Goal: Information Seeking & Learning: Compare options

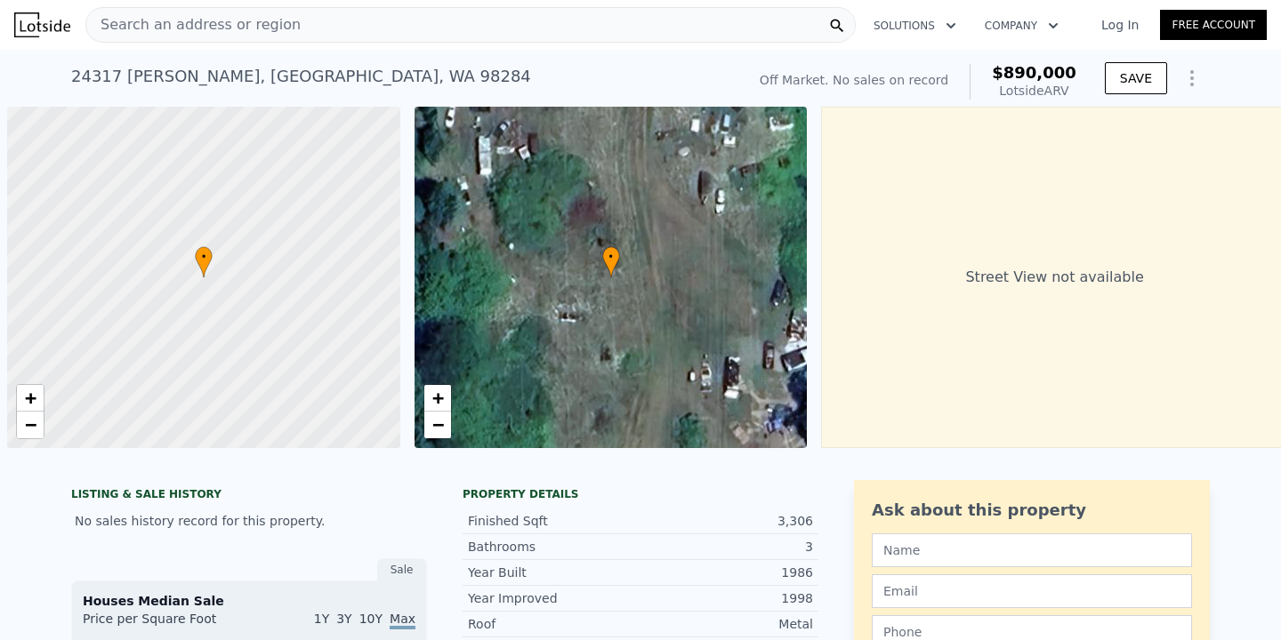
scroll to position [0, 7]
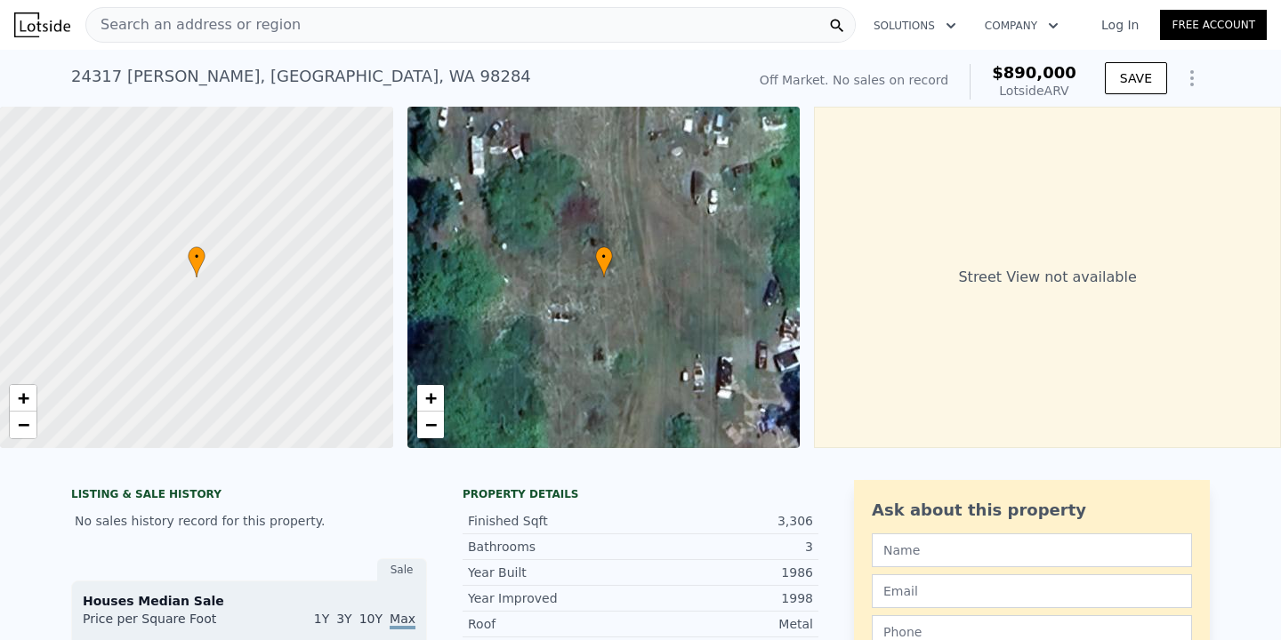
click at [418, 32] on div "Search an address or region" at bounding box center [470, 25] width 770 height 36
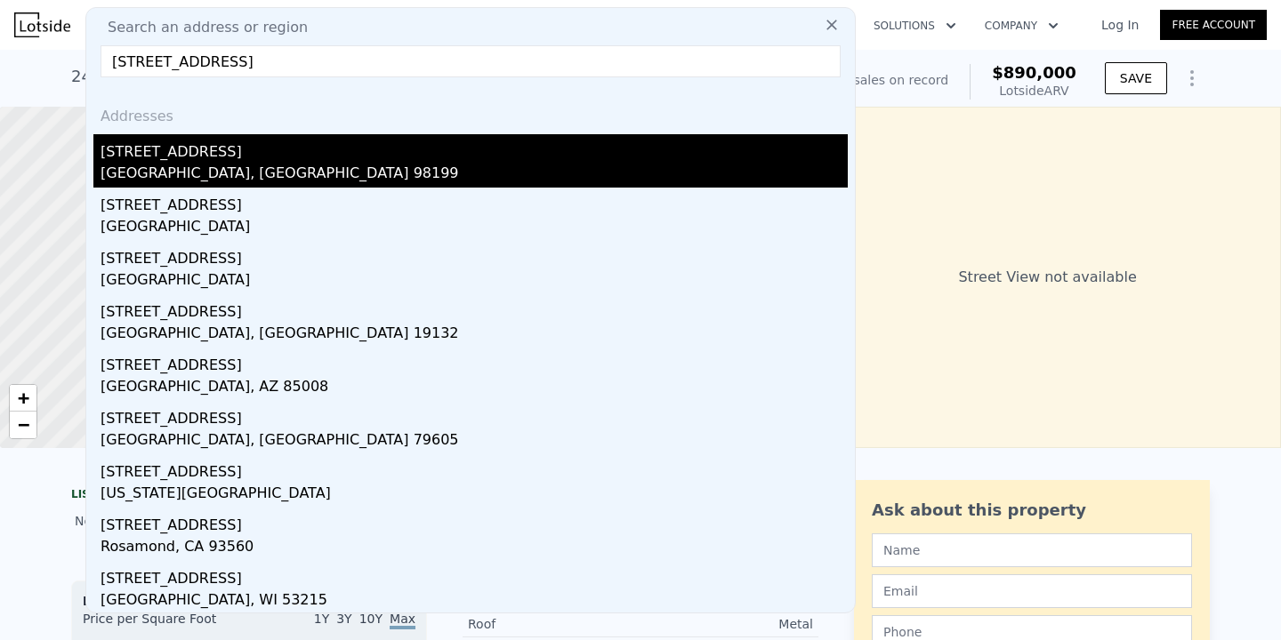
type input "[STREET_ADDRESS]"
click at [225, 146] on div "[STREET_ADDRESS]" at bounding box center [474, 148] width 747 height 28
type input "2"
type input "5"
type input "1.5"
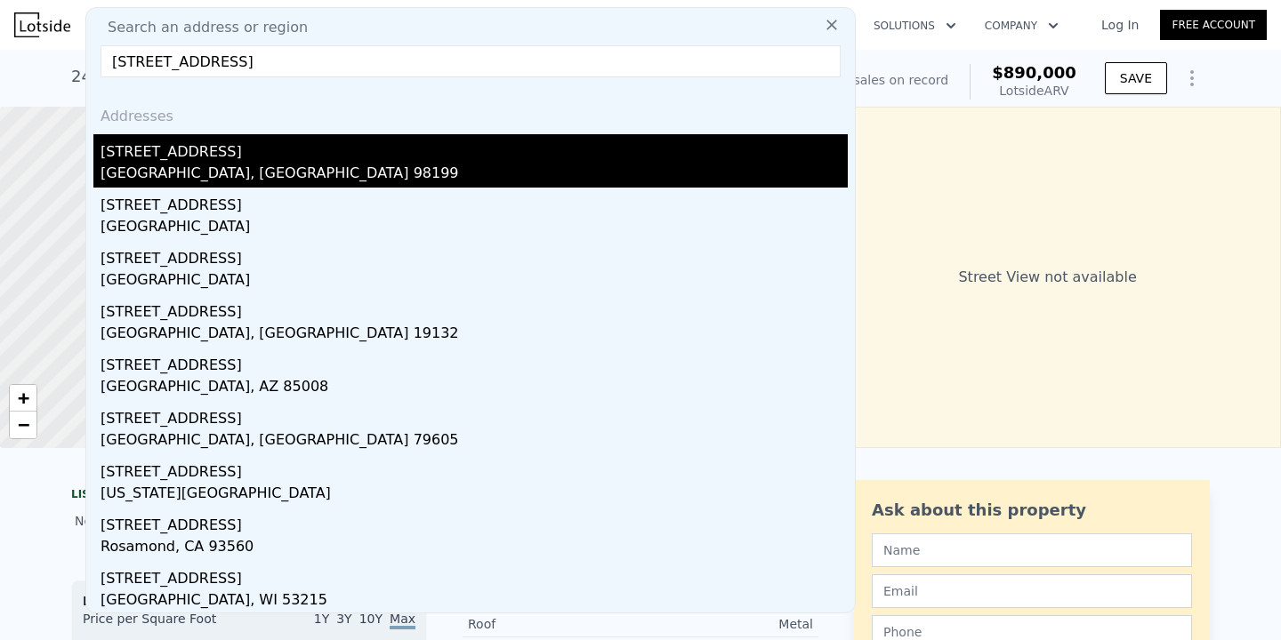
type input "4"
type input "1500"
type input "2480"
type input "3394"
type input "6840"
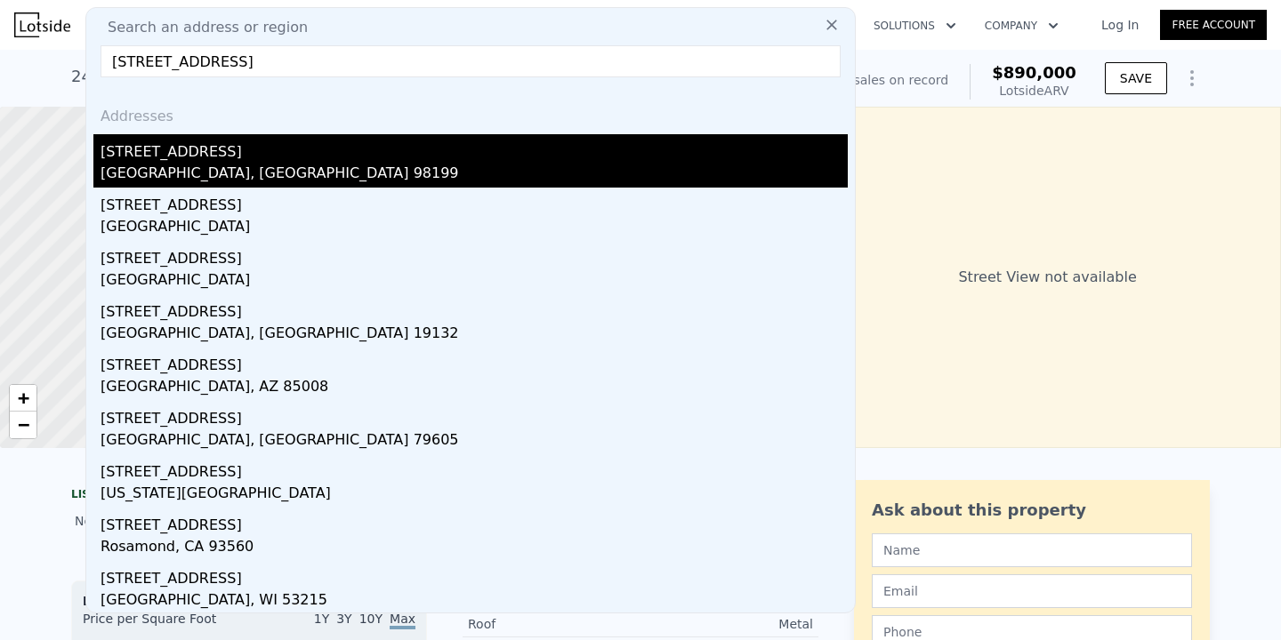
type input "$ 1,372,000"
type input "8"
type input "$ 1,095,203"
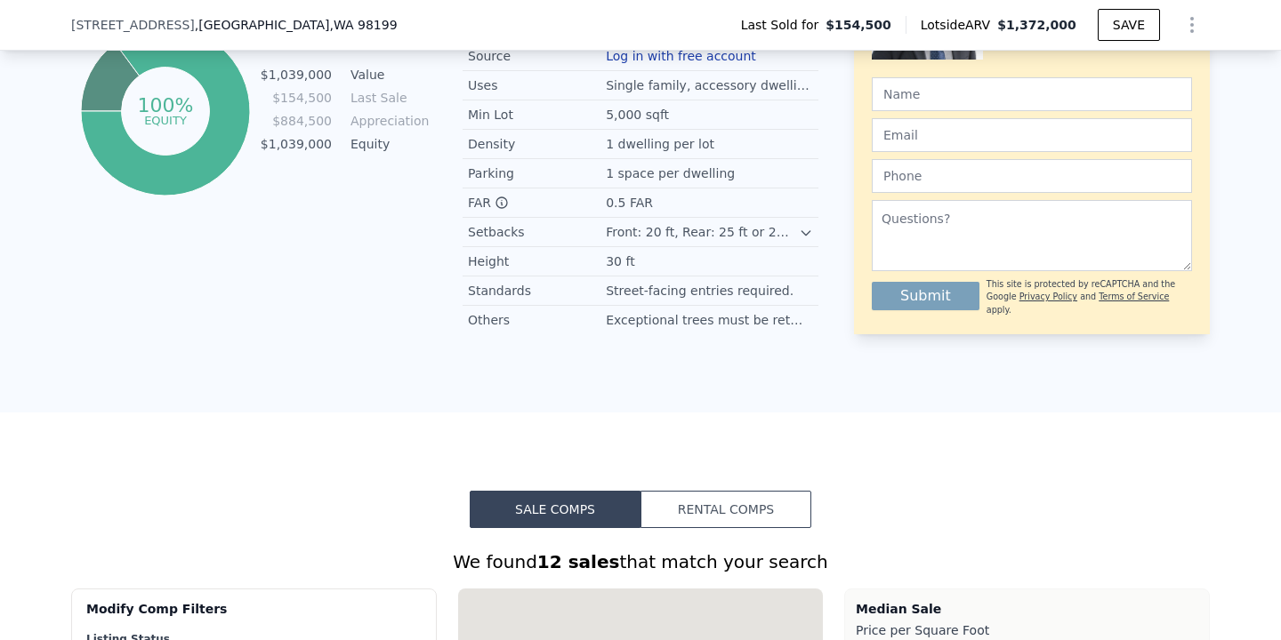
scroll to position [1706, 0]
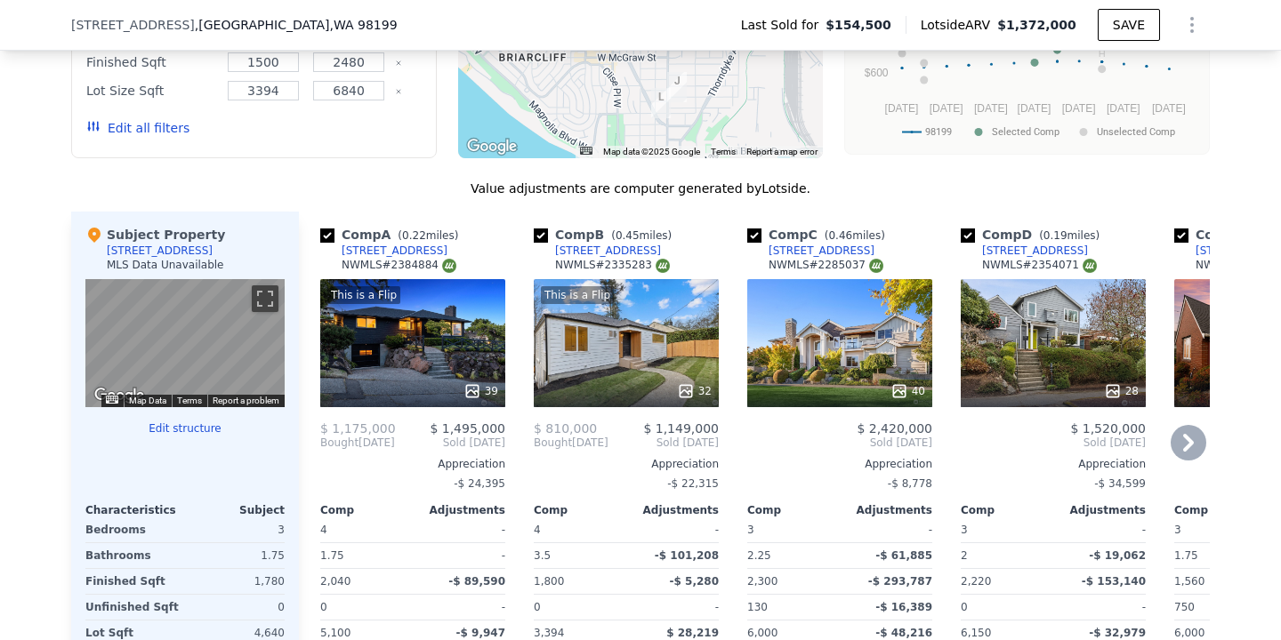
click at [380, 342] on div "This is a Flip 39" at bounding box center [412, 343] width 185 height 128
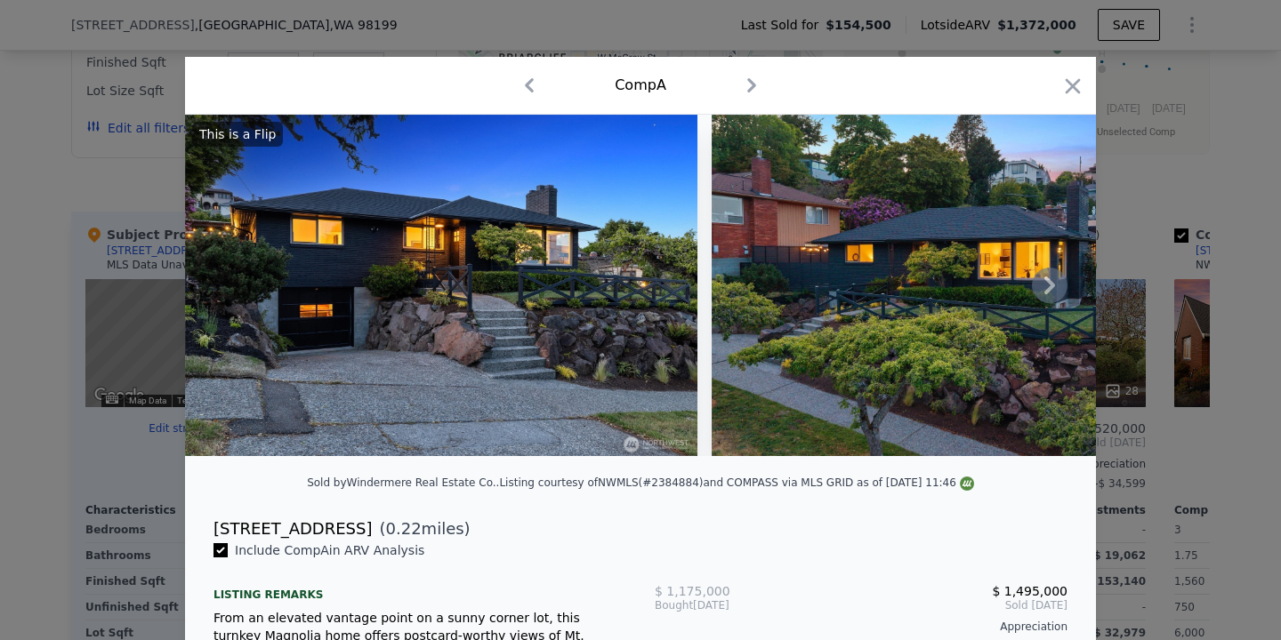
scroll to position [107, 0]
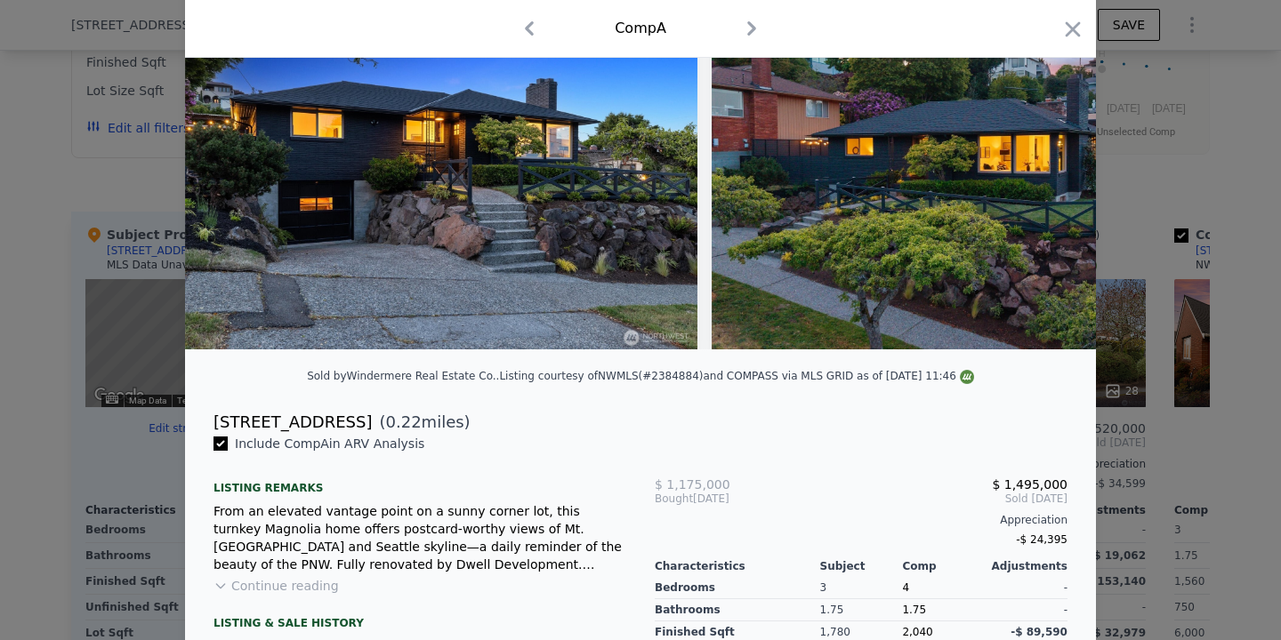
click at [298, 583] on button "Continue reading" at bounding box center [275, 586] width 125 height 18
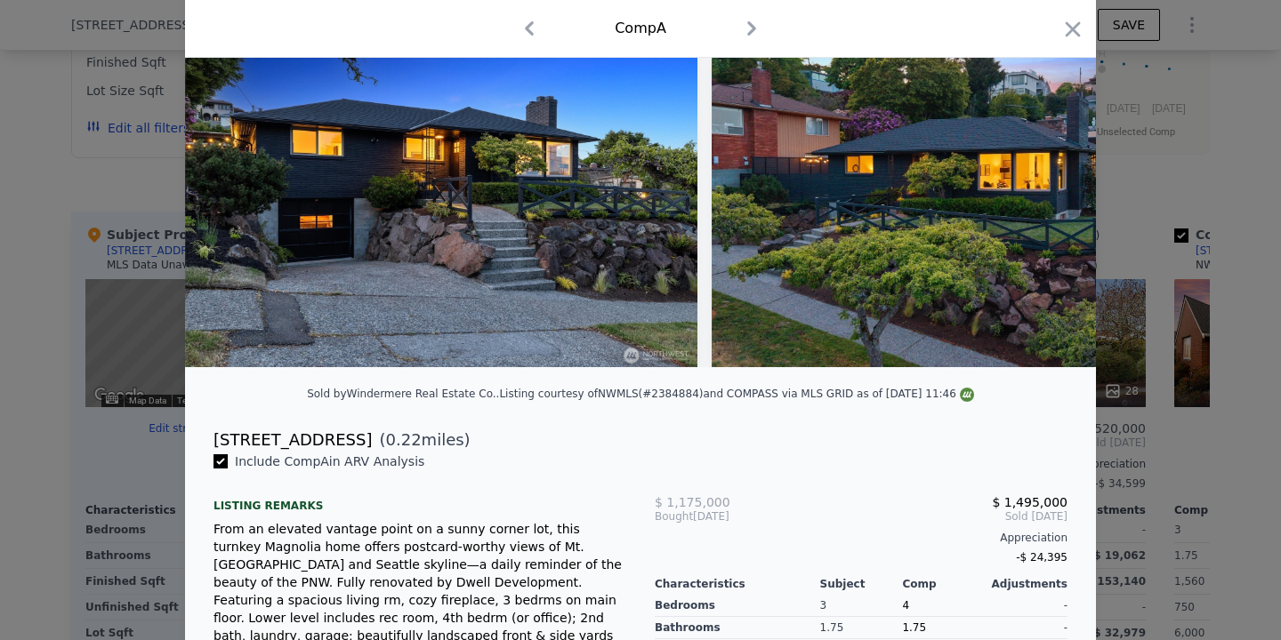
scroll to position [10, 0]
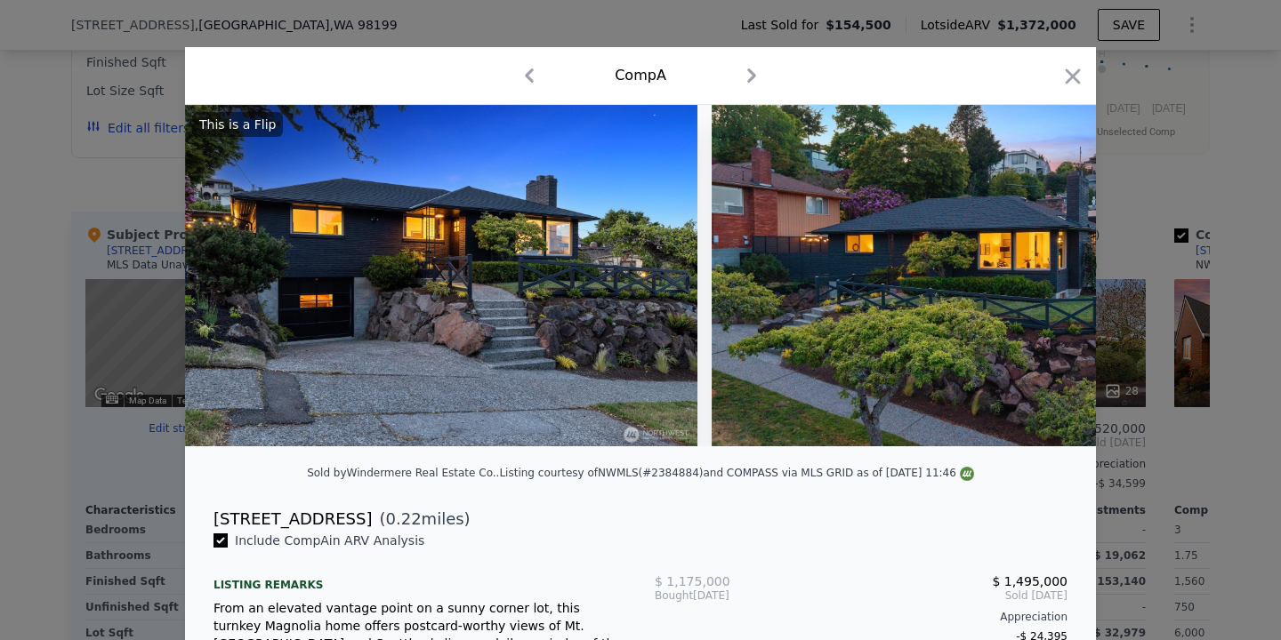
click at [1066, 97] on div "Comp A" at bounding box center [640, 76] width 911 height 58
click at [1073, 80] on icon "button" at bounding box center [1072, 76] width 25 height 25
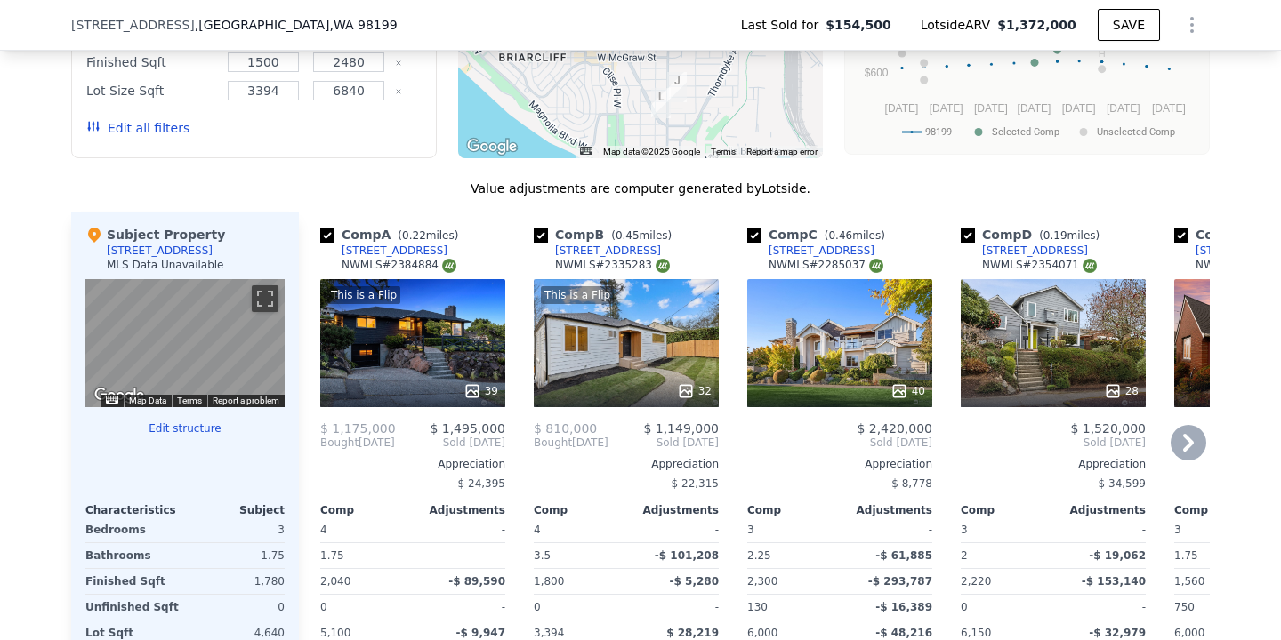
click at [629, 384] on div "32" at bounding box center [627, 391] width 170 height 18
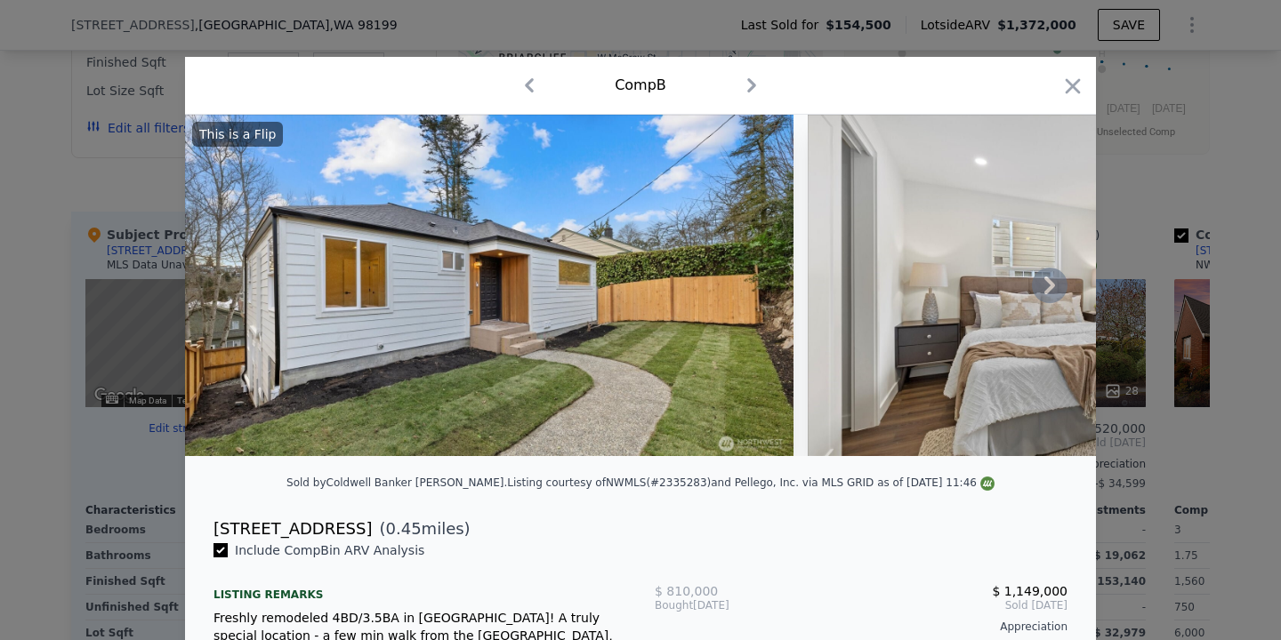
scroll to position [145, 0]
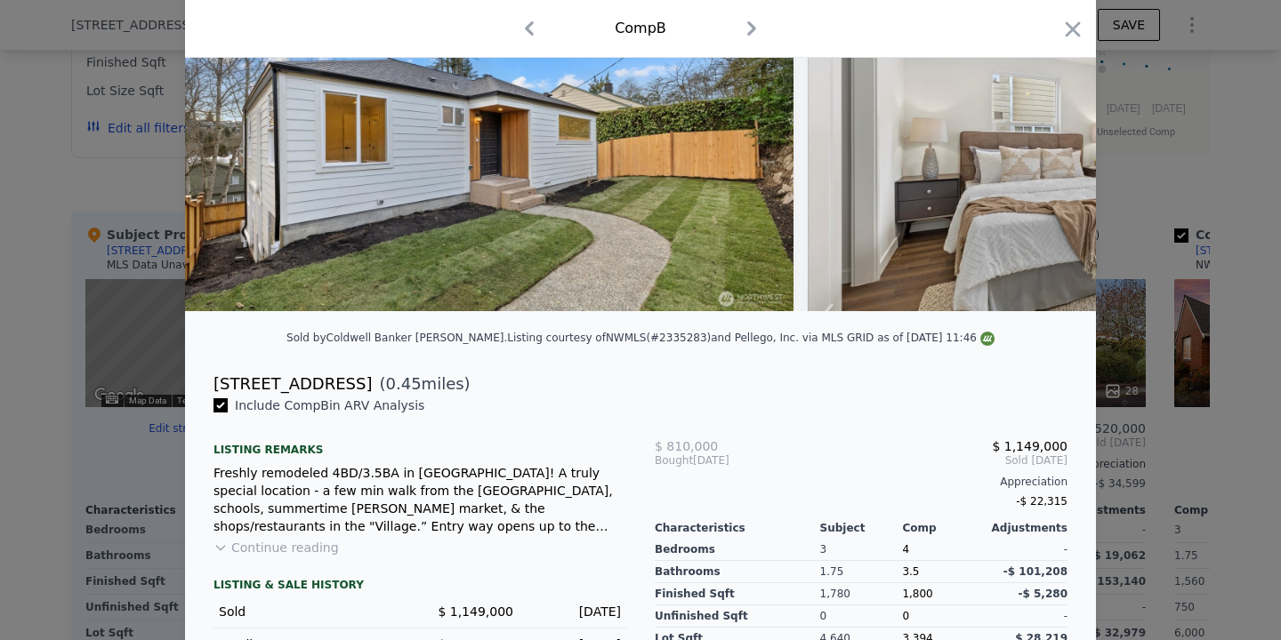
click at [307, 559] on div "LISTING & SALE HISTORY Sold $ 1,149,000 [DATE] Pending $ 1,149,000 [DATE] Liste…" at bounding box center [419, 626] width 413 height 138
click at [307, 549] on button "Continue reading" at bounding box center [275, 548] width 125 height 18
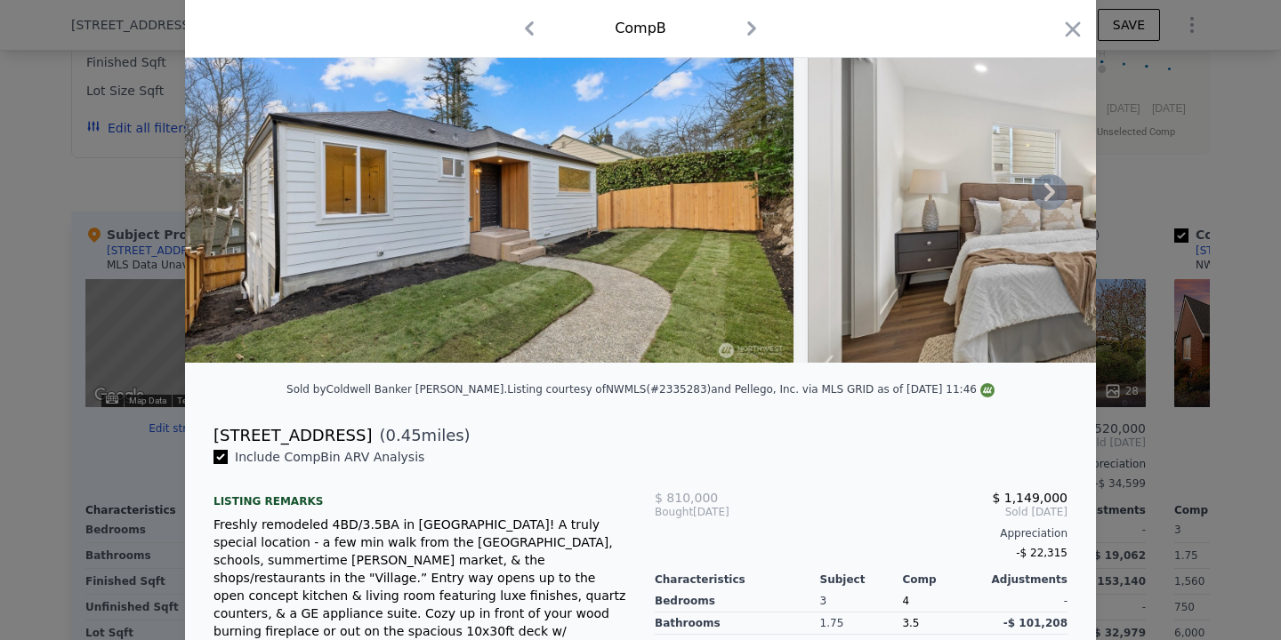
scroll to position [69, 0]
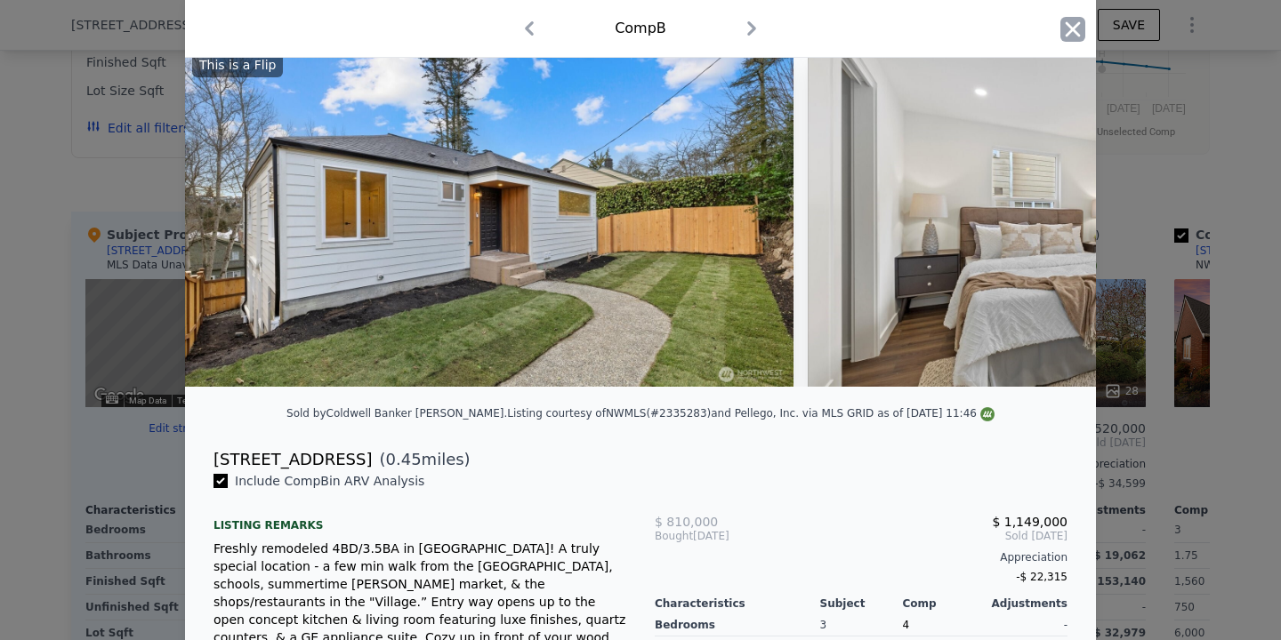
click at [1070, 34] on icon "button" at bounding box center [1072, 29] width 25 height 25
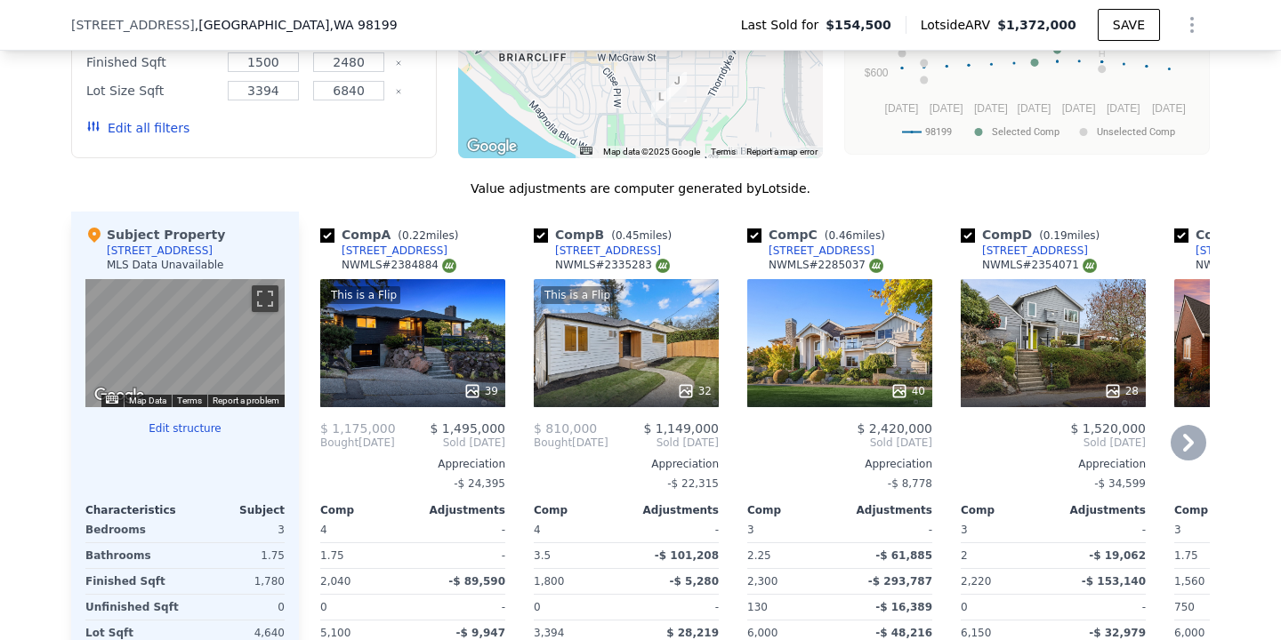
click at [853, 347] on div "40" at bounding box center [839, 343] width 185 height 128
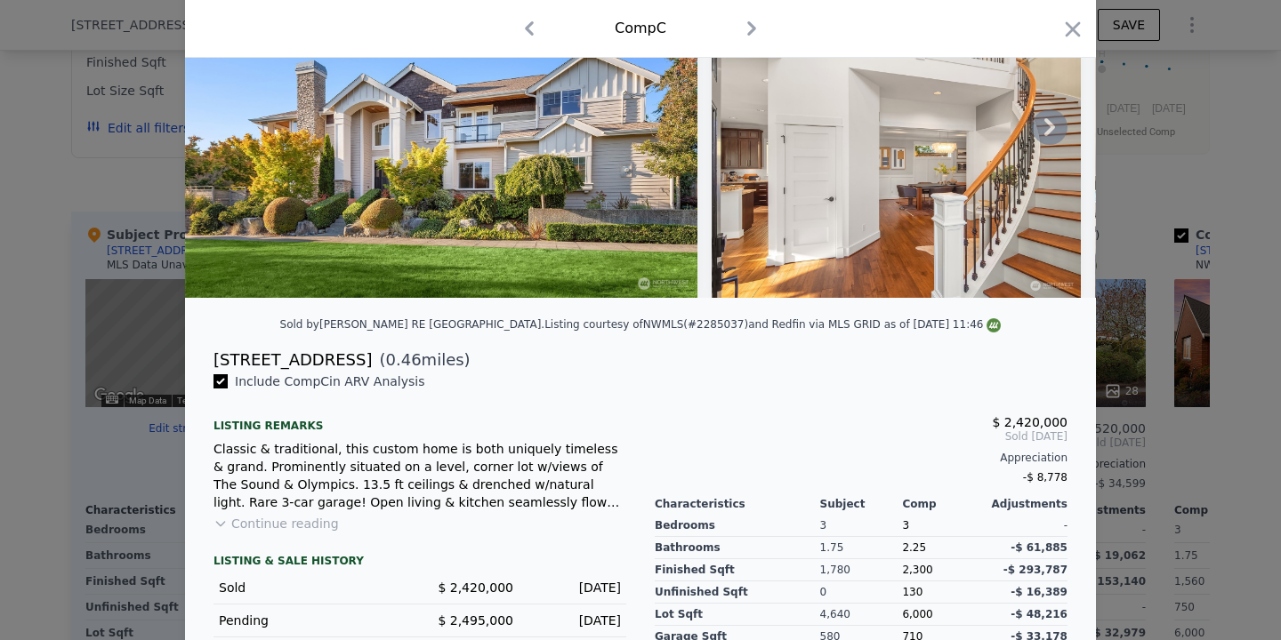
scroll to position [183, 0]
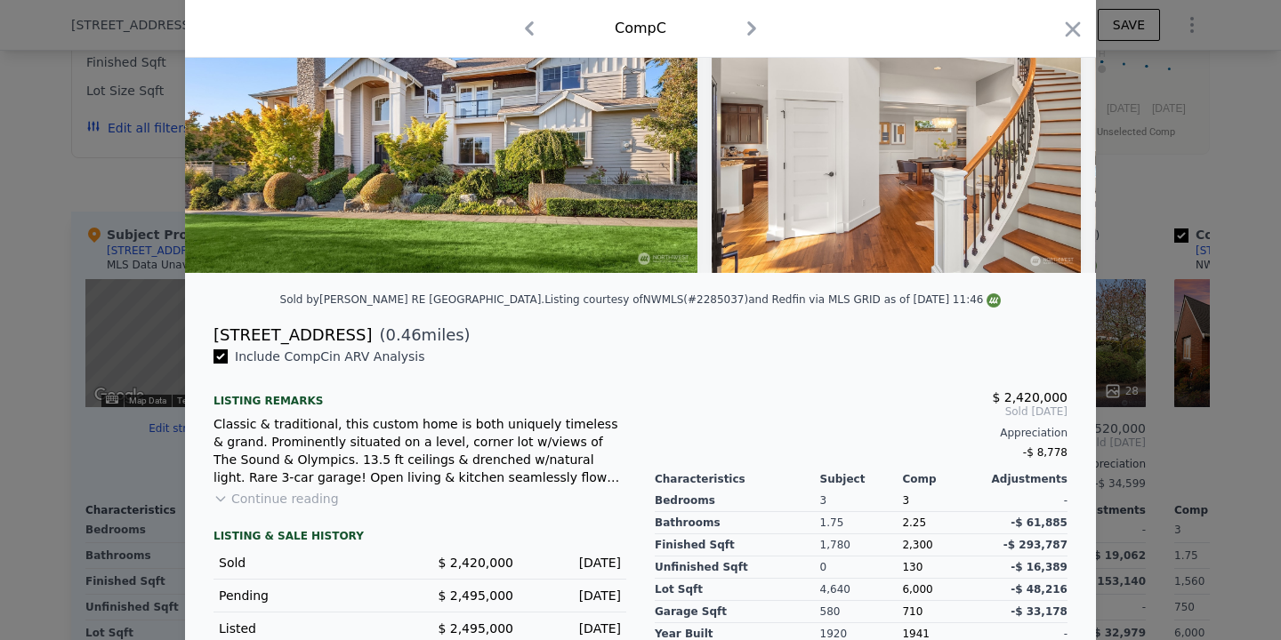
click at [1195, 220] on div at bounding box center [640, 320] width 1281 height 640
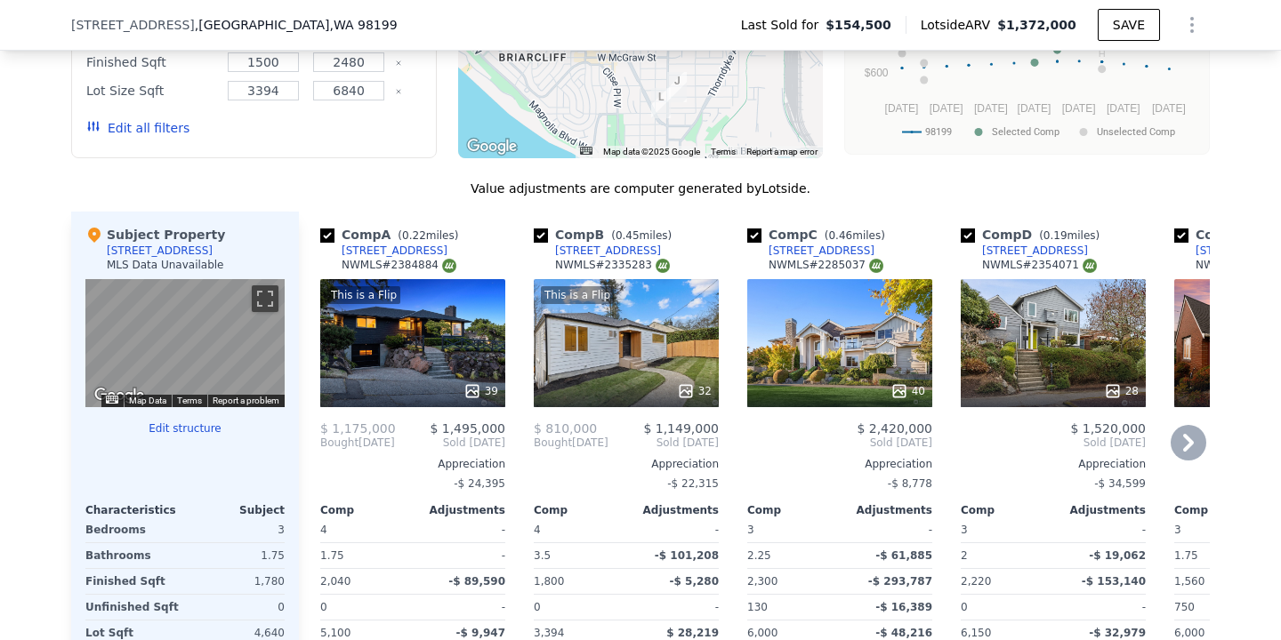
click at [1193, 451] on icon at bounding box center [1188, 443] width 36 height 36
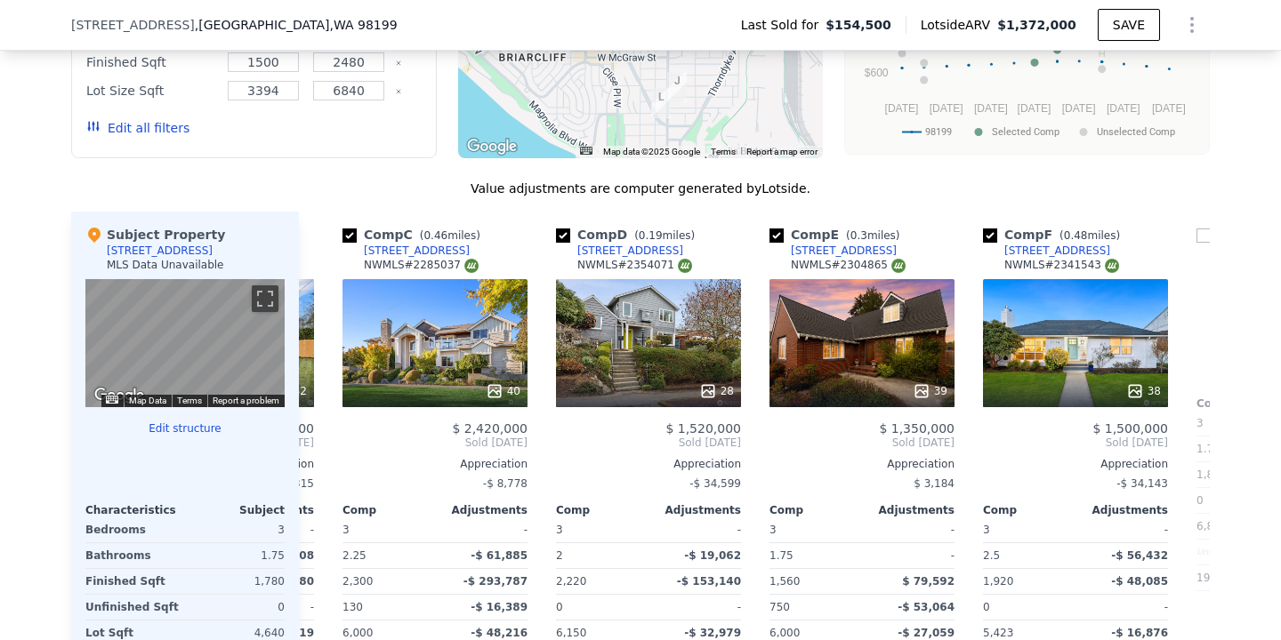
scroll to position [0, 427]
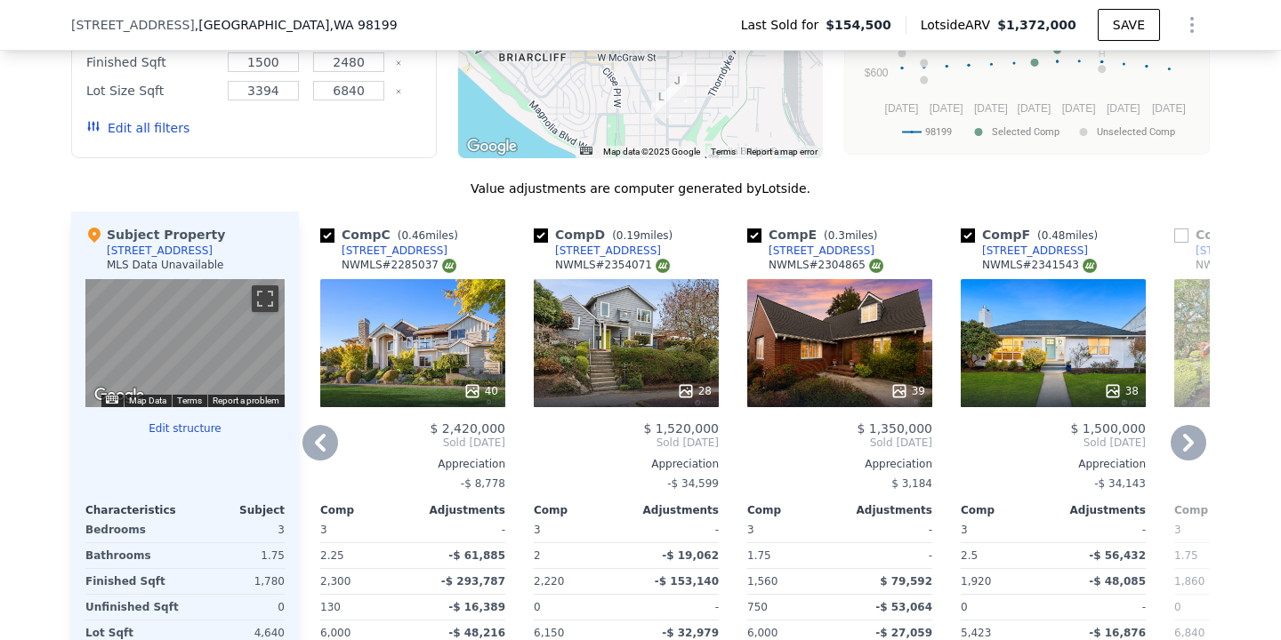
click at [907, 354] on div "39" at bounding box center [839, 343] width 185 height 128
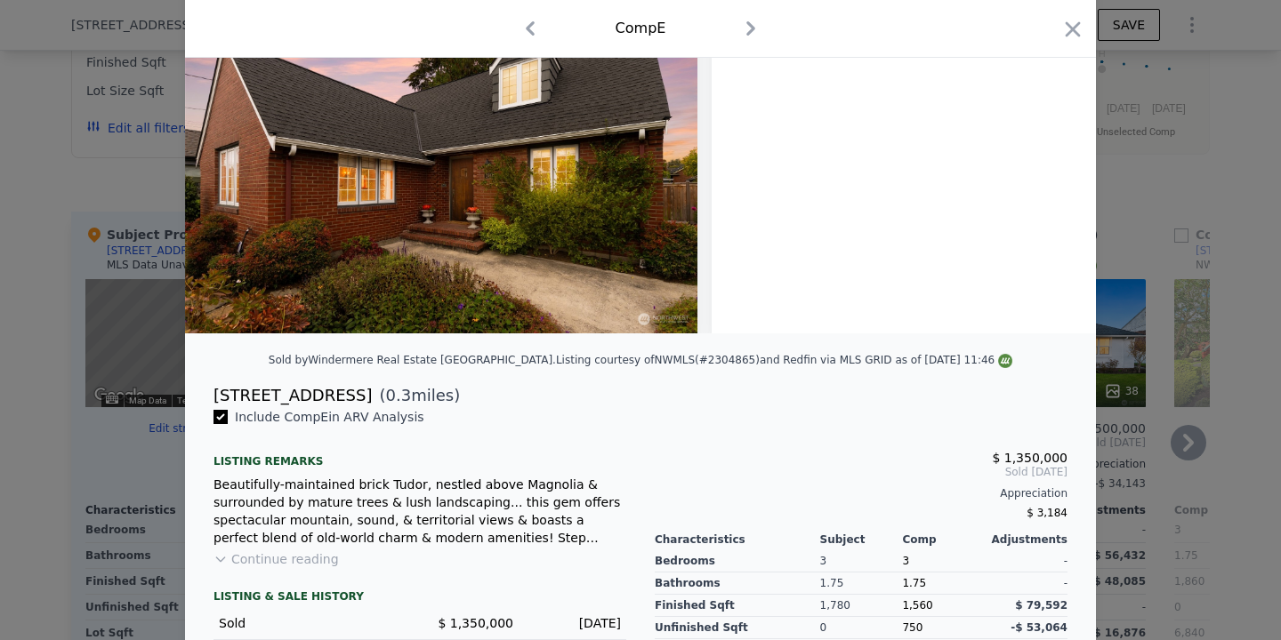
scroll to position [122, 0]
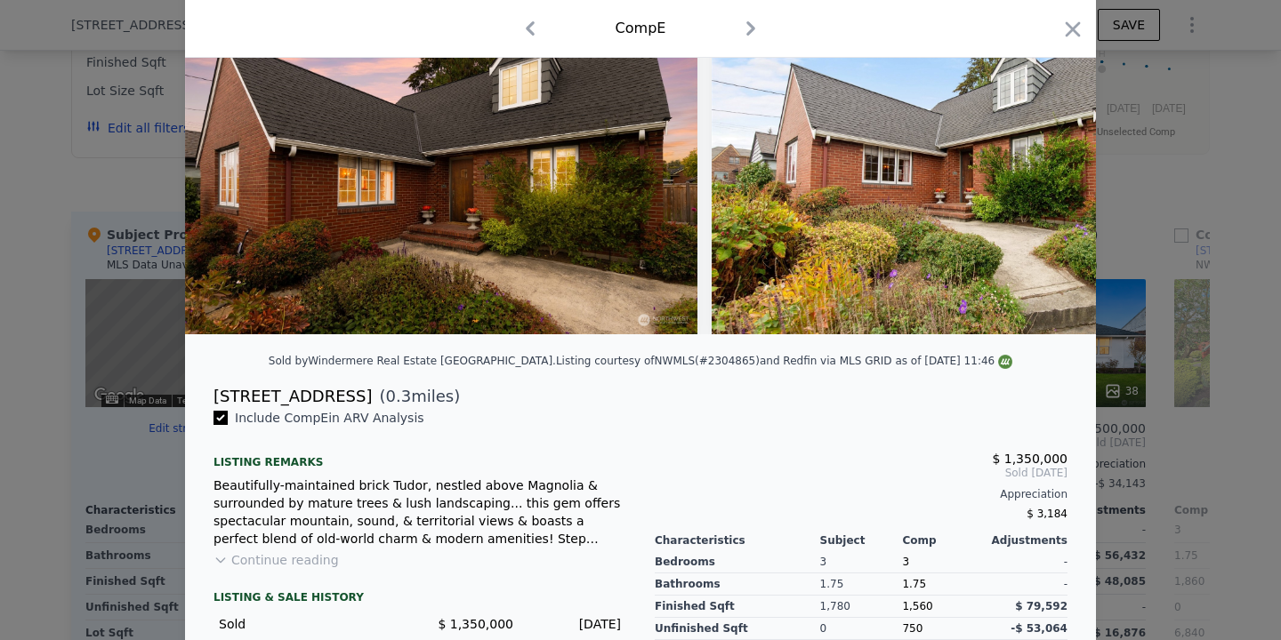
click at [281, 552] on button "Continue reading" at bounding box center [275, 560] width 125 height 18
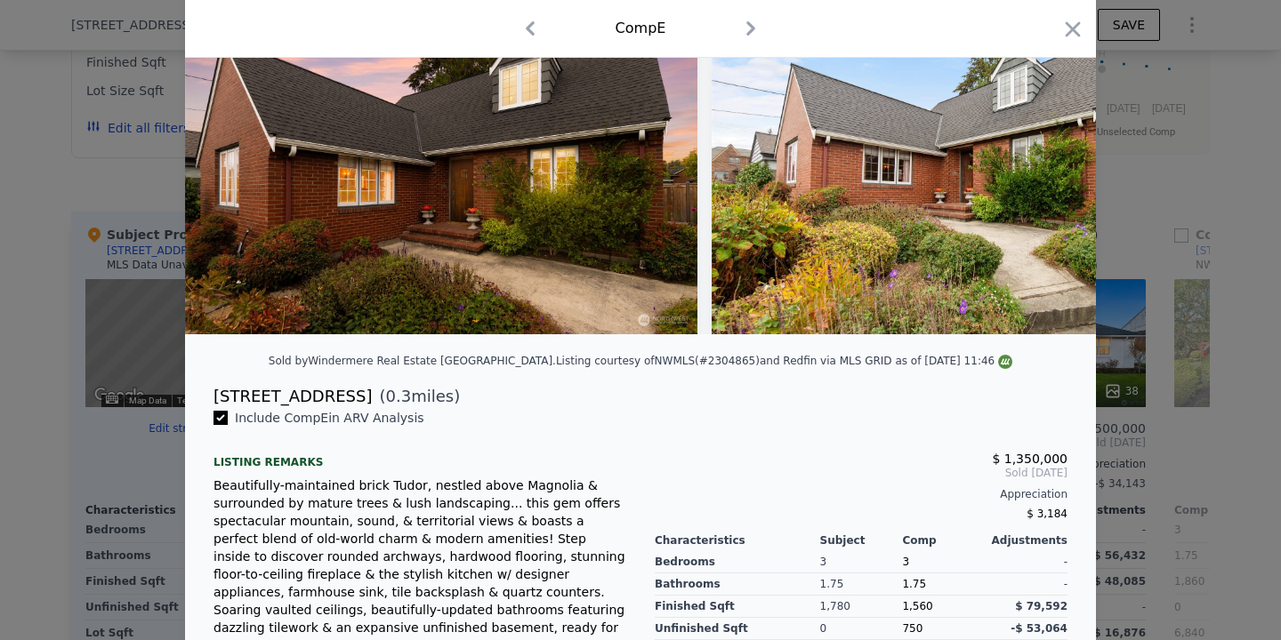
scroll to position [242, 0]
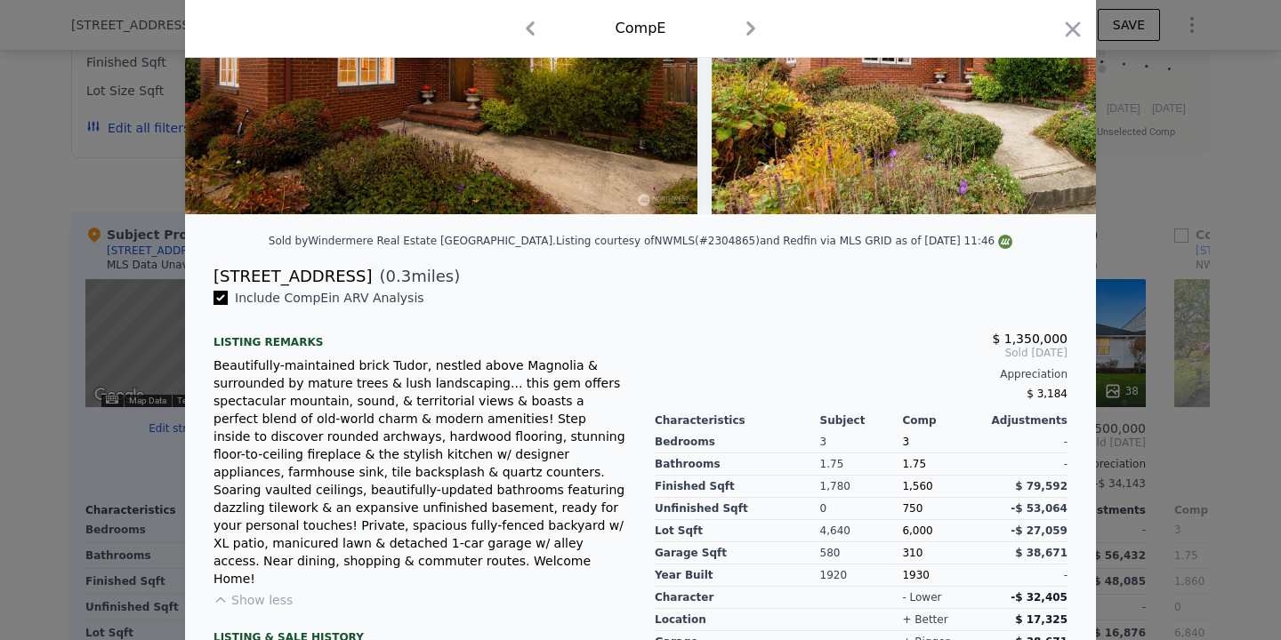
click at [1090, 356] on div "Include Comp E in ARV Analysis Listing remarks Beautifully-maintained brick Tud…" at bounding box center [640, 539] width 911 height 500
click at [1164, 351] on div at bounding box center [640, 320] width 1281 height 640
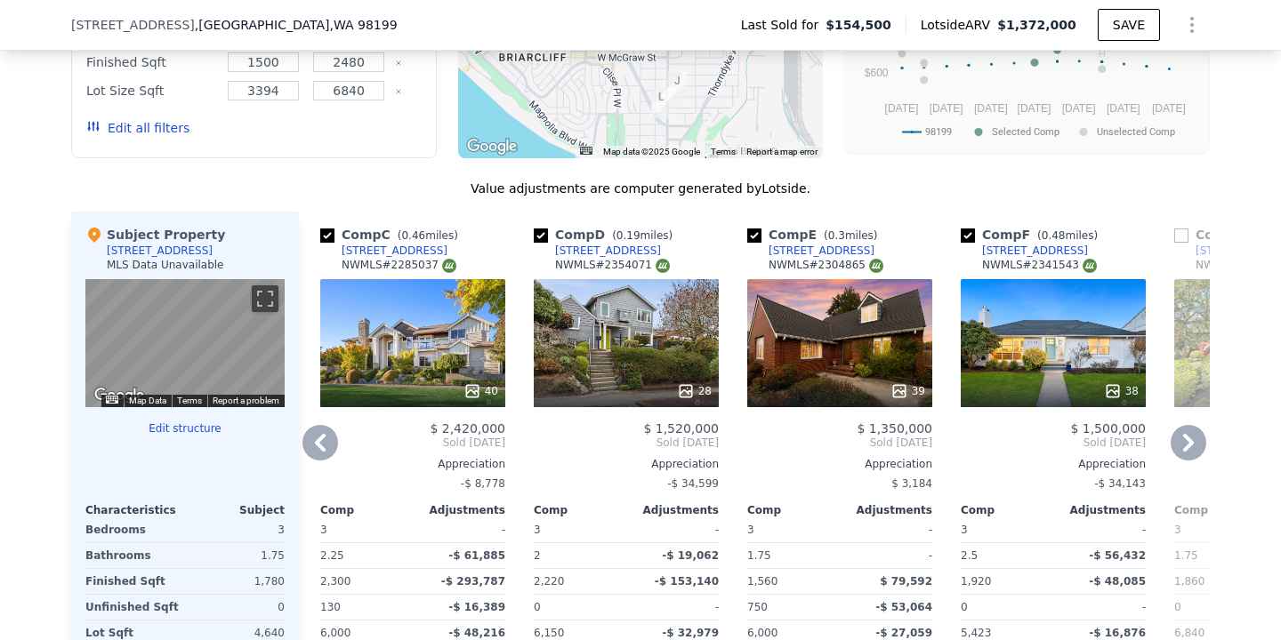
click at [1189, 444] on icon at bounding box center [1188, 443] width 11 height 18
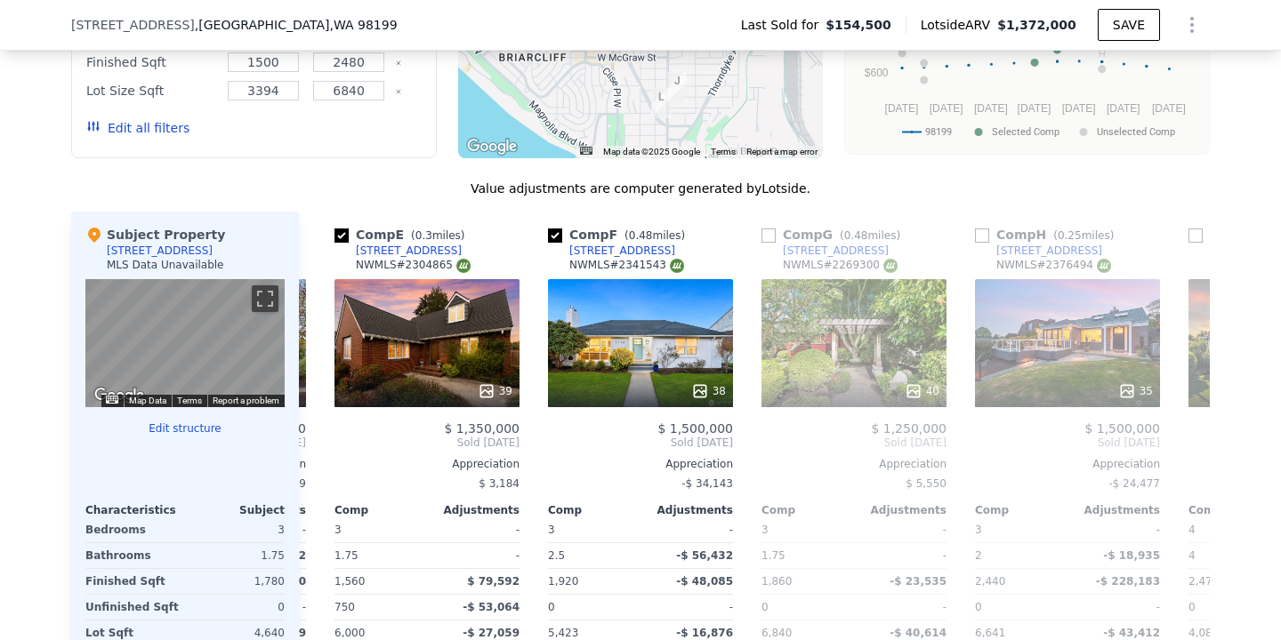
scroll to position [0, 854]
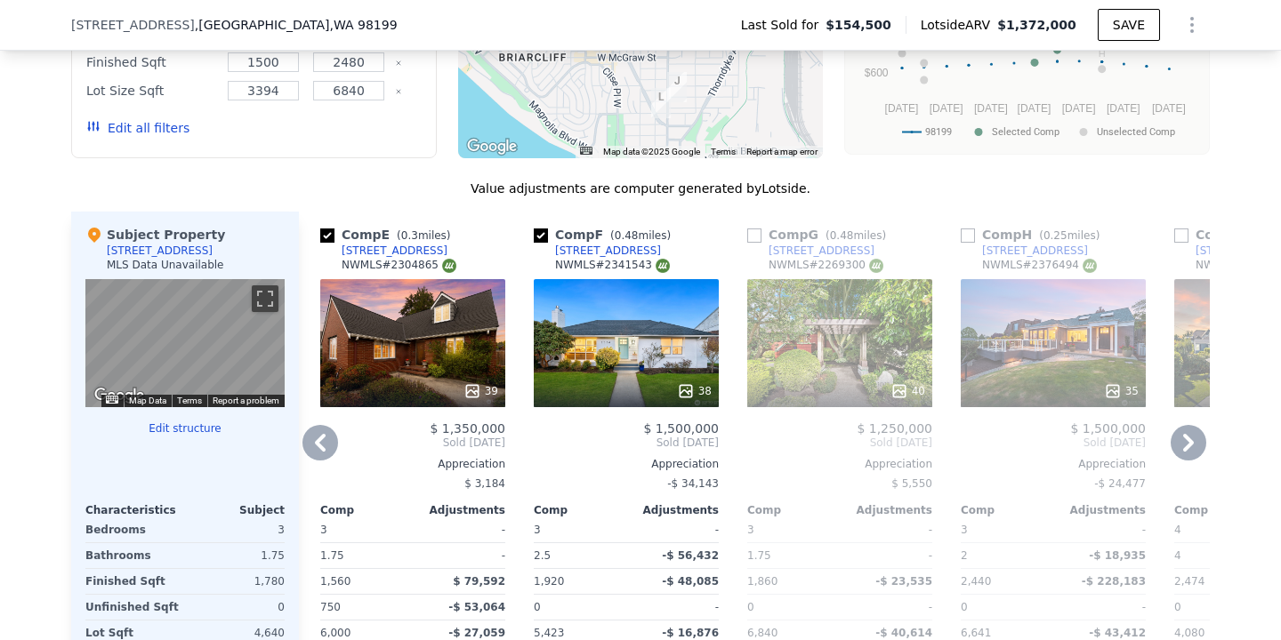
click at [1189, 441] on icon at bounding box center [1188, 443] width 11 height 18
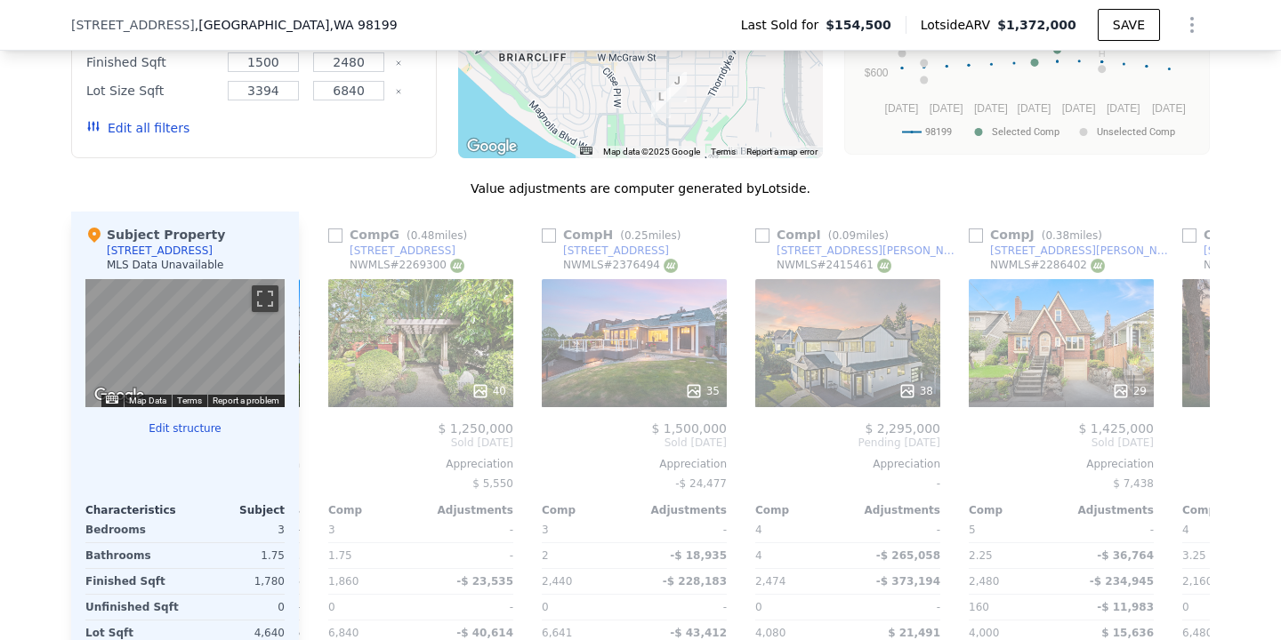
scroll to position [0, 1281]
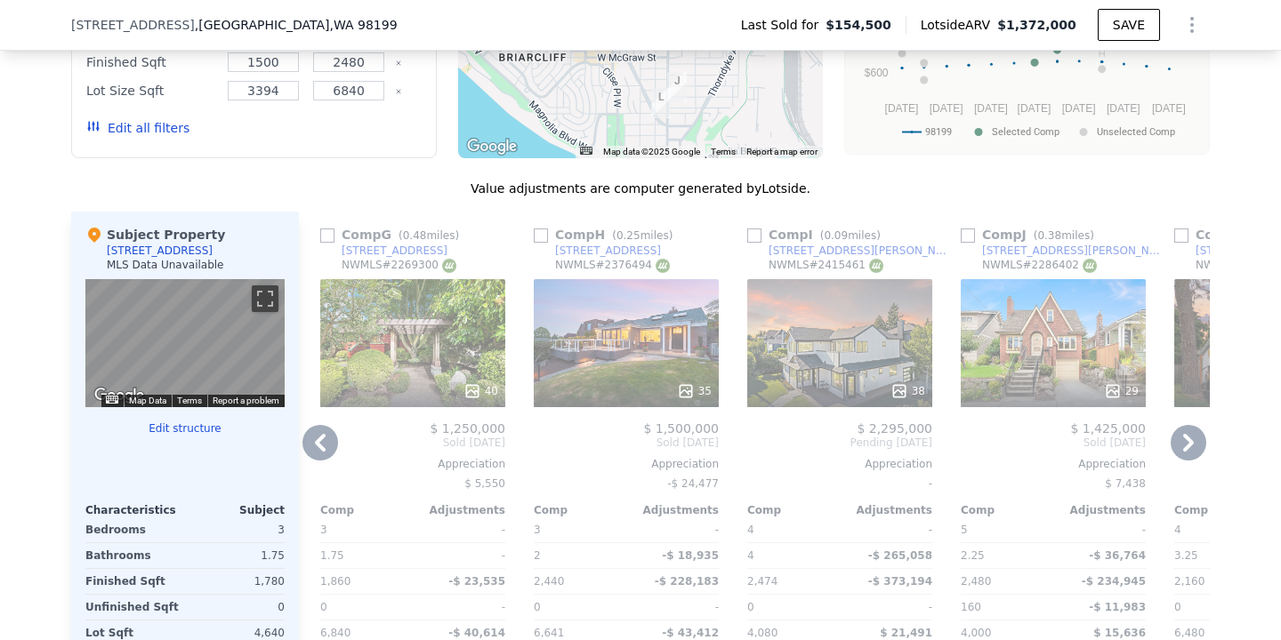
click at [574, 362] on div "35" at bounding box center [626, 343] width 185 height 128
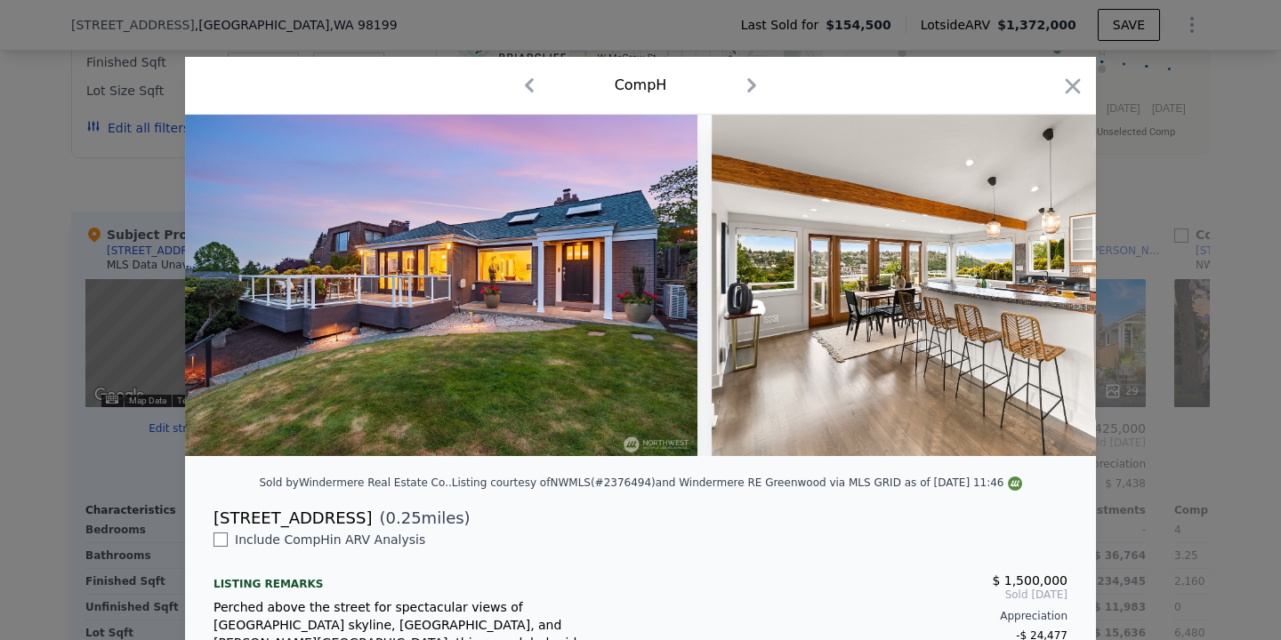
scroll to position [78, 0]
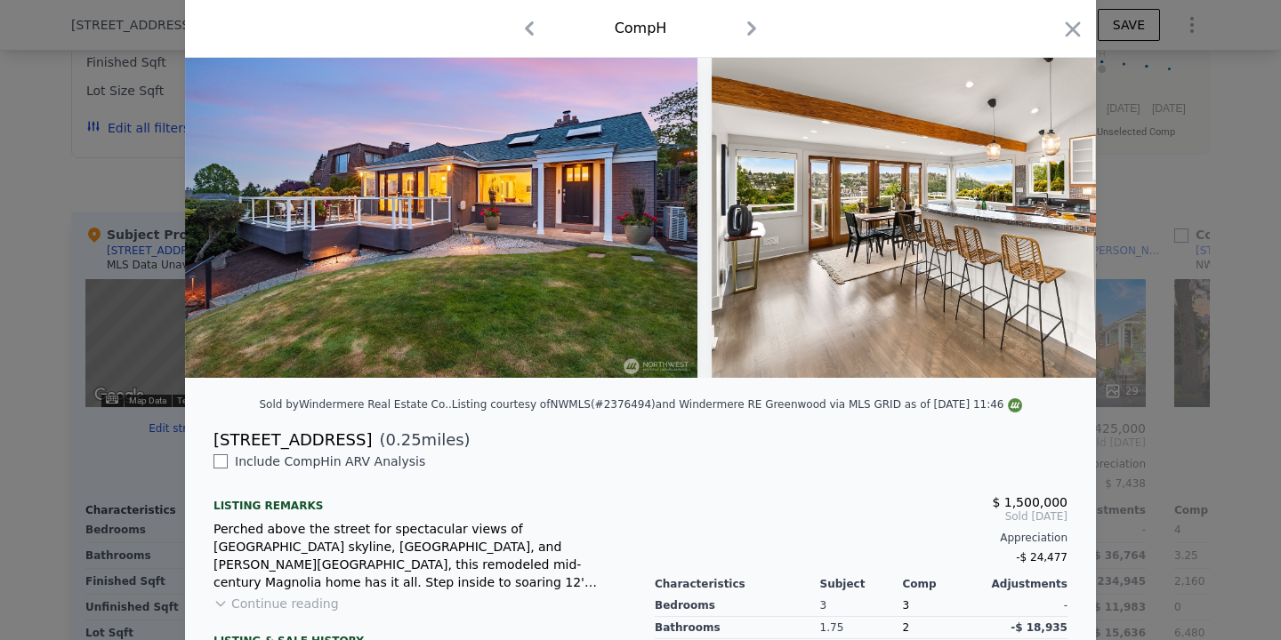
click at [284, 603] on button "Continue reading" at bounding box center [275, 604] width 125 height 18
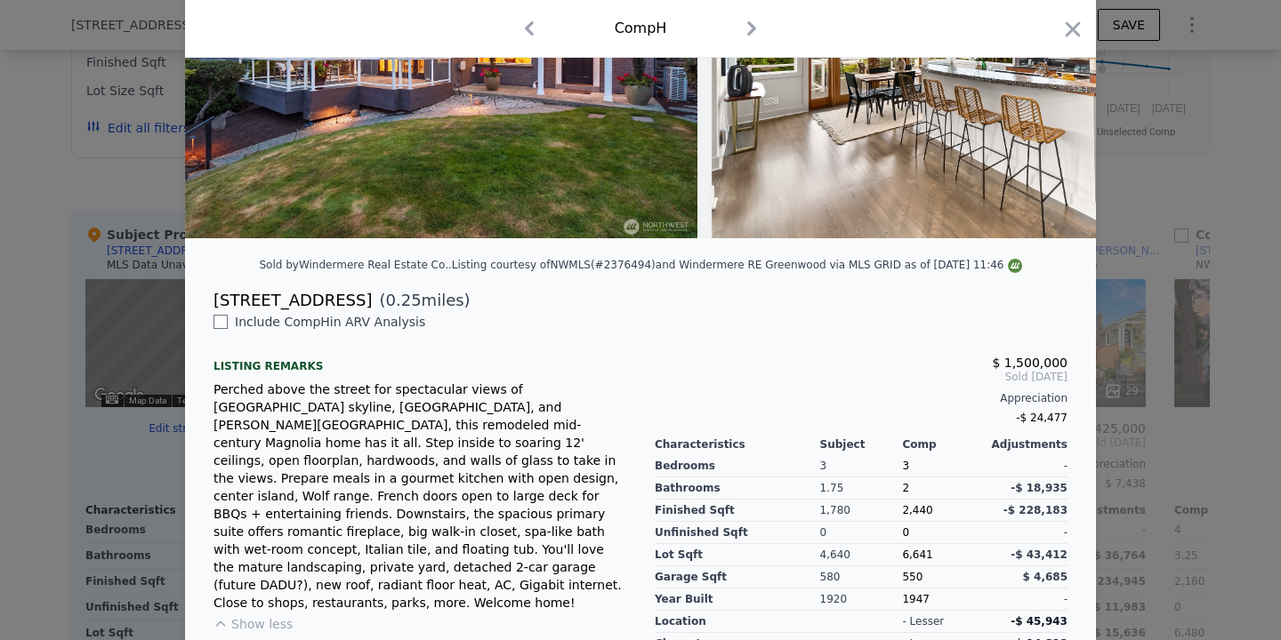
scroll to position [247, 0]
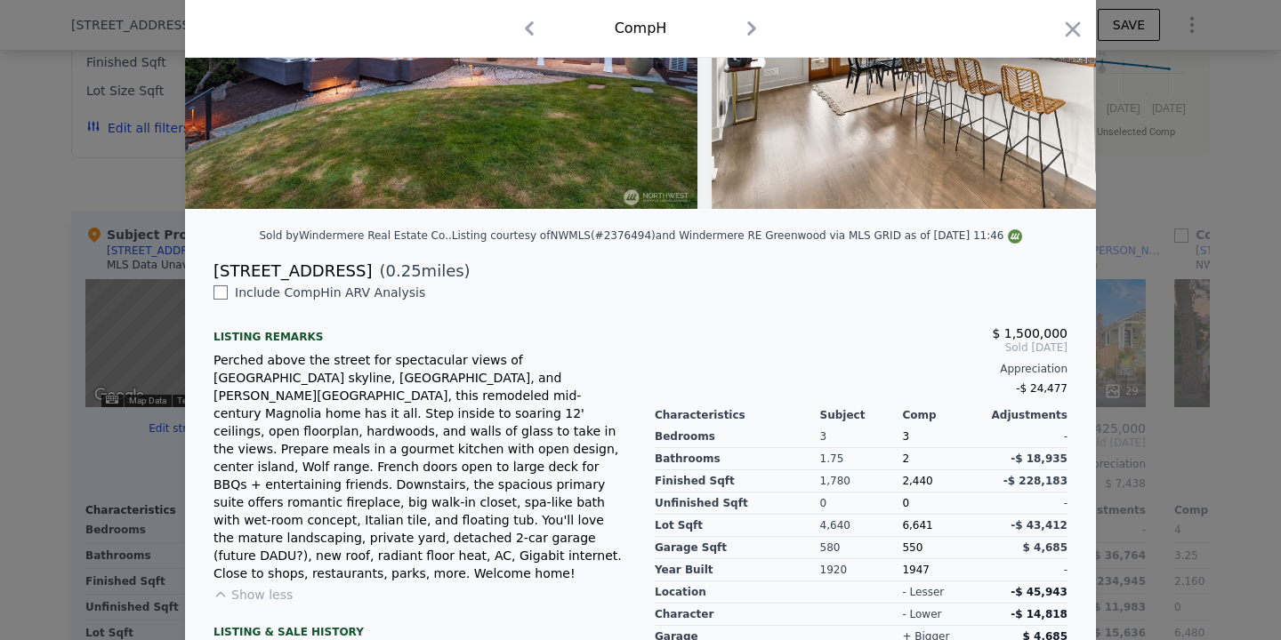
click at [1130, 215] on div at bounding box center [640, 320] width 1281 height 640
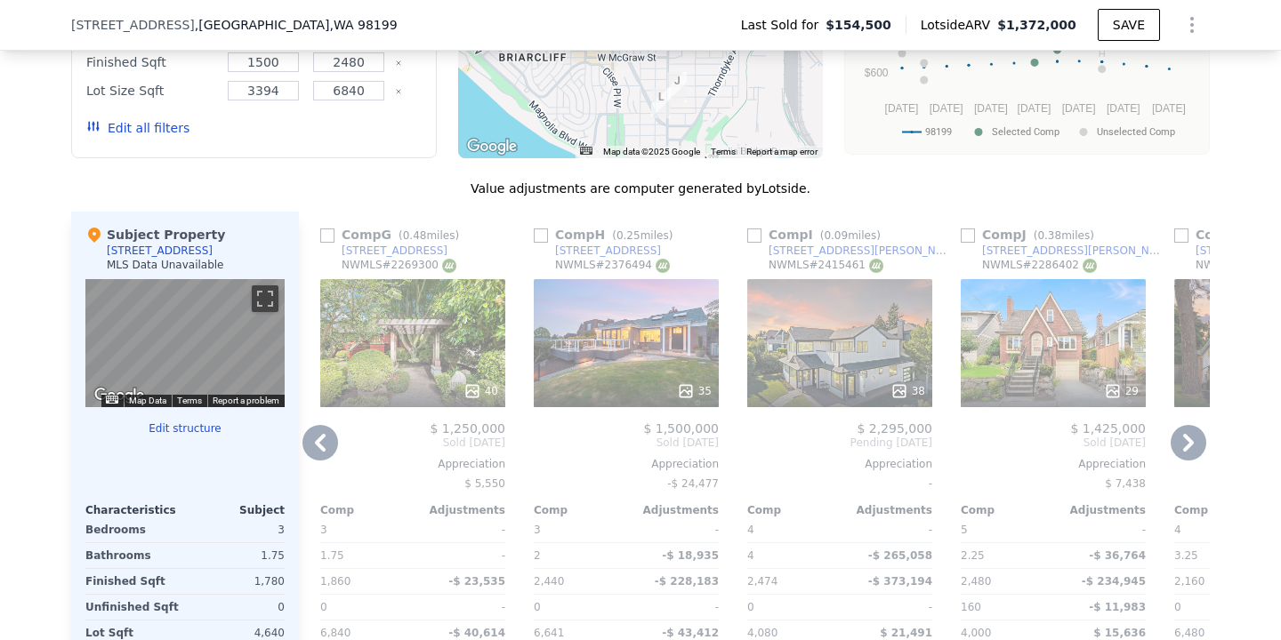
click at [1187, 447] on icon at bounding box center [1188, 443] width 11 height 18
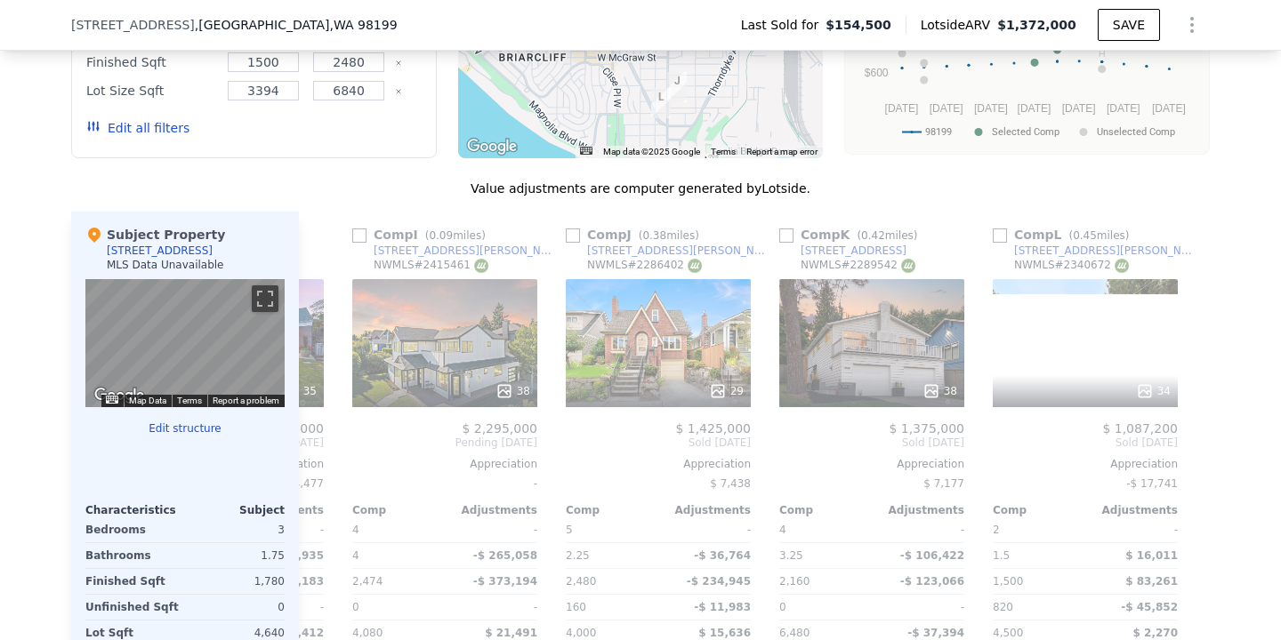
scroll to position [0, 1693]
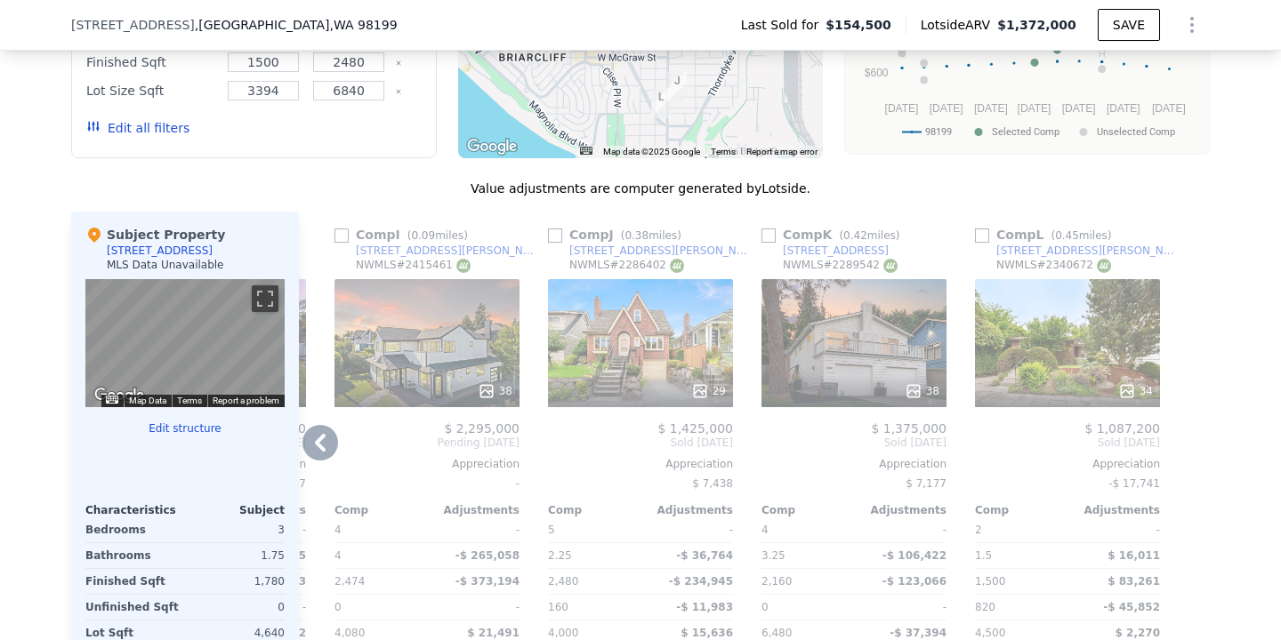
click at [873, 375] on div at bounding box center [853, 391] width 185 height 32
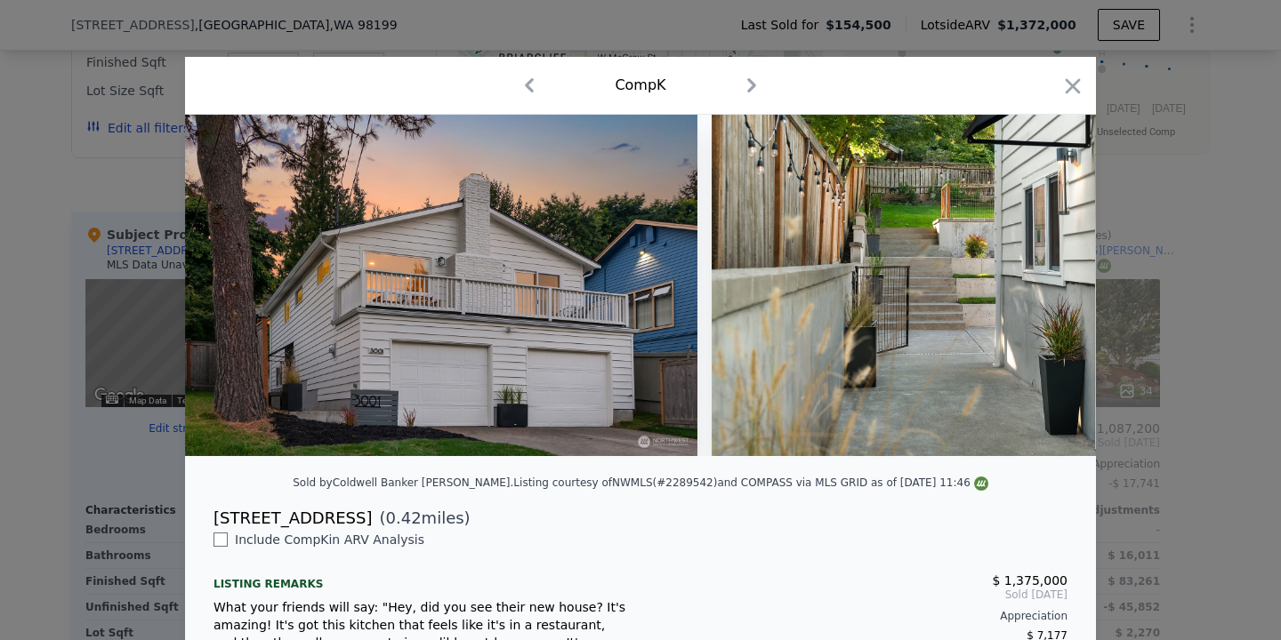
scroll to position [173, 0]
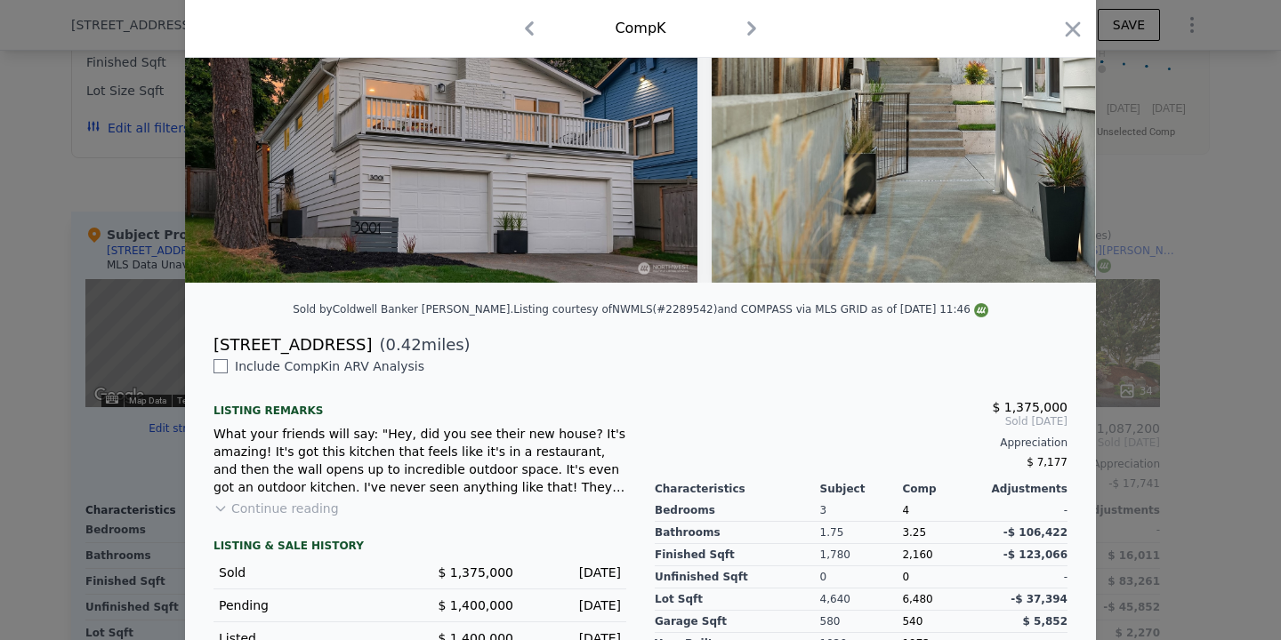
click at [264, 515] on button "Continue reading" at bounding box center [275, 509] width 125 height 18
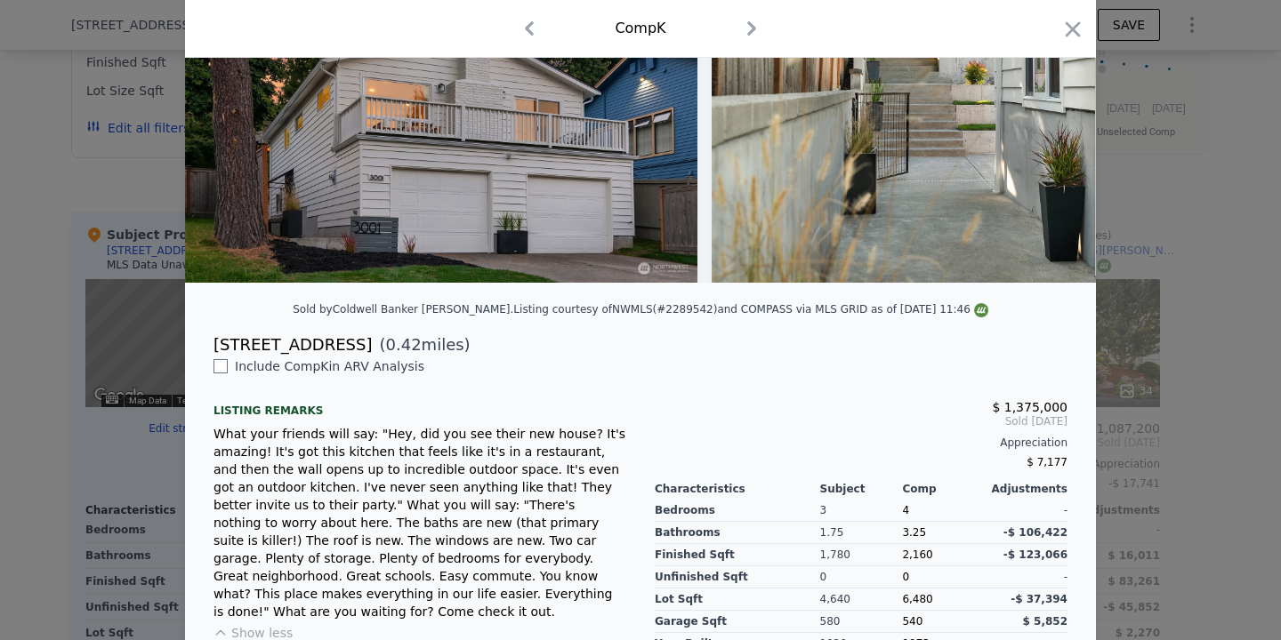
click at [1236, 307] on div at bounding box center [640, 320] width 1281 height 640
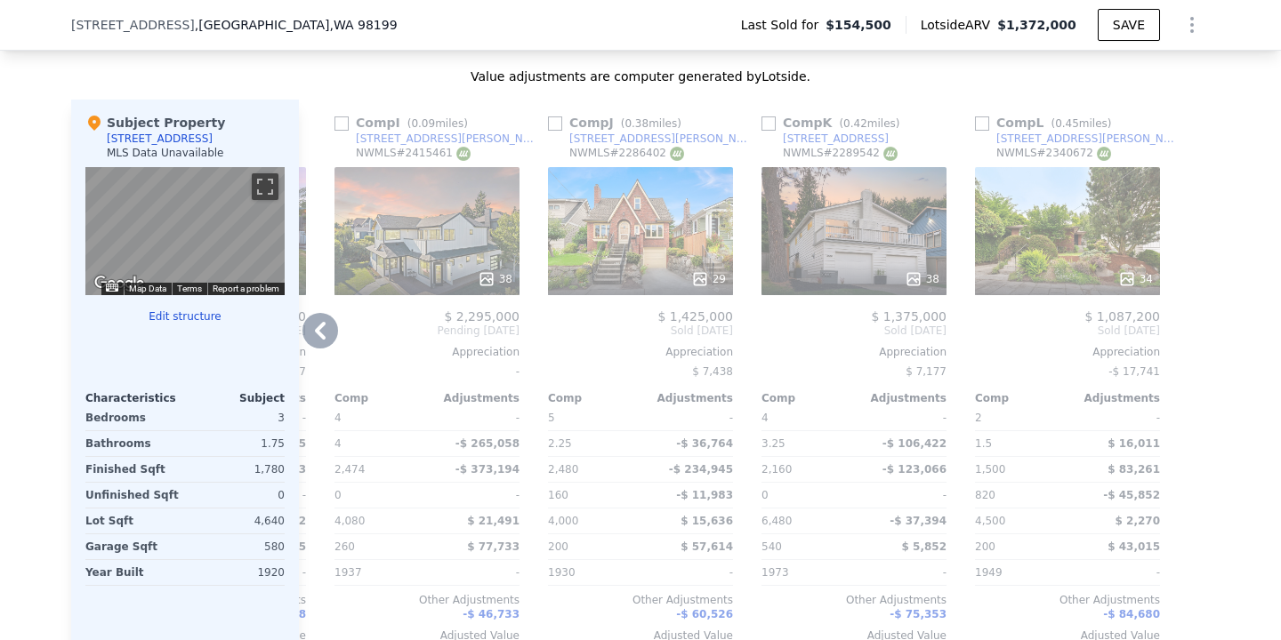
scroll to position [1832, 0]
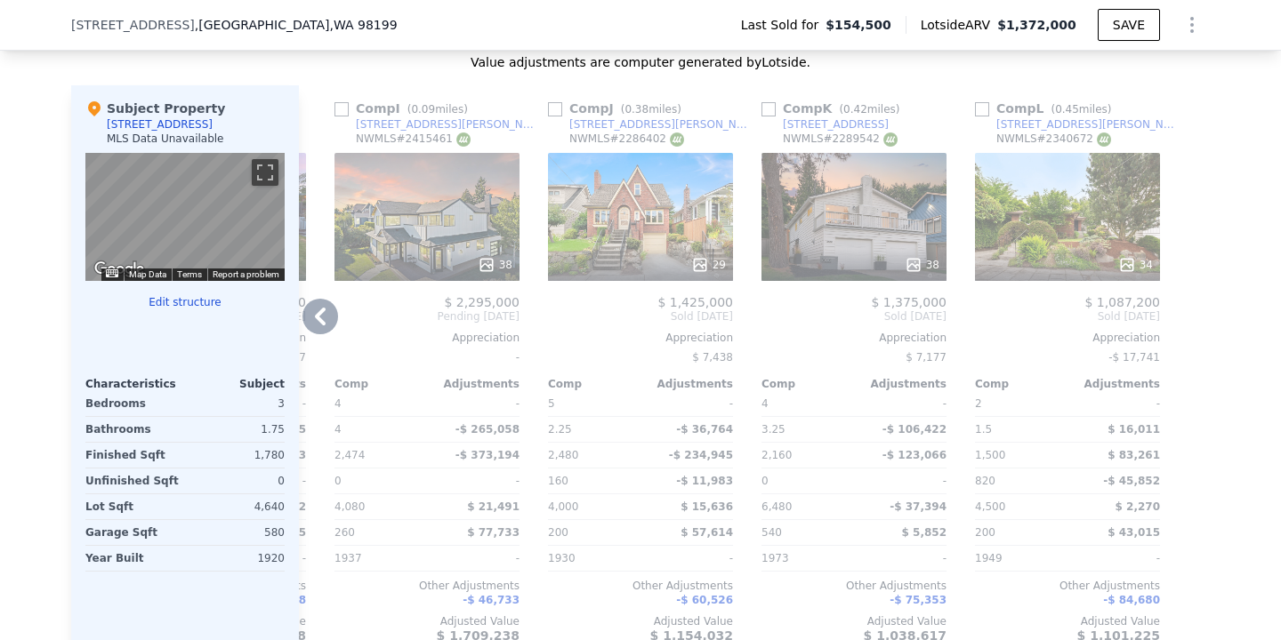
click at [326, 316] on icon at bounding box center [320, 317] width 36 height 36
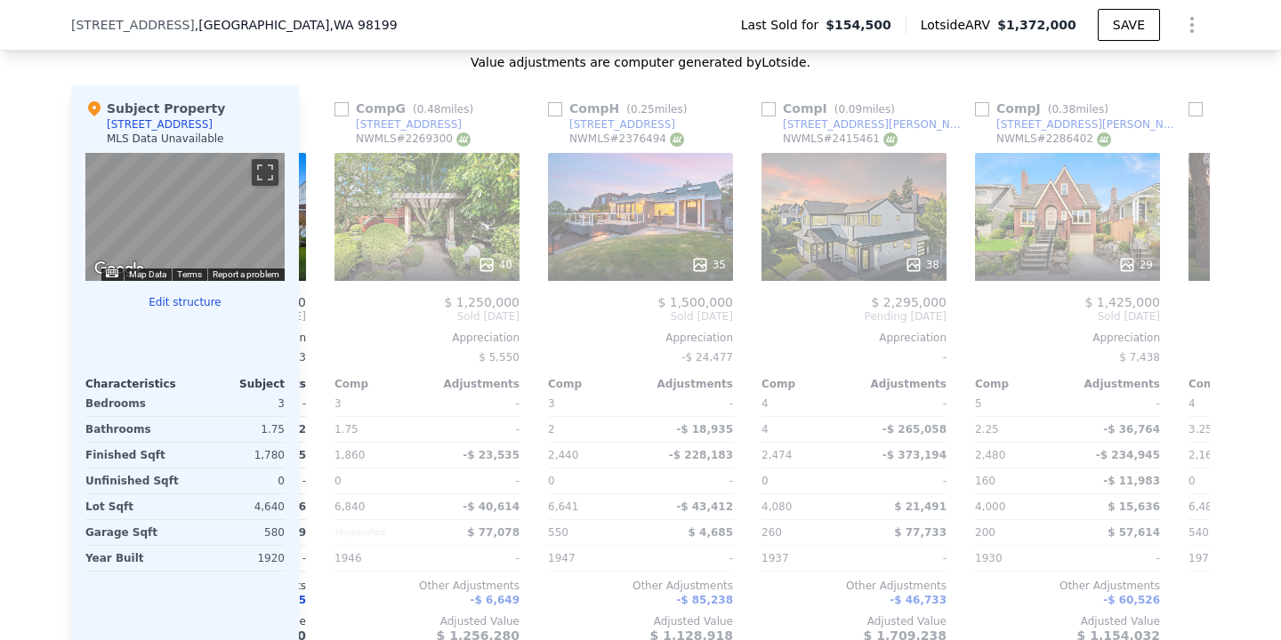
click at [326, 316] on div "Comp A ( 0.22 miles) [STREET_ADDRESS] This is a Flip 39 $ 1,175,000 $ 1,495,000…" at bounding box center [754, 371] width 911 height 572
click at [315, 322] on icon at bounding box center [320, 317] width 36 height 36
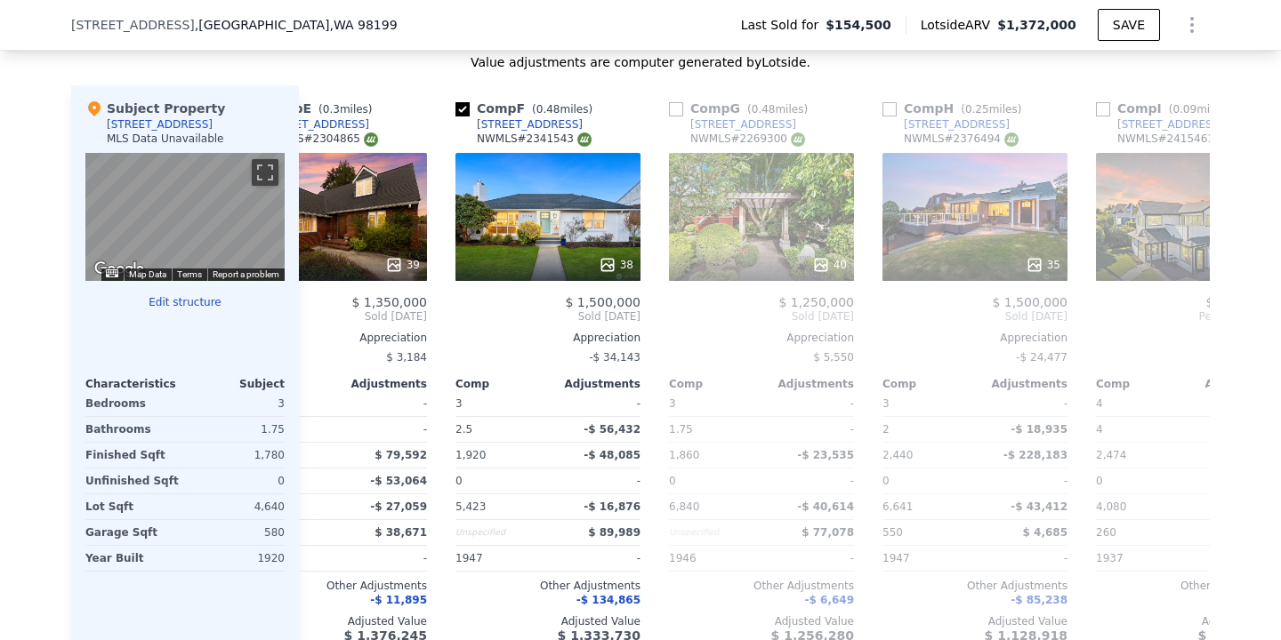
scroll to position [0, 840]
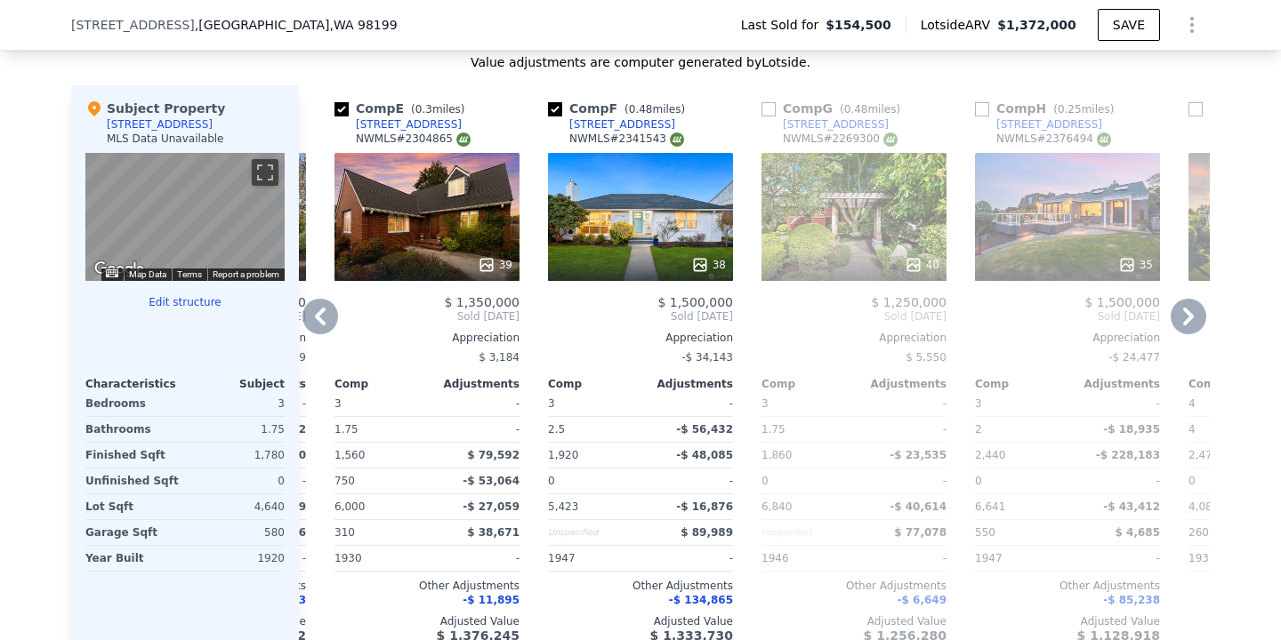
click at [417, 249] on div at bounding box center [426, 265] width 185 height 32
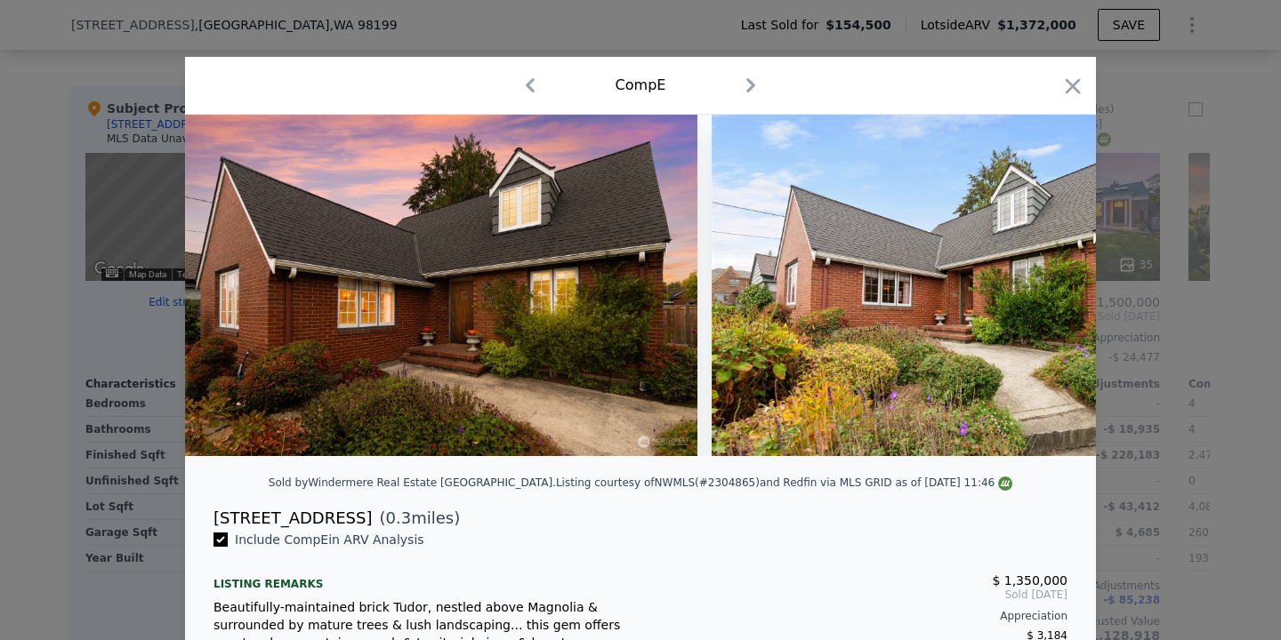
click at [1228, 296] on div at bounding box center [640, 320] width 1281 height 640
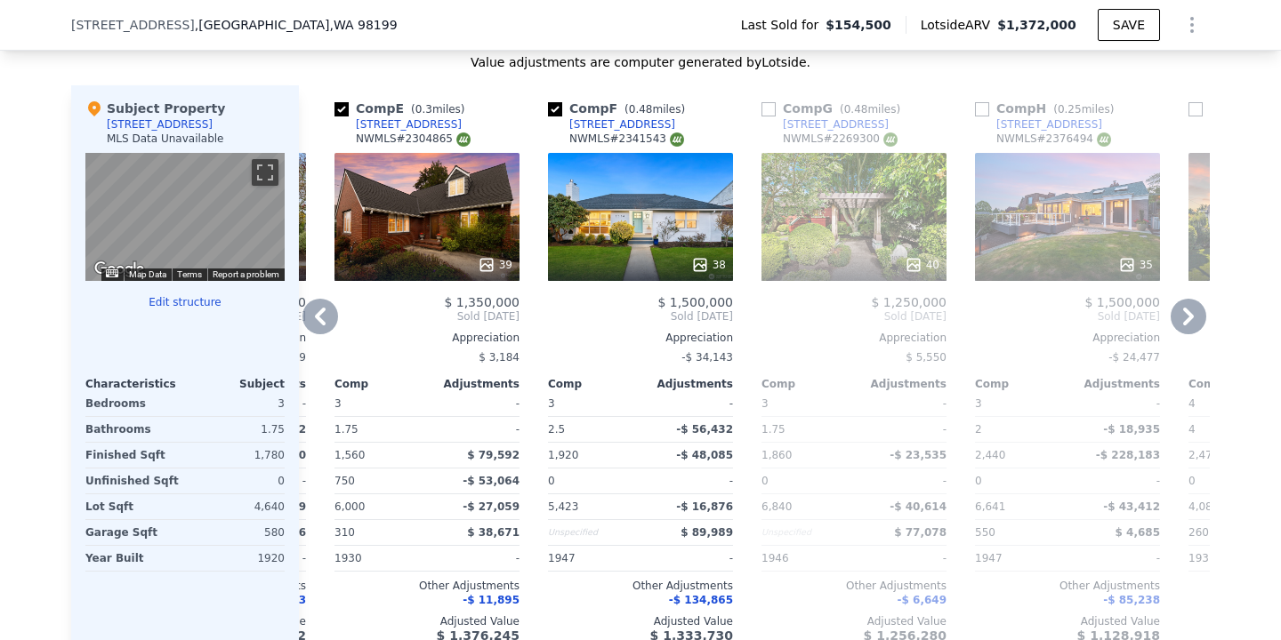
click at [842, 200] on div "40" at bounding box center [853, 217] width 185 height 128
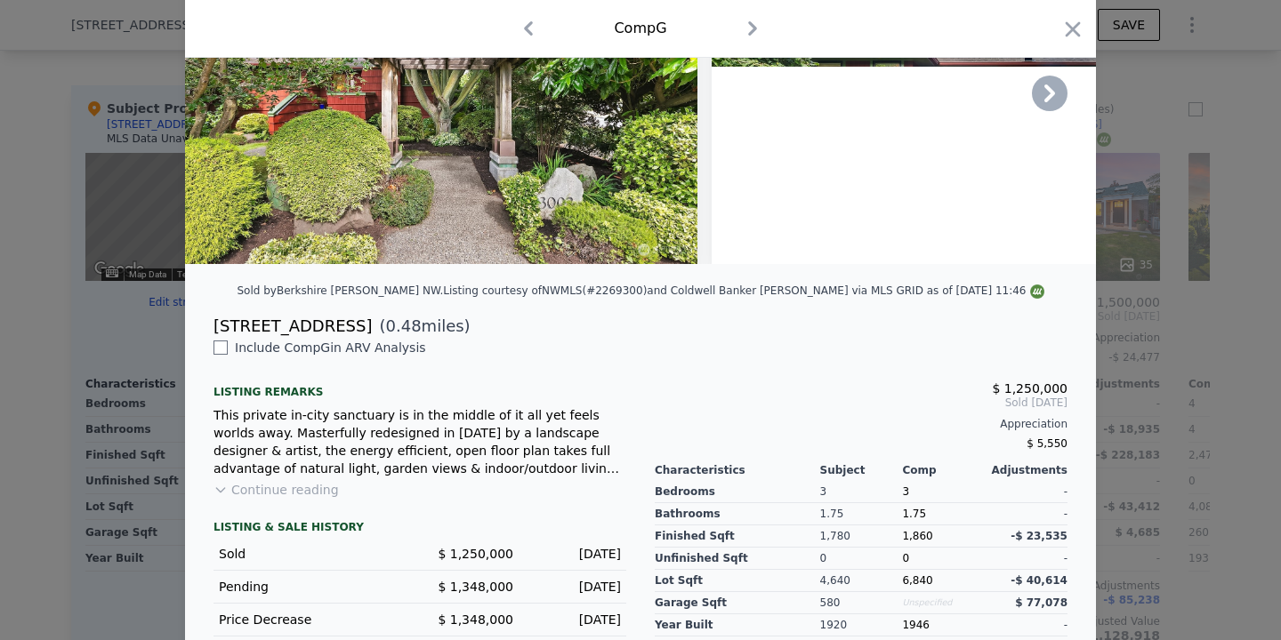
scroll to position [191, 0]
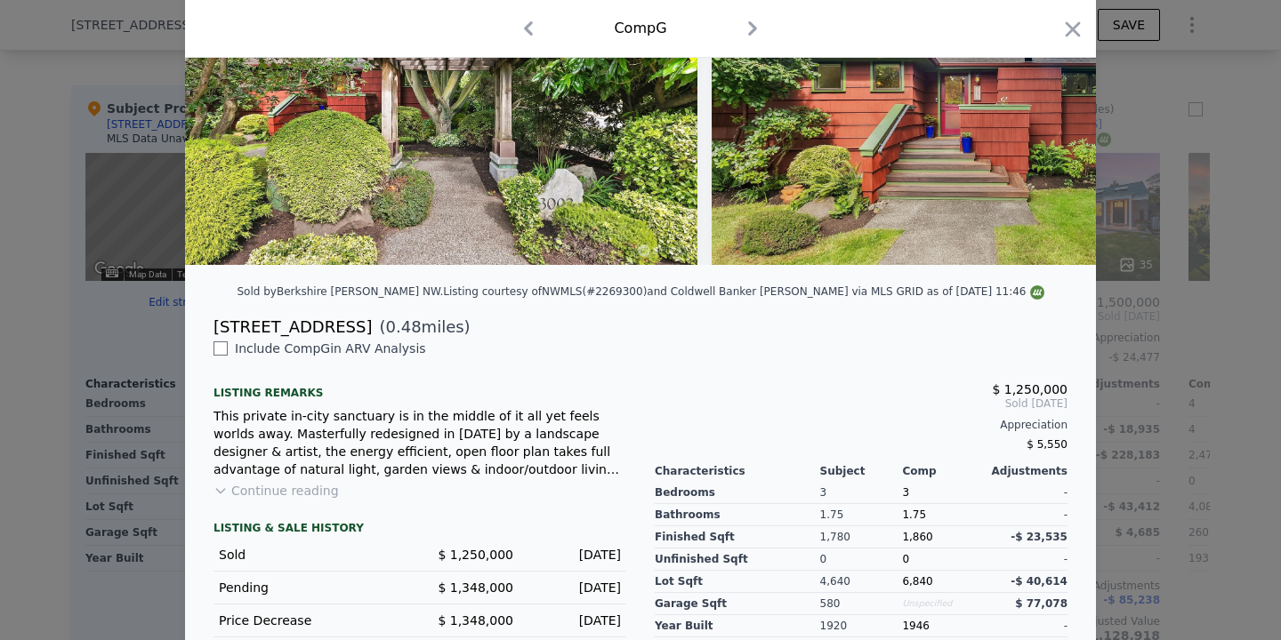
click at [321, 485] on button "Continue reading" at bounding box center [275, 491] width 125 height 18
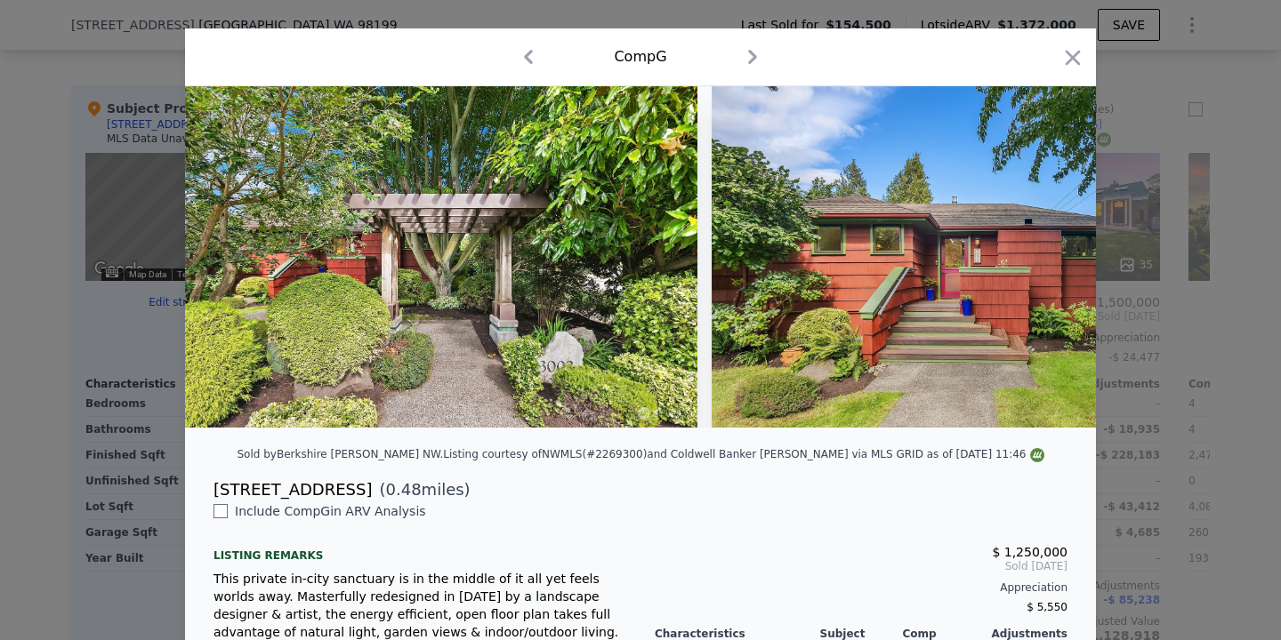
scroll to position [7, 0]
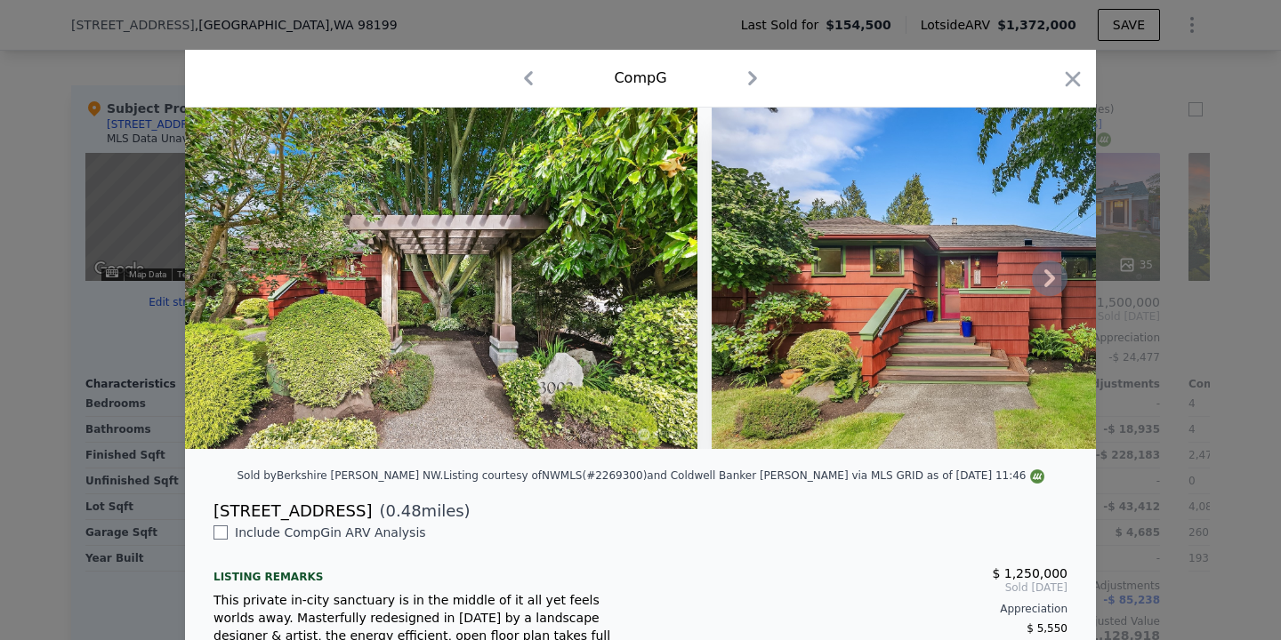
click at [1046, 280] on icon at bounding box center [1050, 279] width 36 height 36
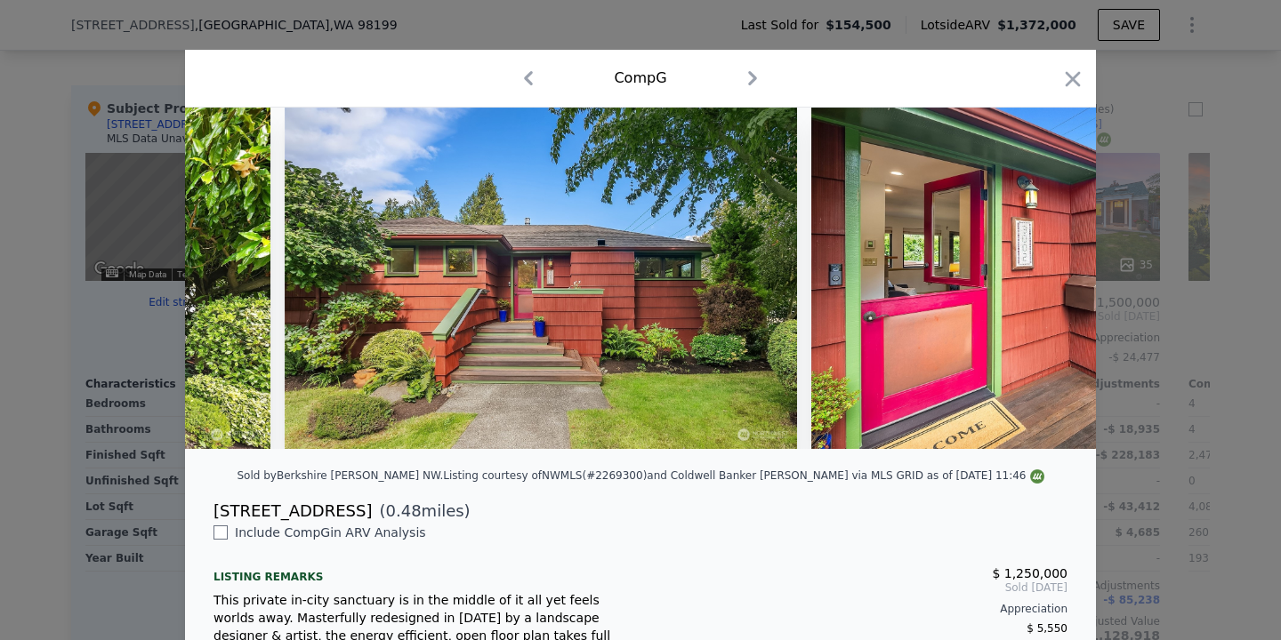
click at [1046, 280] on img at bounding box center [1067, 279] width 512 height 342
click at [1046, 280] on icon at bounding box center [1050, 279] width 36 height 36
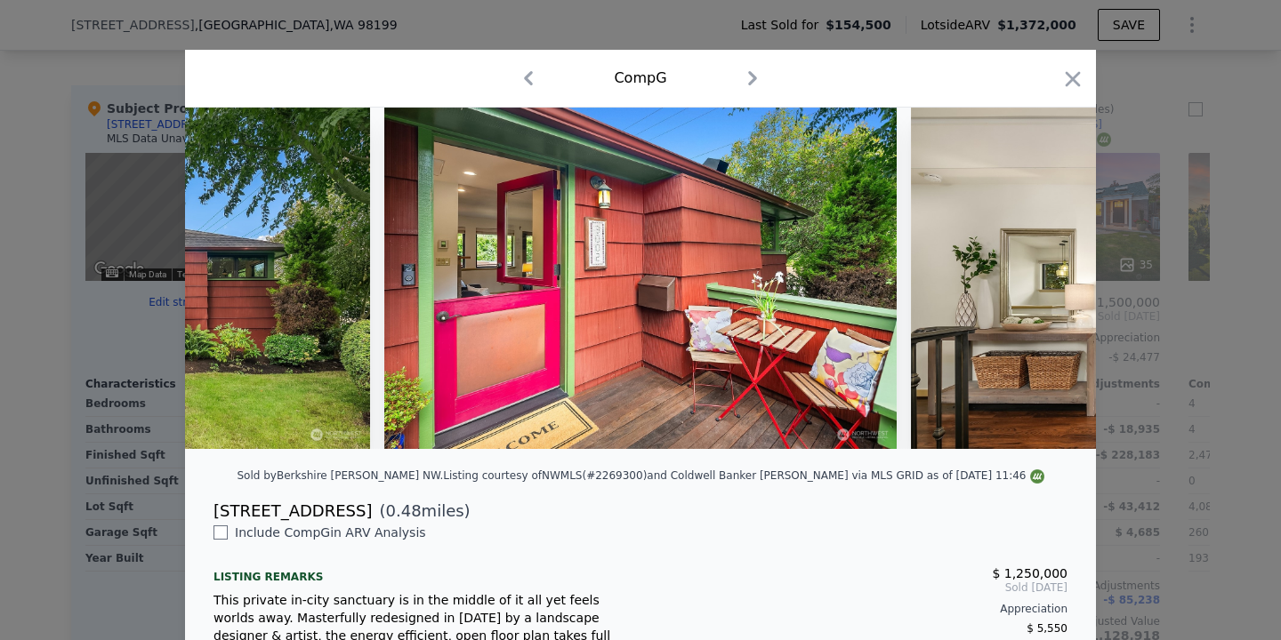
click at [1046, 280] on img at bounding box center [1167, 279] width 512 height 342
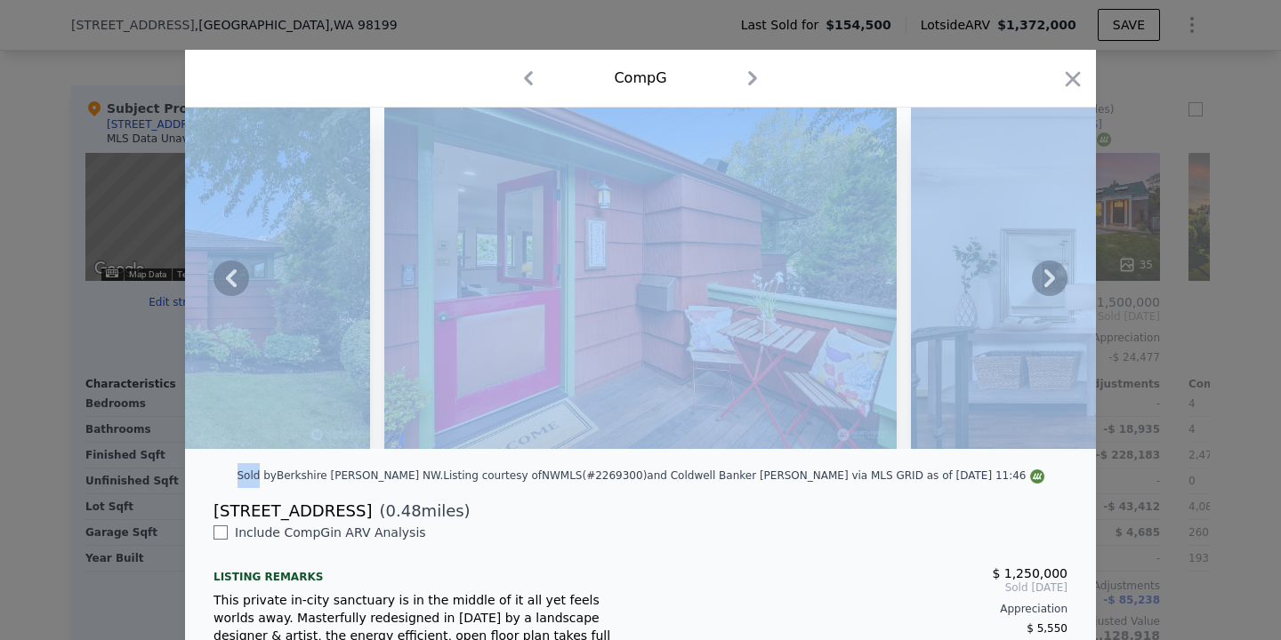
click at [1046, 280] on icon at bounding box center [1050, 279] width 36 height 36
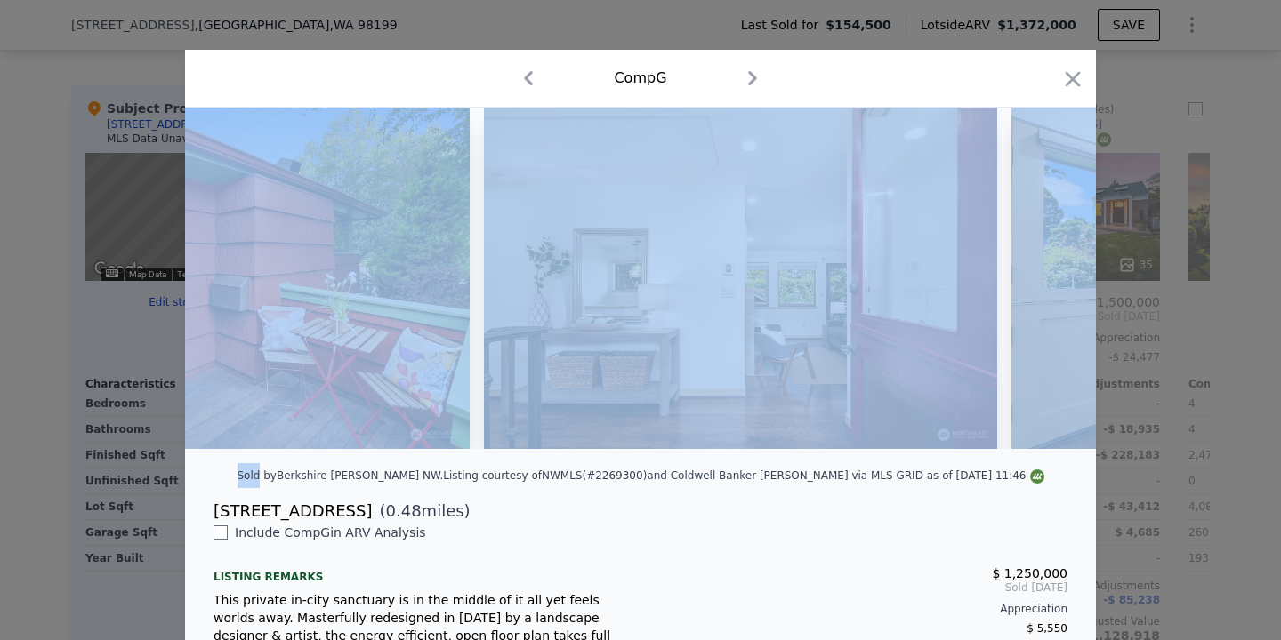
click at [1046, 280] on img at bounding box center [1267, 279] width 512 height 342
click at [1046, 280] on icon at bounding box center [1050, 279] width 36 height 36
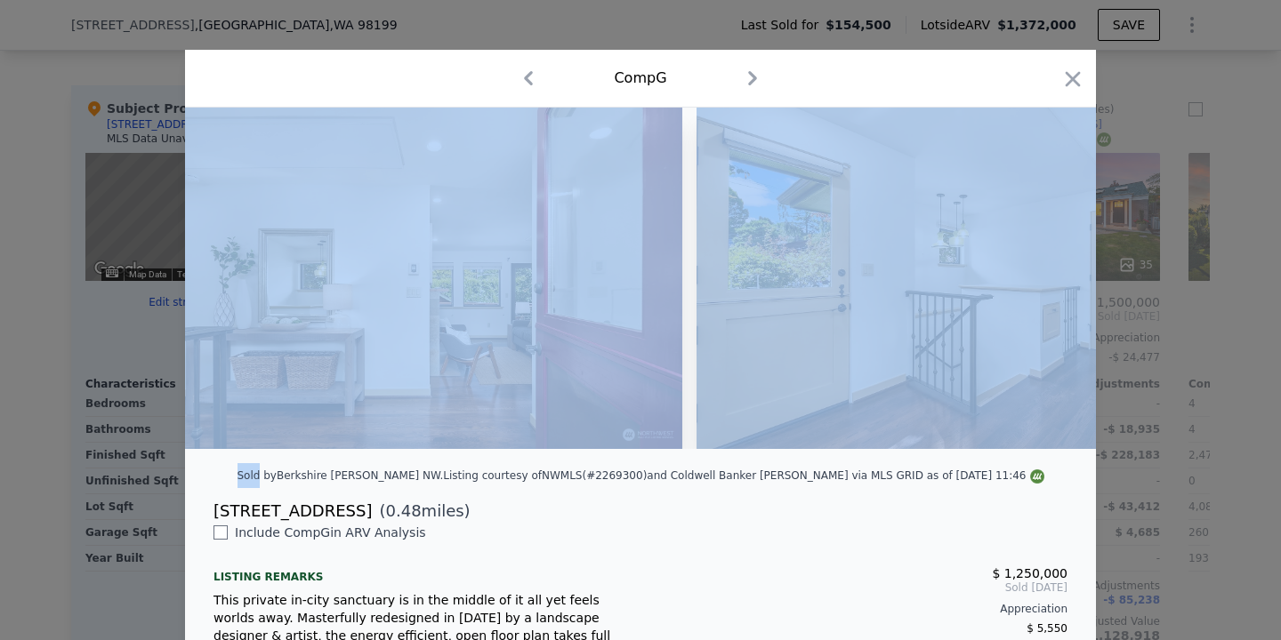
scroll to position [0, 1685]
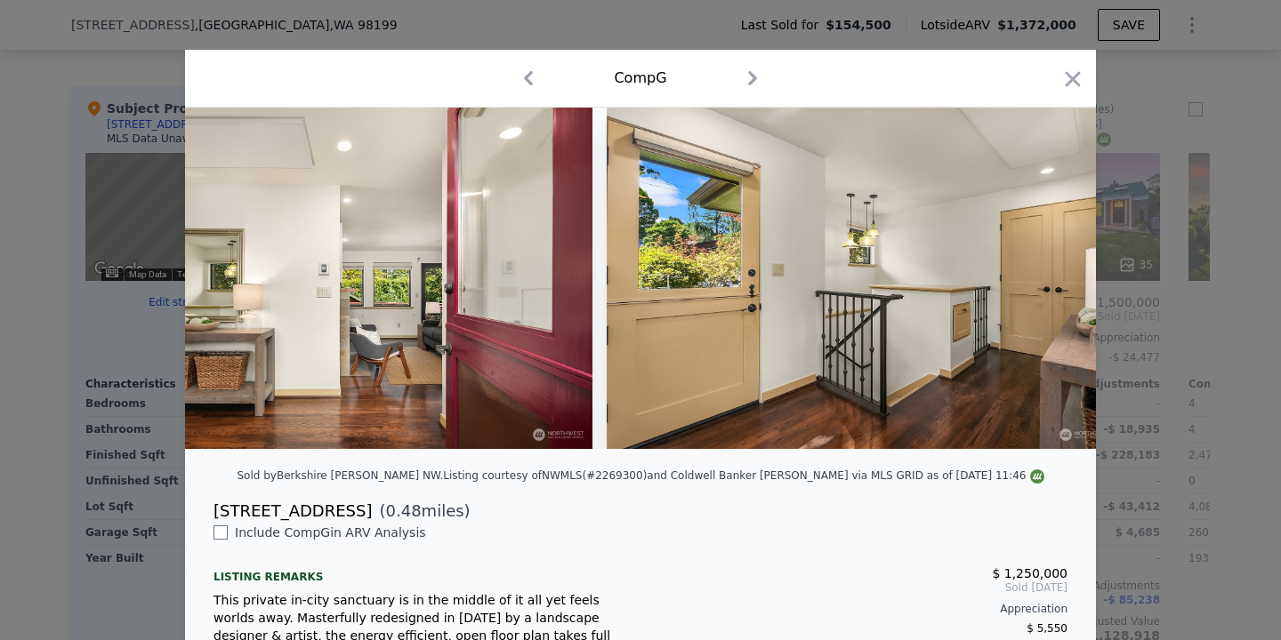
click at [1133, 328] on div at bounding box center [640, 320] width 1281 height 640
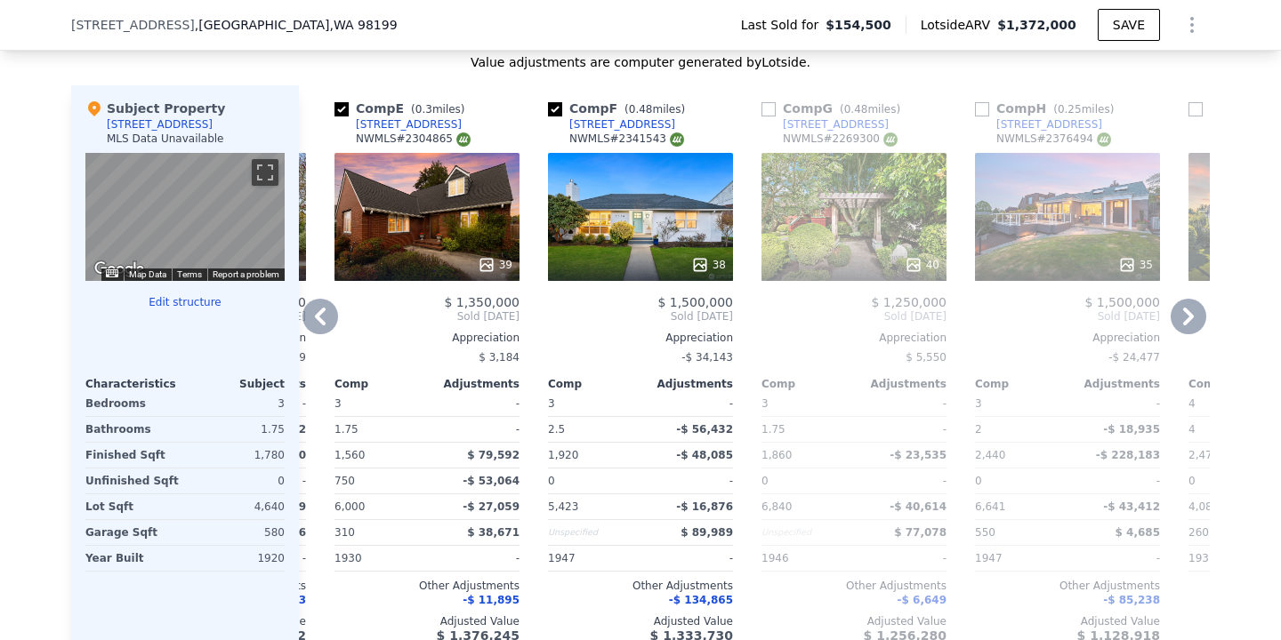
click at [334, 316] on icon at bounding box center [320, 317] width 36 height 36
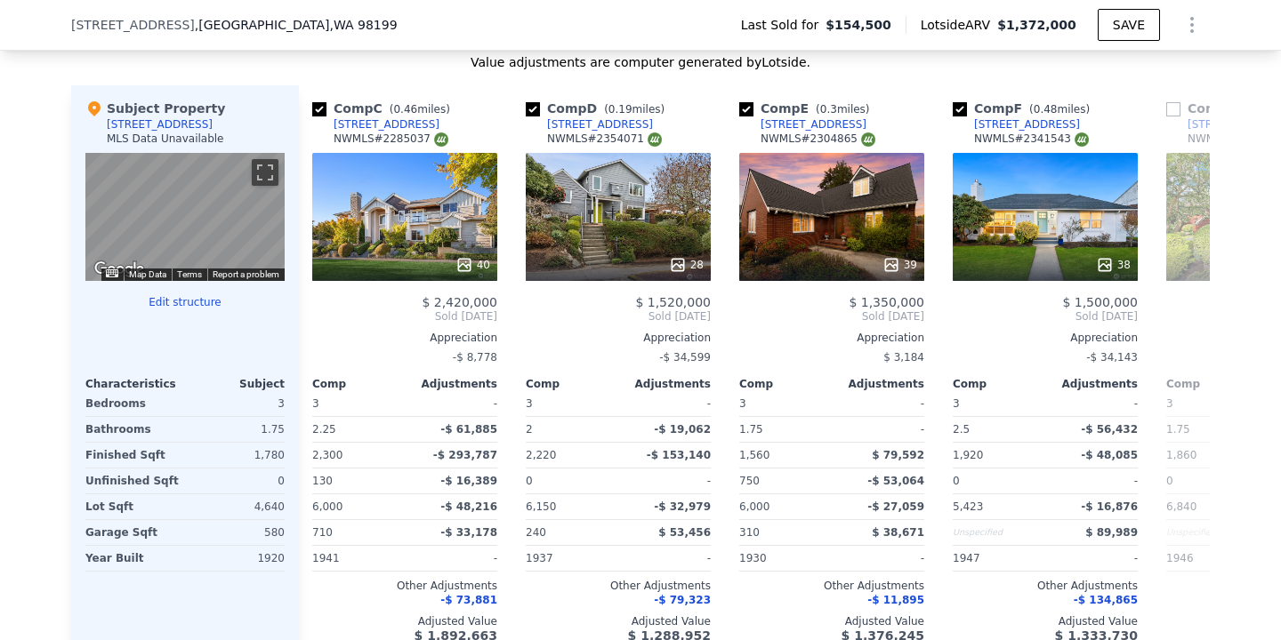
scroll to position [0, 413]
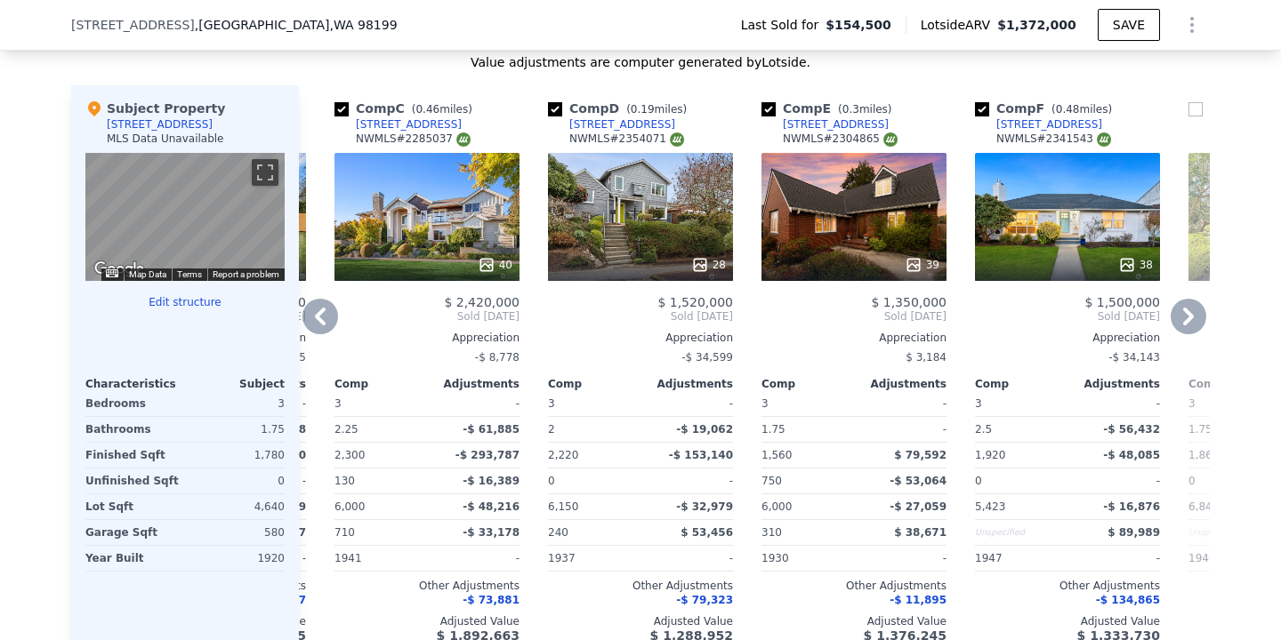
click at [576, 230] on div "28" at bounding box center [640, 217] width 185 height 128
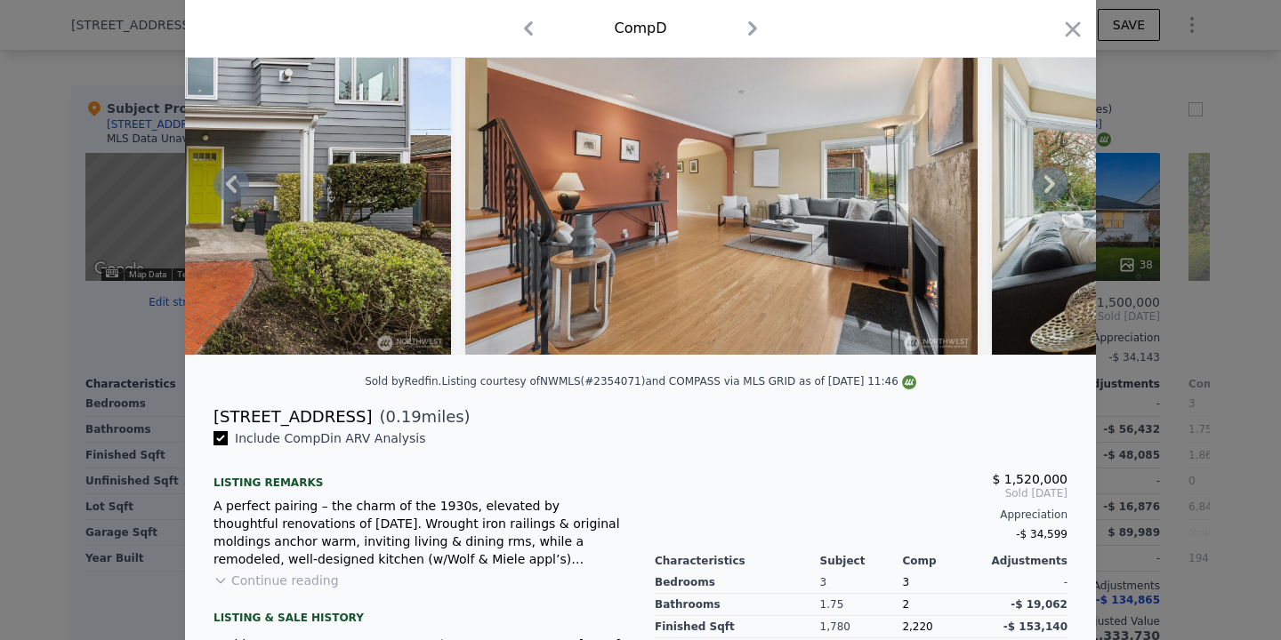
scroll to position [135, 0]
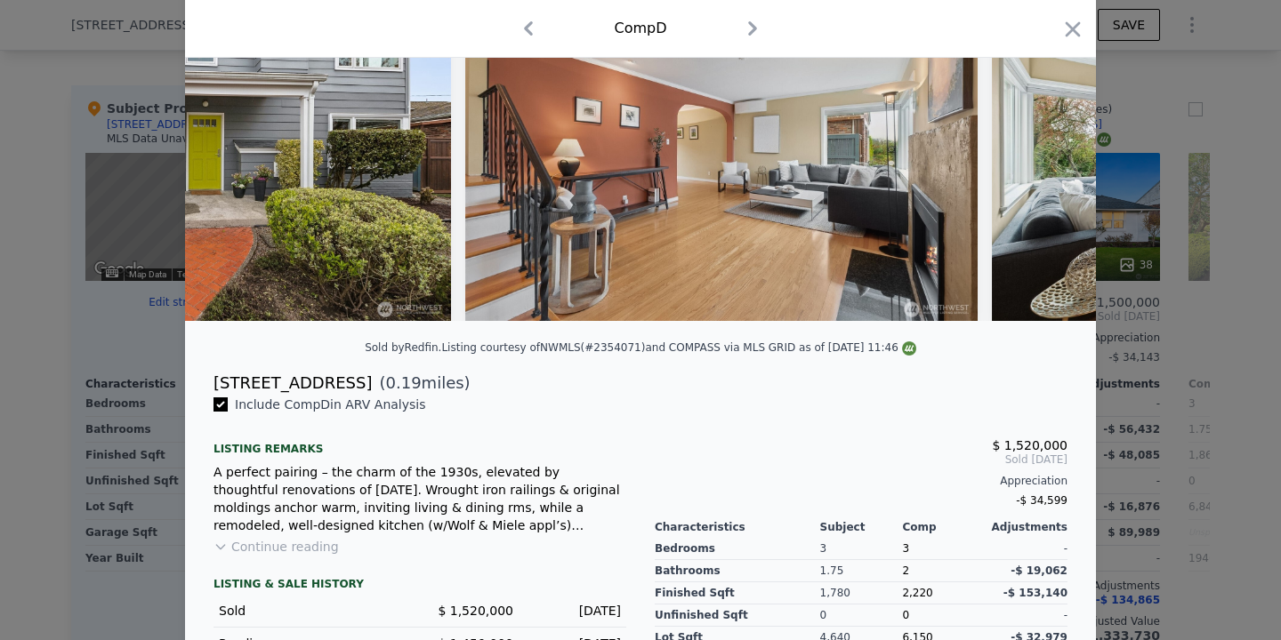
click at [294, 559] on div "LISTING & SALE HISTORY Sold $ 1,520,000 [DATE] Pending $ 1,450,000 [DATE] Liste…" at bounding box center [419, 625] width 413 height 138
click at [303, 540] on button "Continue reading" at bounding box center [275, 547] width 125 height 18
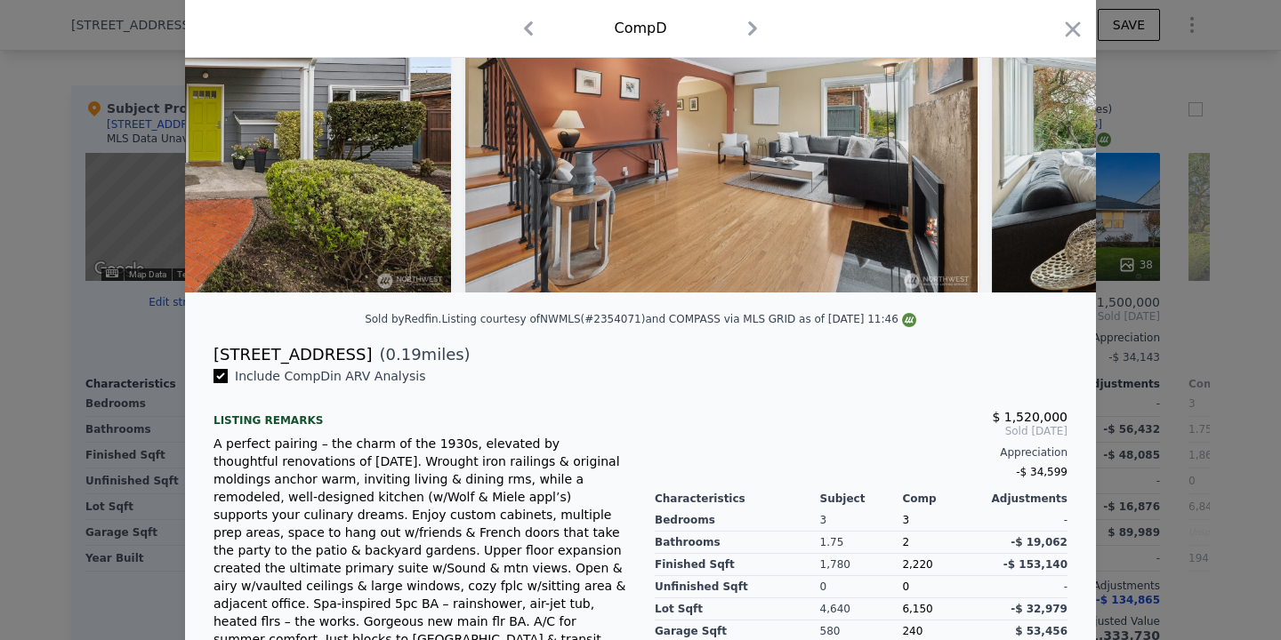
scroll to position [169, 0]
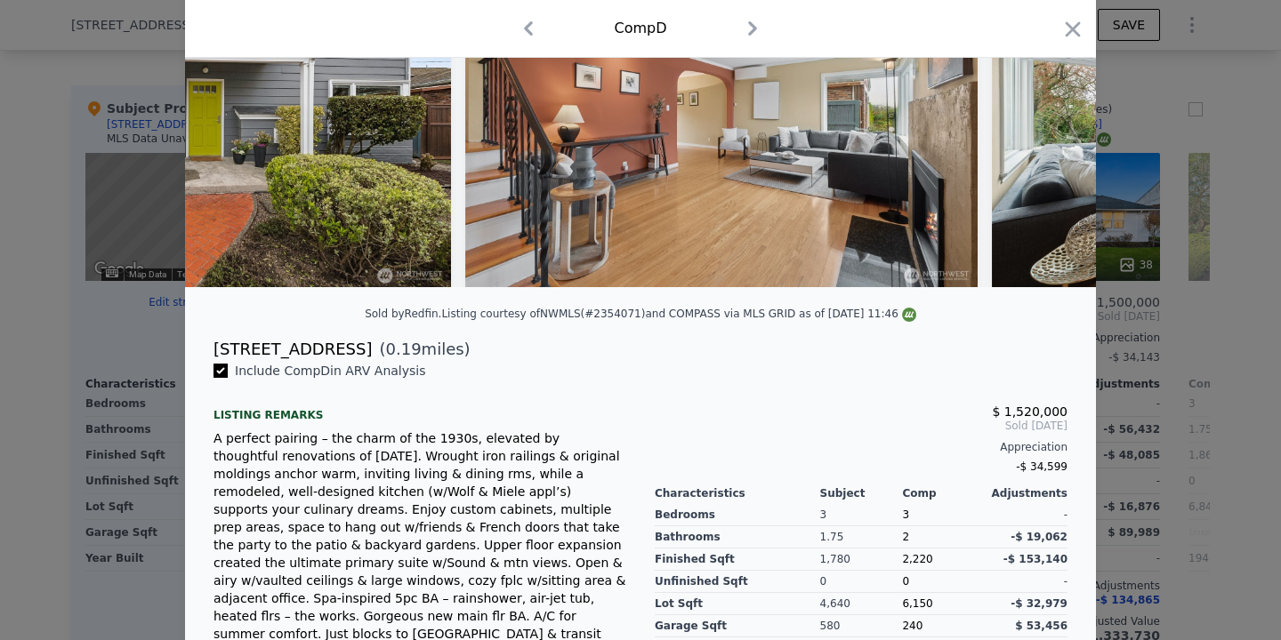
click at [1219, 318] on div at bounding box center [640, 320] width 1281 height 640
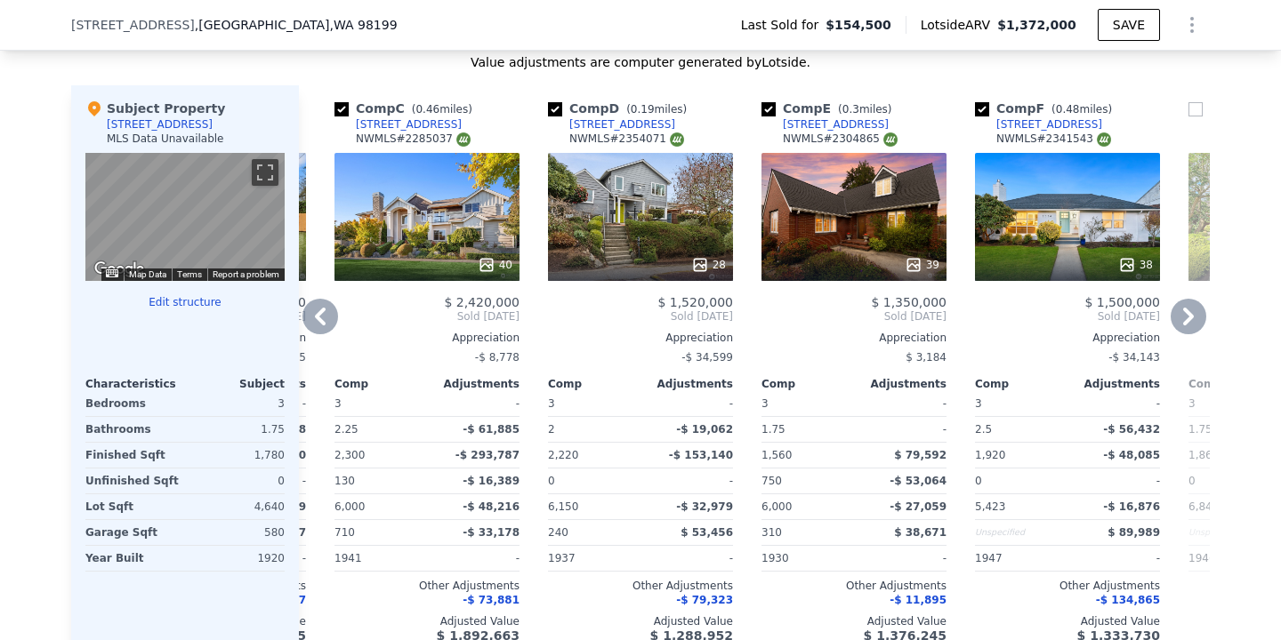
click at [342, 317] on span "Sold [DATE]" at bounding box center [426, 317] width 185 height 14
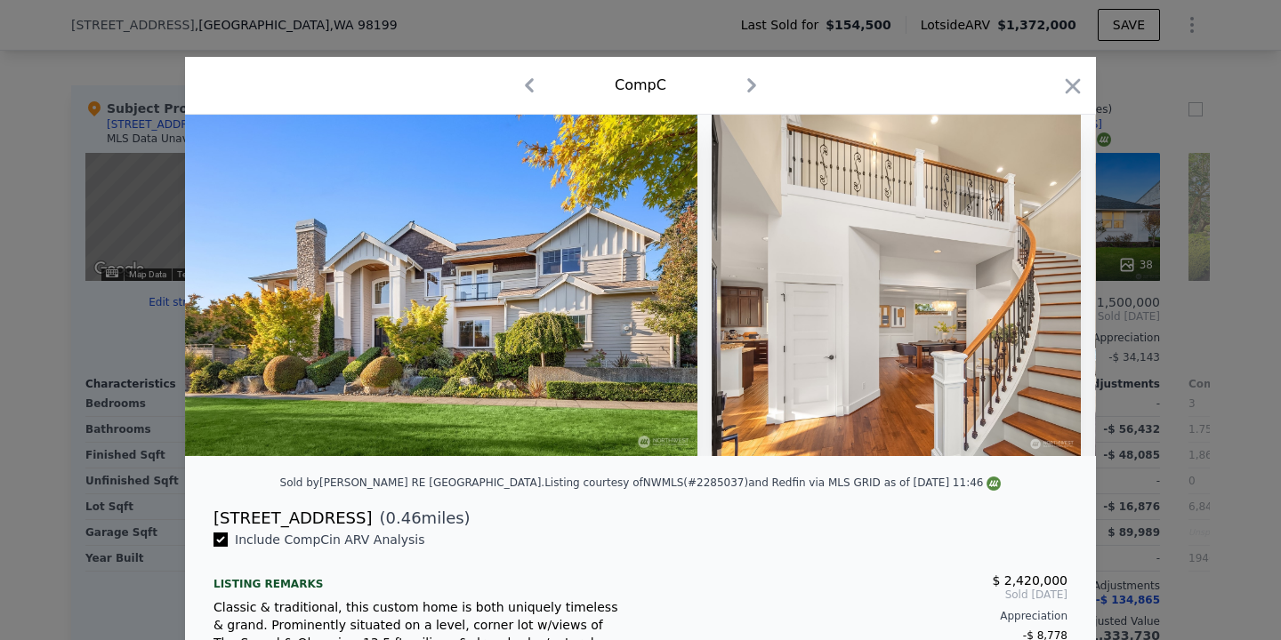
click at [548, 94] on div "Comp C" at bounding box center [640, 85] width 882 height 28
click at [530, 94] on icon "button" at bounding box center [529, 85] width 28 height 28
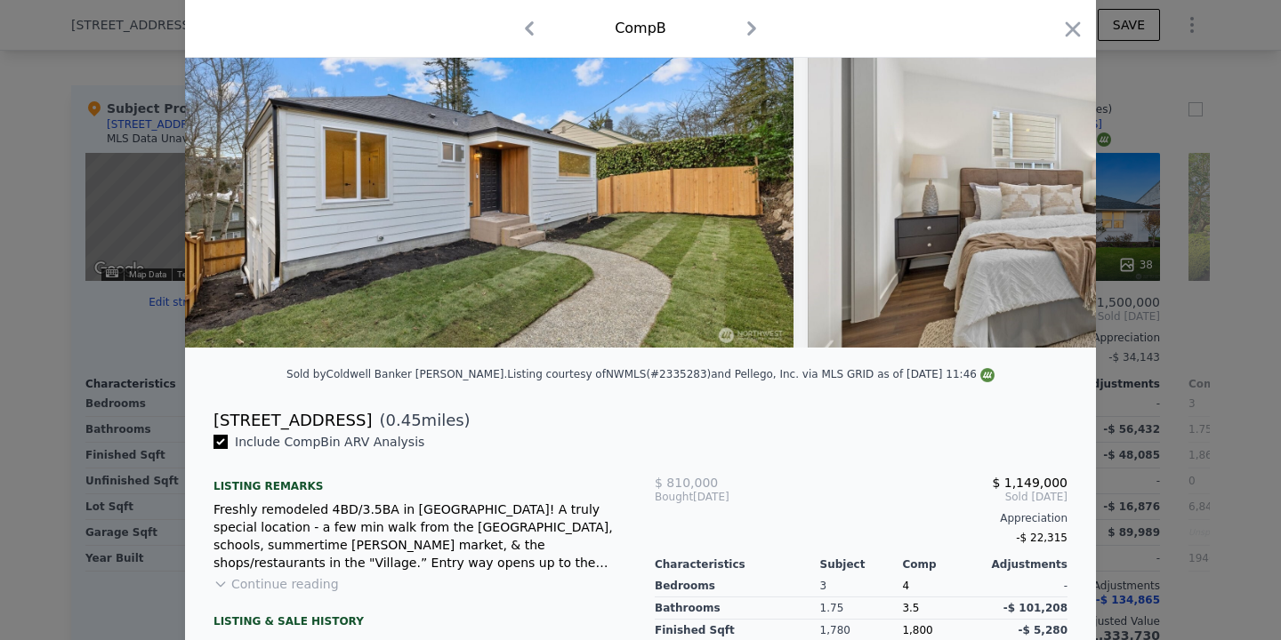
scroll to position [113, 0]
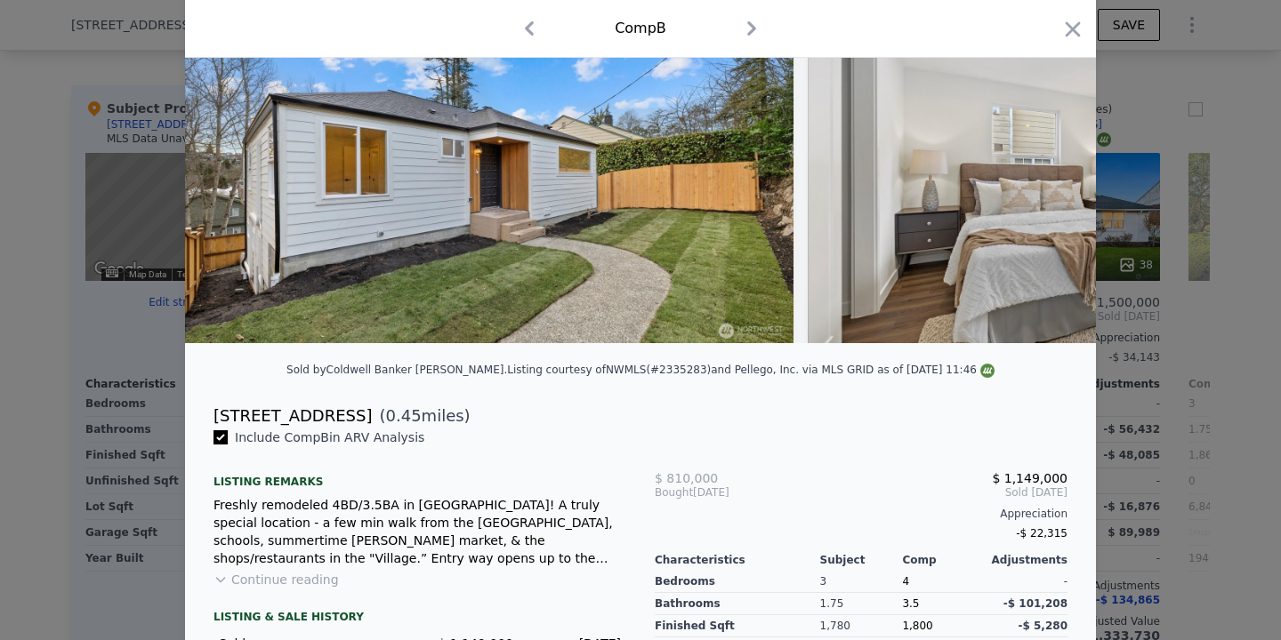
click at [307, 578] on button "Continue reading" at bounding box center [275, 580] width 125 height 18
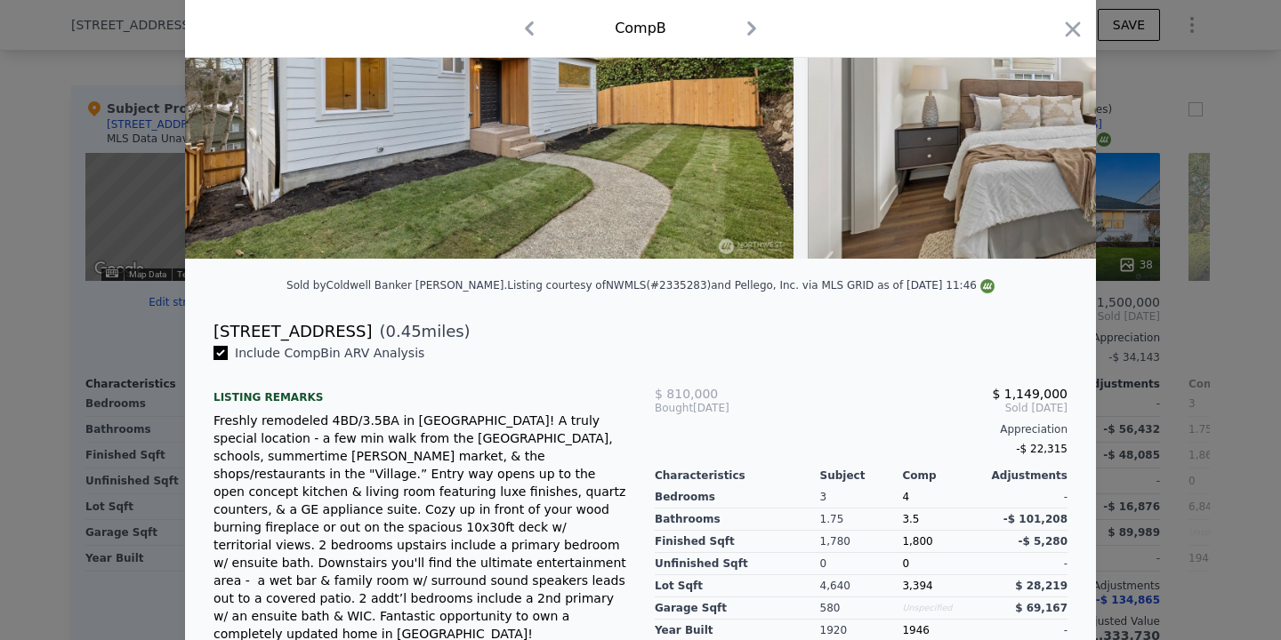
scroll to position [205, 0]
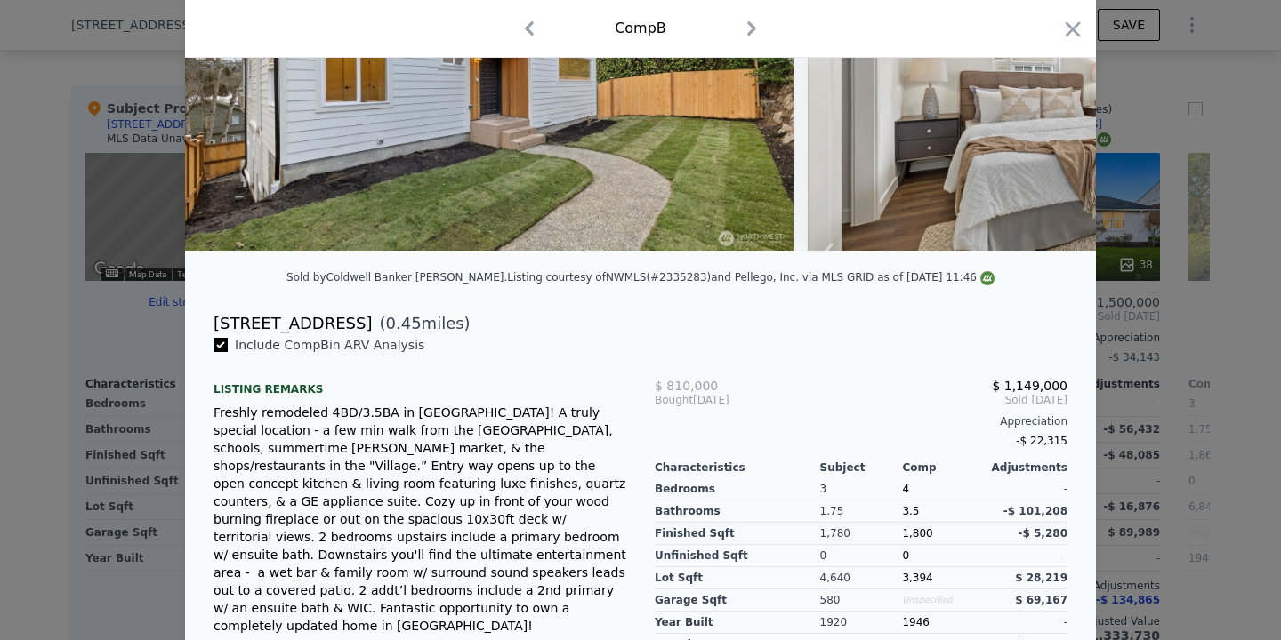
click at [0, 345] on div at bounding box center [640, 320] width 1281 height 640
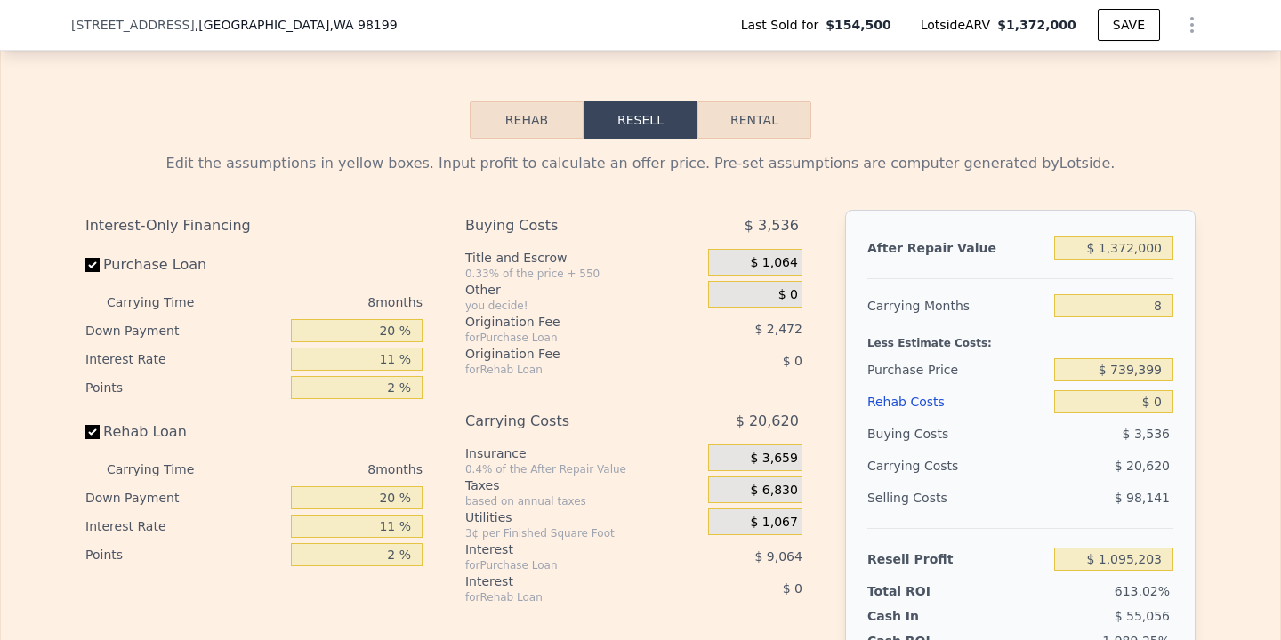
scroll to position [1973, 0]
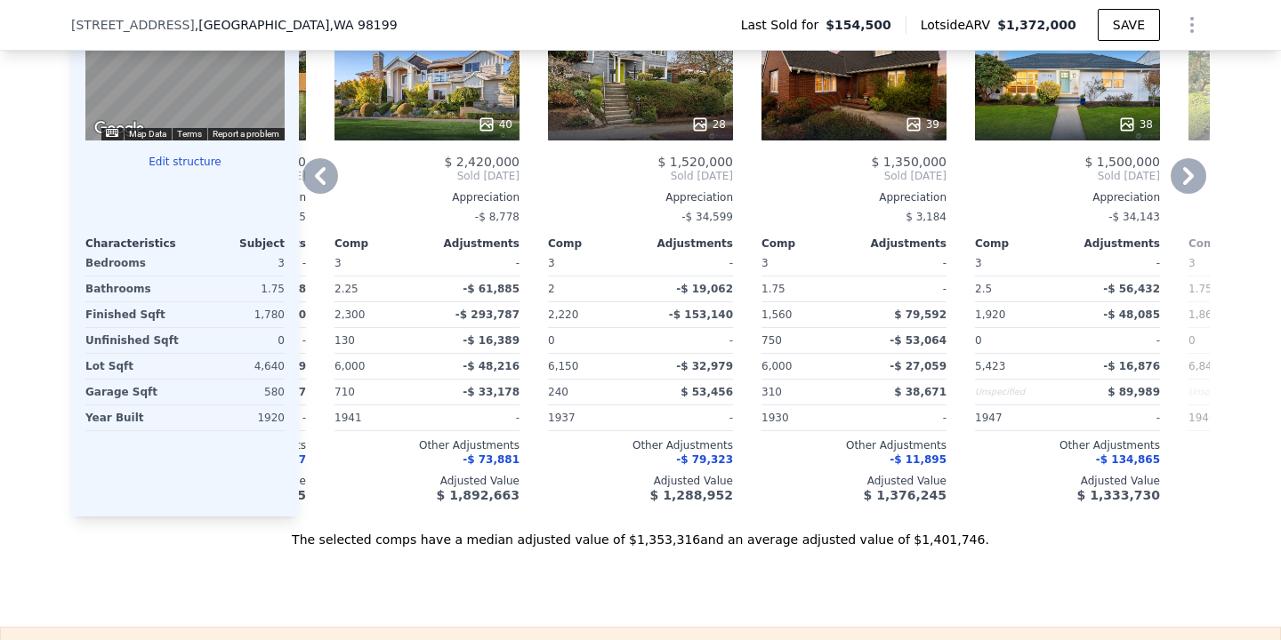
click at [316, 165] on icon at bounding box center [320, 176] width 36 height 36
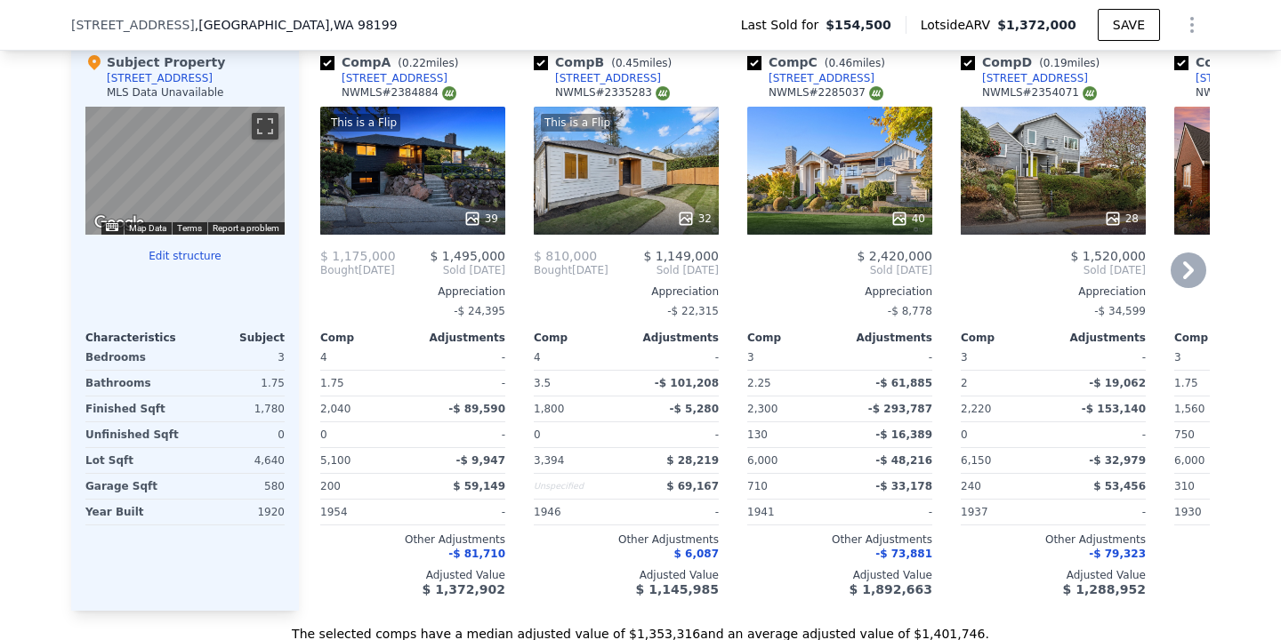
scroll to position [1869, 0]
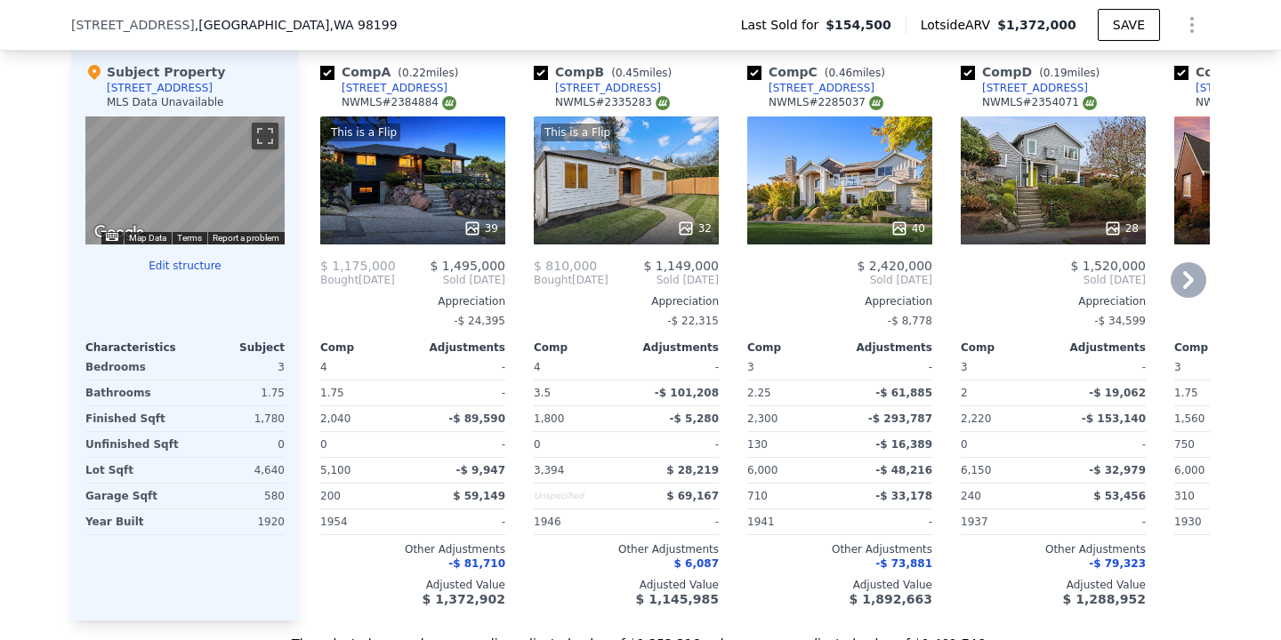
click at [1188, 280] on icon at bounding box center [1188, 280] width 11 height 18
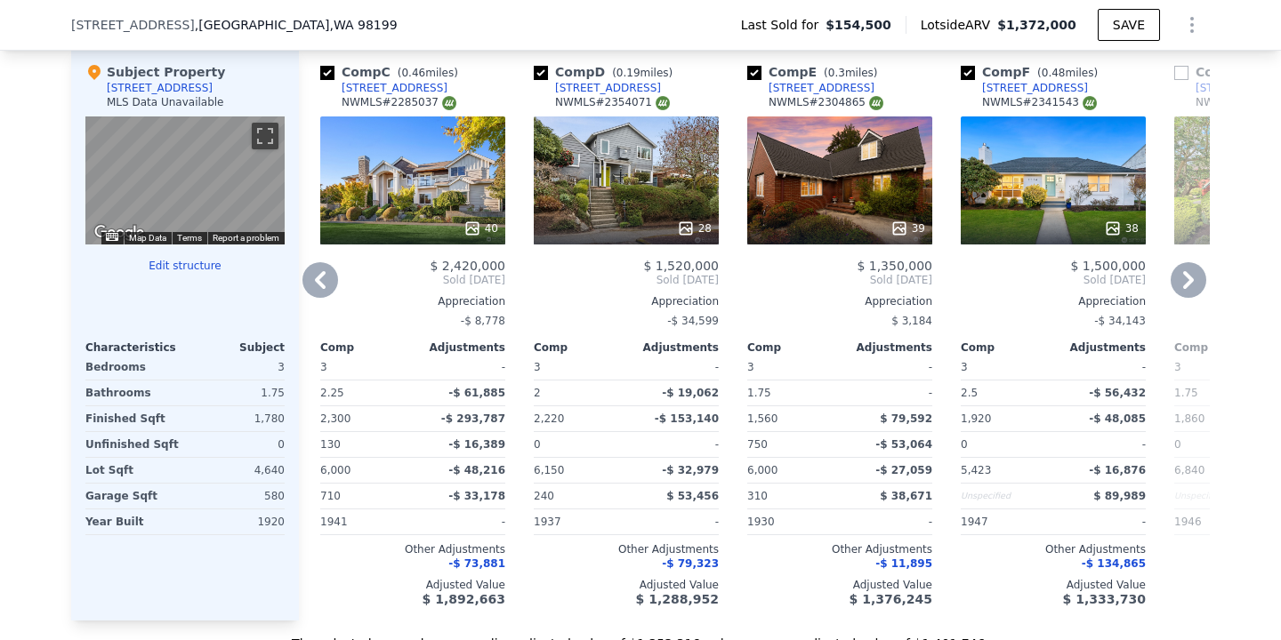
click at [1188, 280] on icon at bounding box center [1188, 280] width 11 height 18
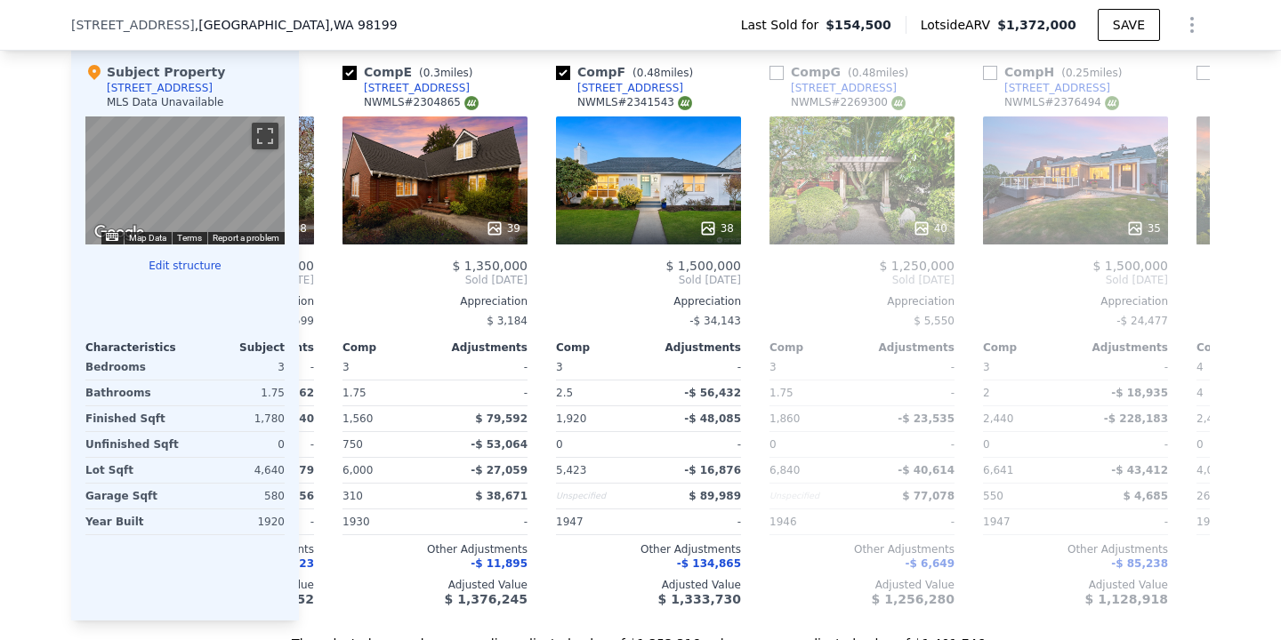
scroll to position [0, 854]
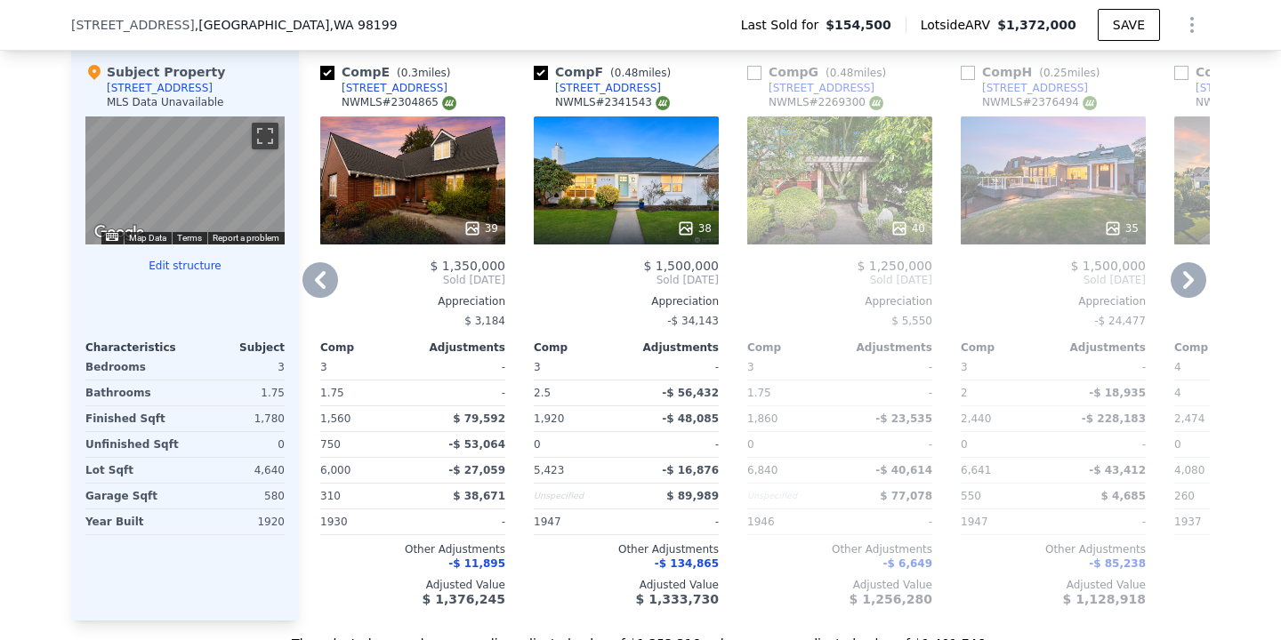
click at [310, 272] on icon at bounding box center [320, 280] width 36 height 36
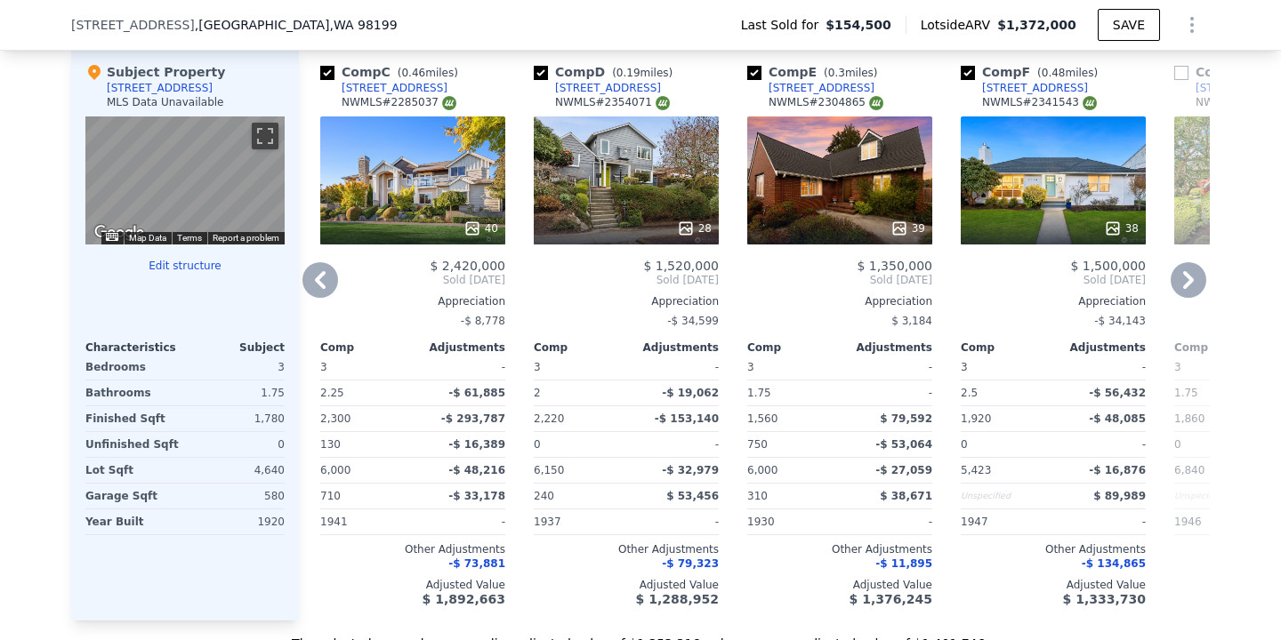
click at [318, 281] on icon at bounding box center [320, 280] width 11 height 18
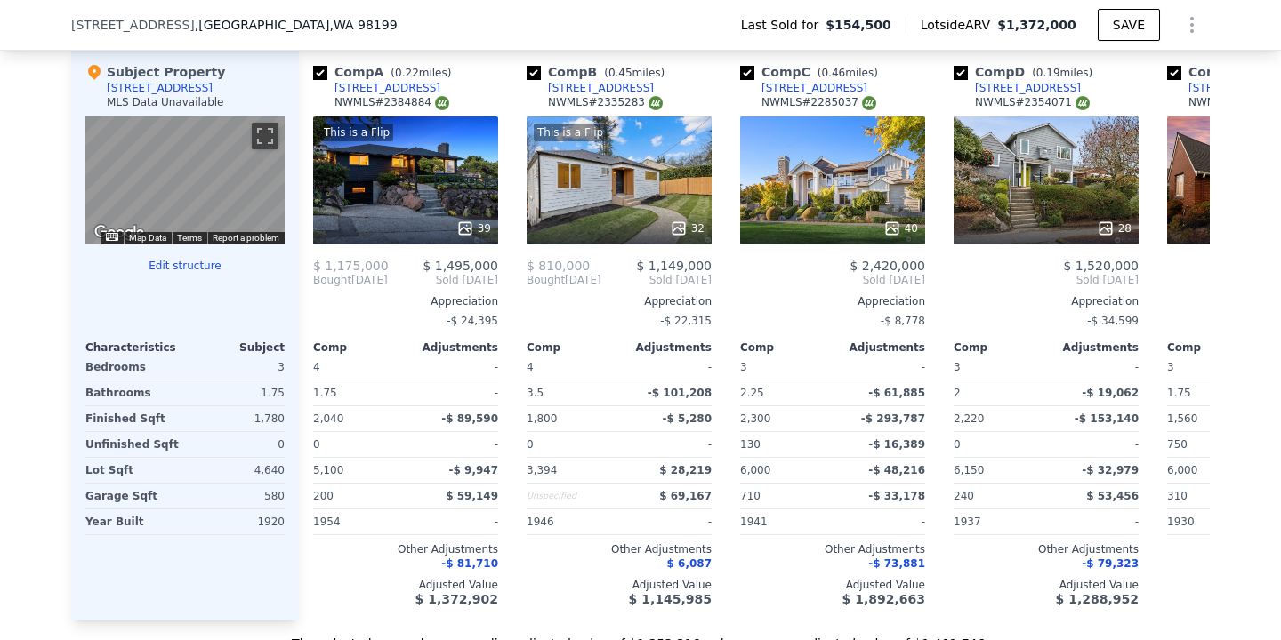
scroll to position [0, 0]
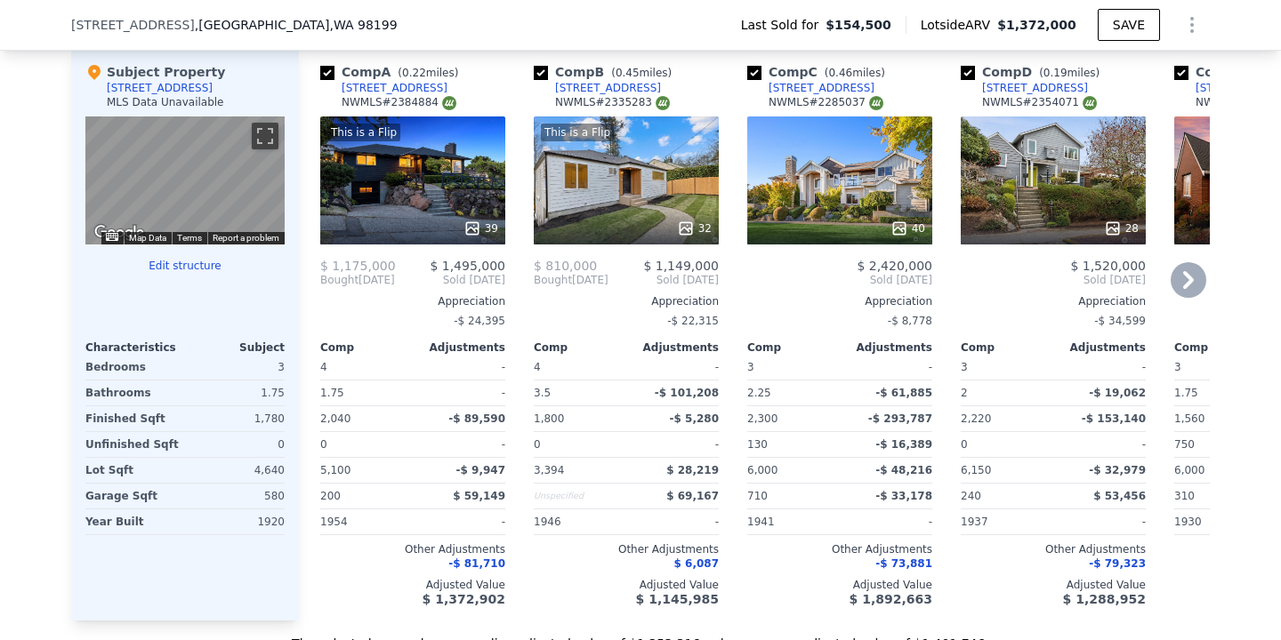
click at [1190, 276] on icon at bounding box center [1188, 280] width 36 height 36
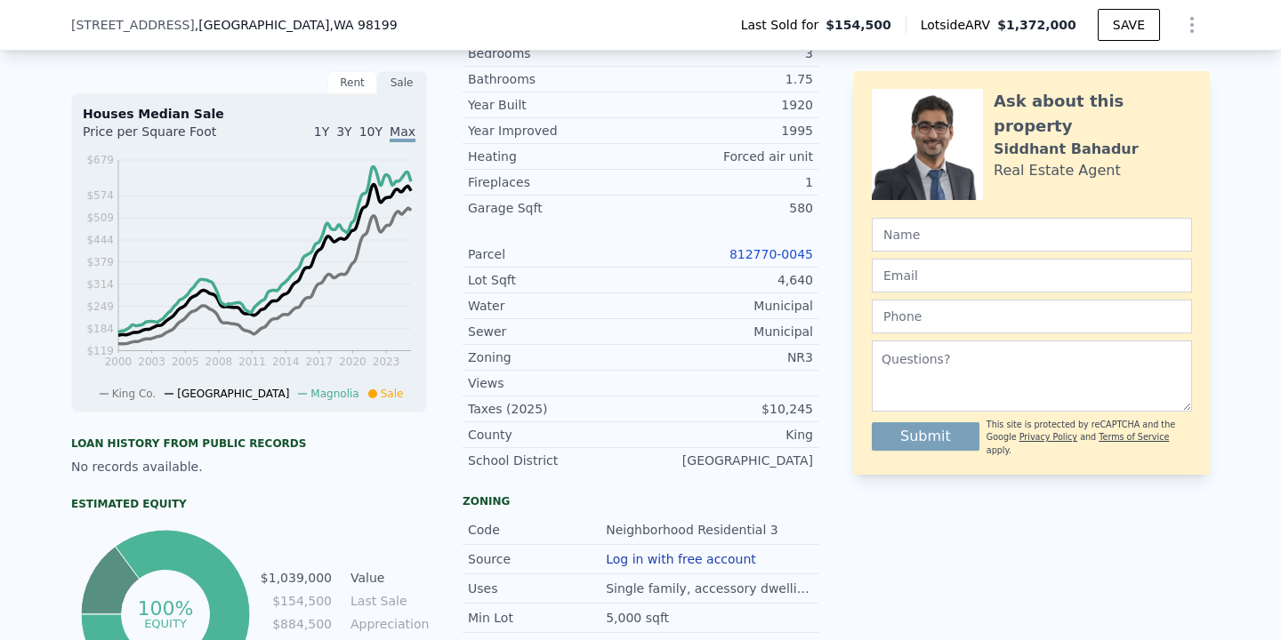
scroll to position [6, 0]
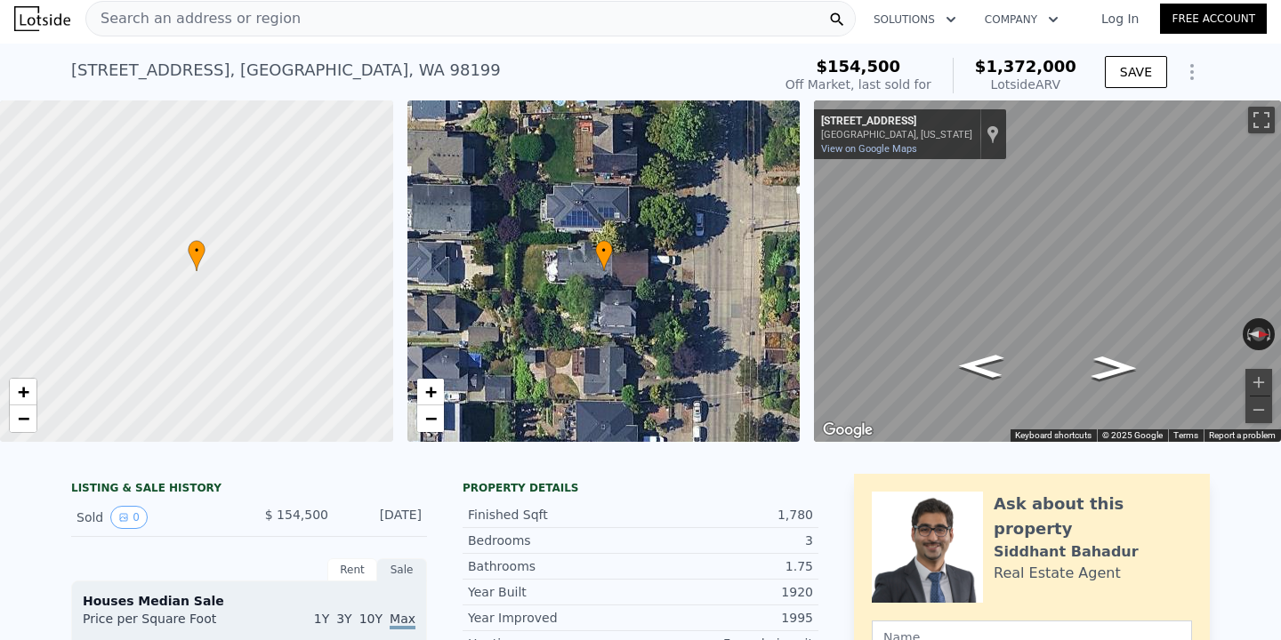
click at [365, 36] on div "Search an address or region" at bounding box center [470, 19] width 770 height 36
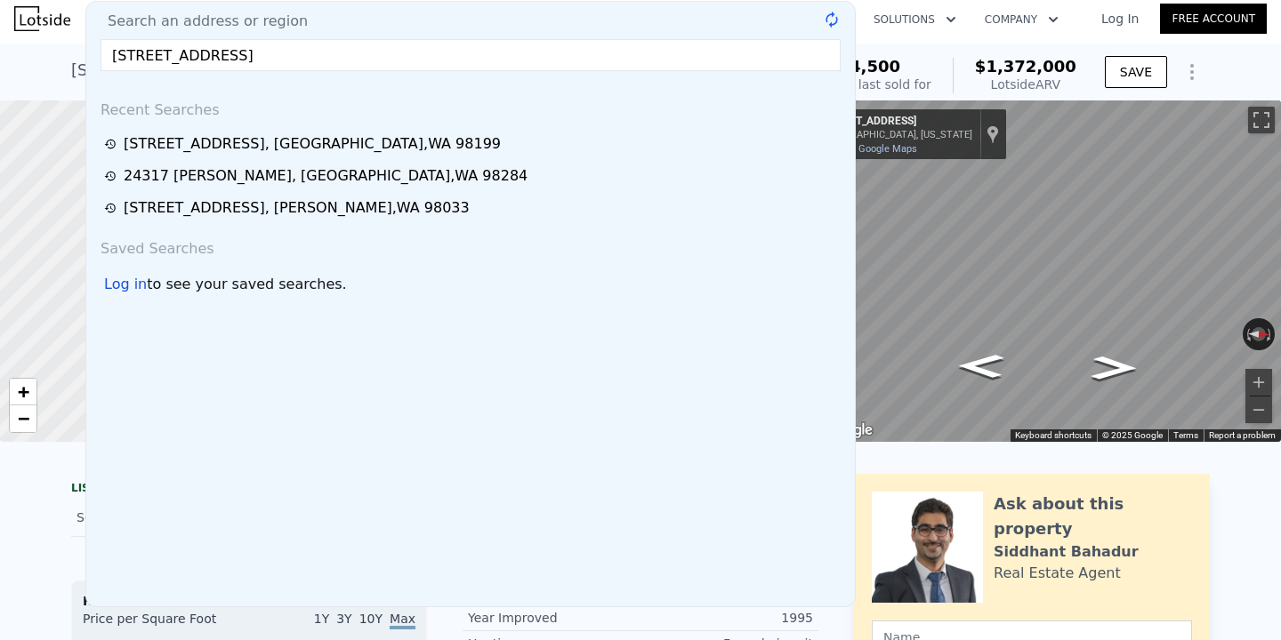
type input "[STREET_ADDRESS]"
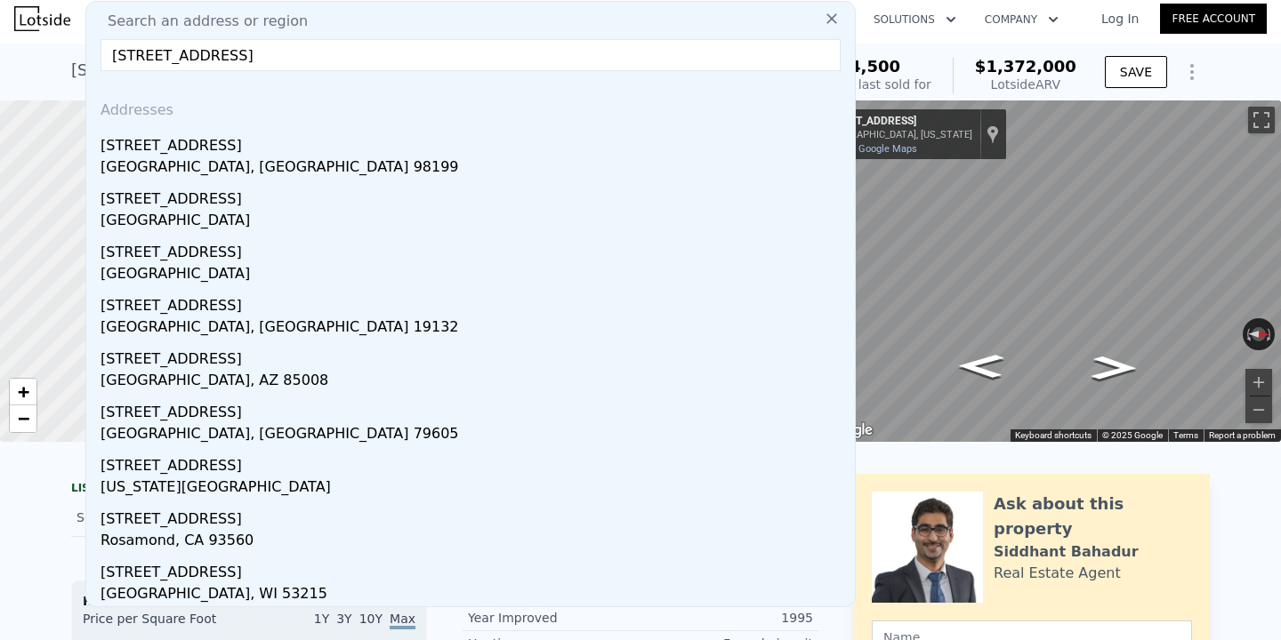
scroll to position [0, 0]
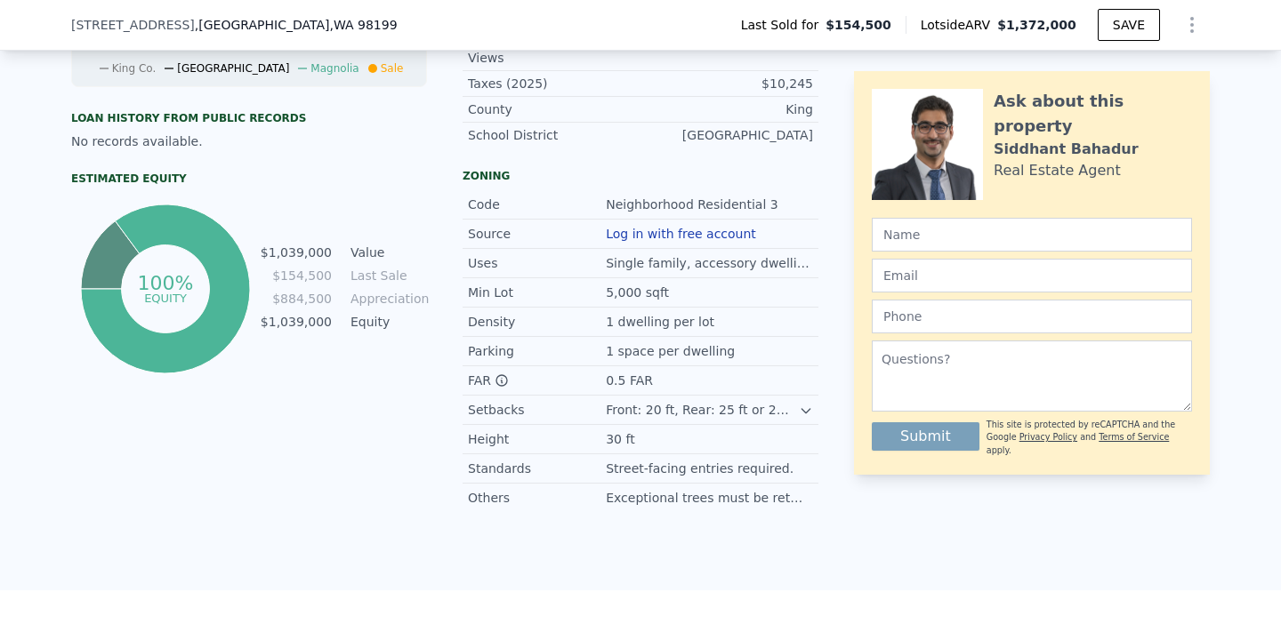
scroll to position [1995, 0]
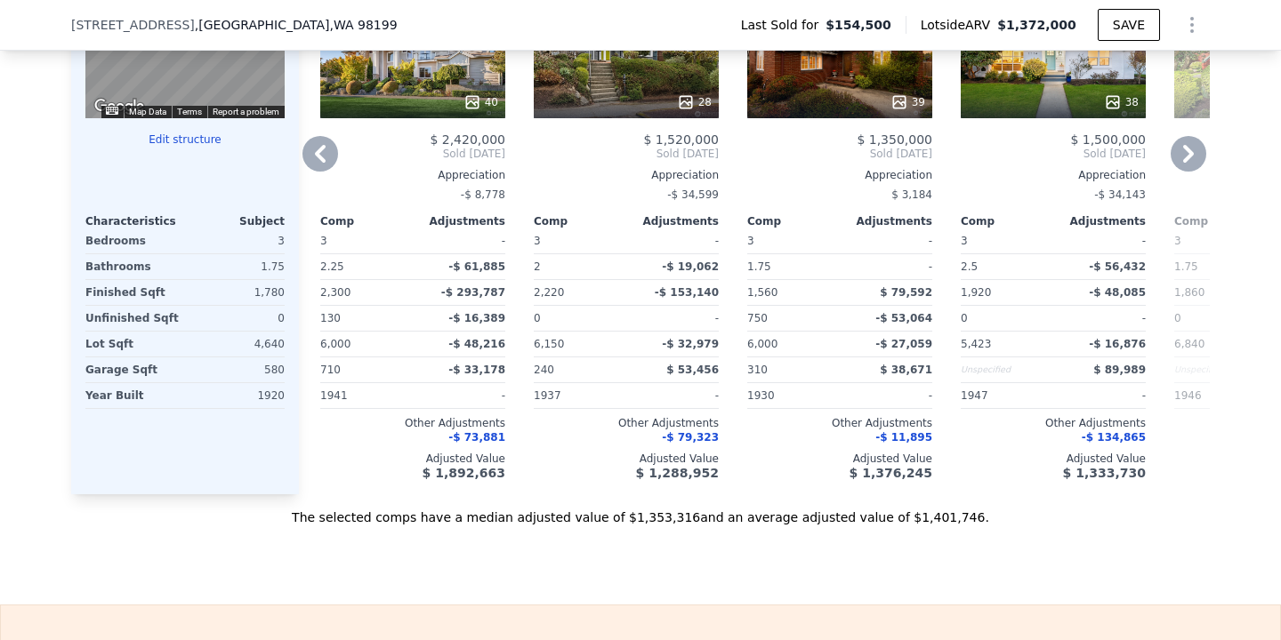
click at [322, 155] on icon at bounding box center [320, 154] width 36 height 36
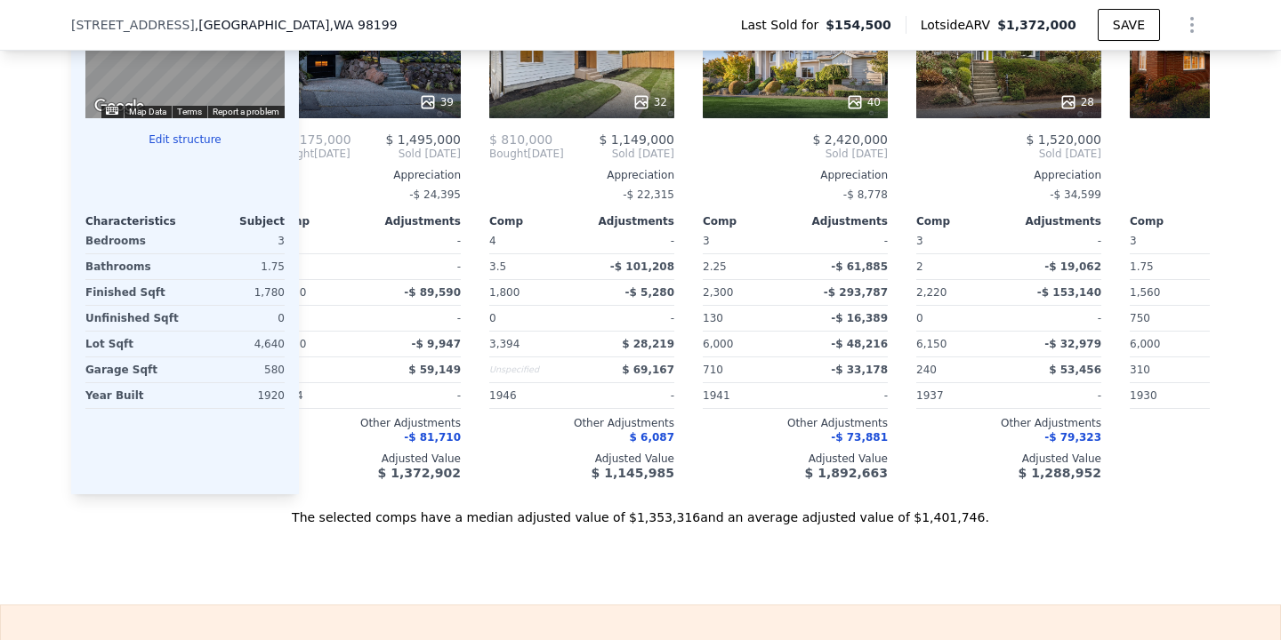
scroll to position [0, 0]
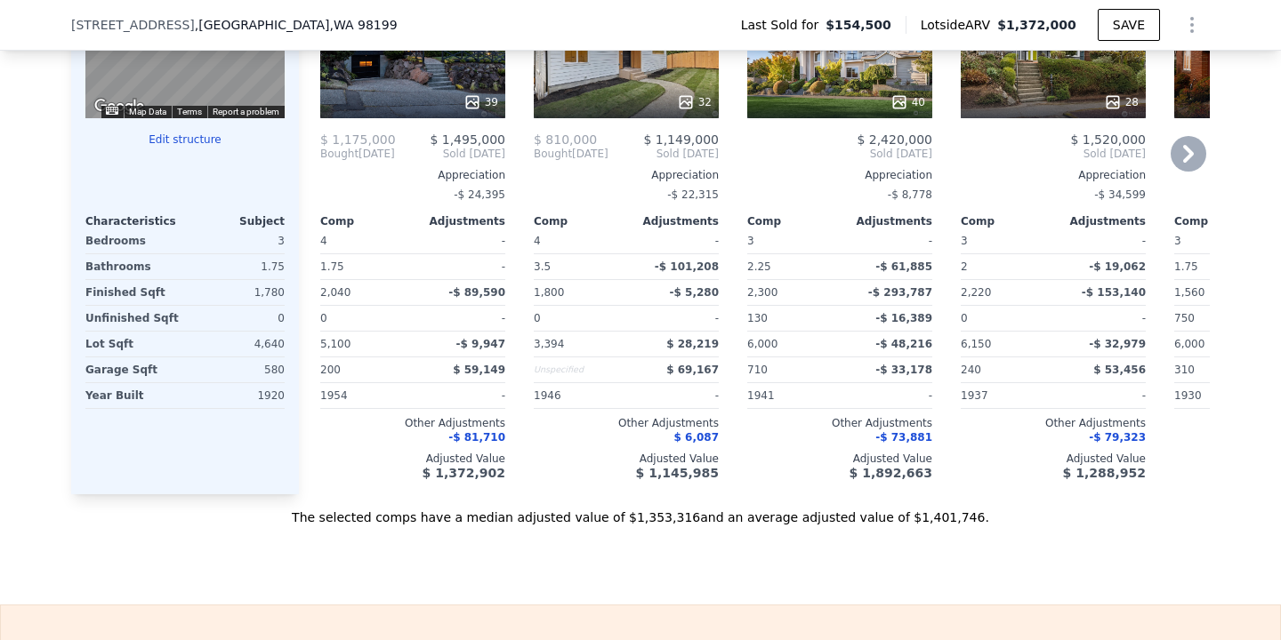
click at [324, 157] on span "Bought" at bounding box center [339, 154] width 38 height 14
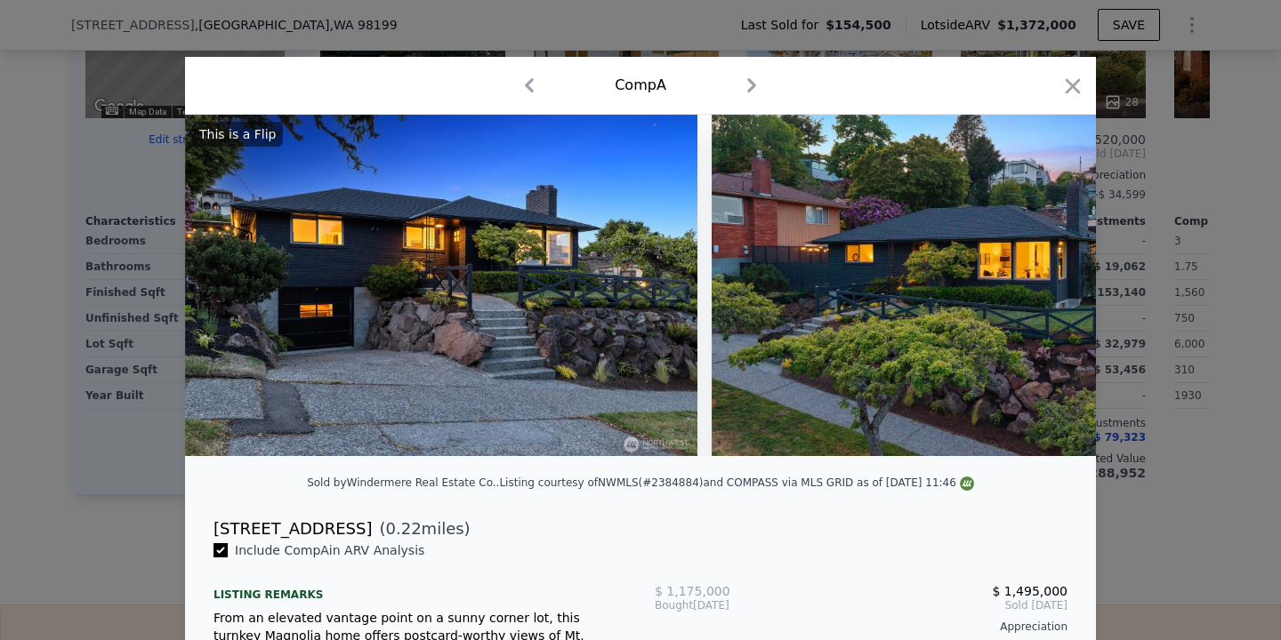
click at [1088, 83] on div "Comp A" at bounding box center [640, 86] width 911 height 58
click at [1082, 84] on icon "button" at bounding box center [1072, 86] width 25 height 25
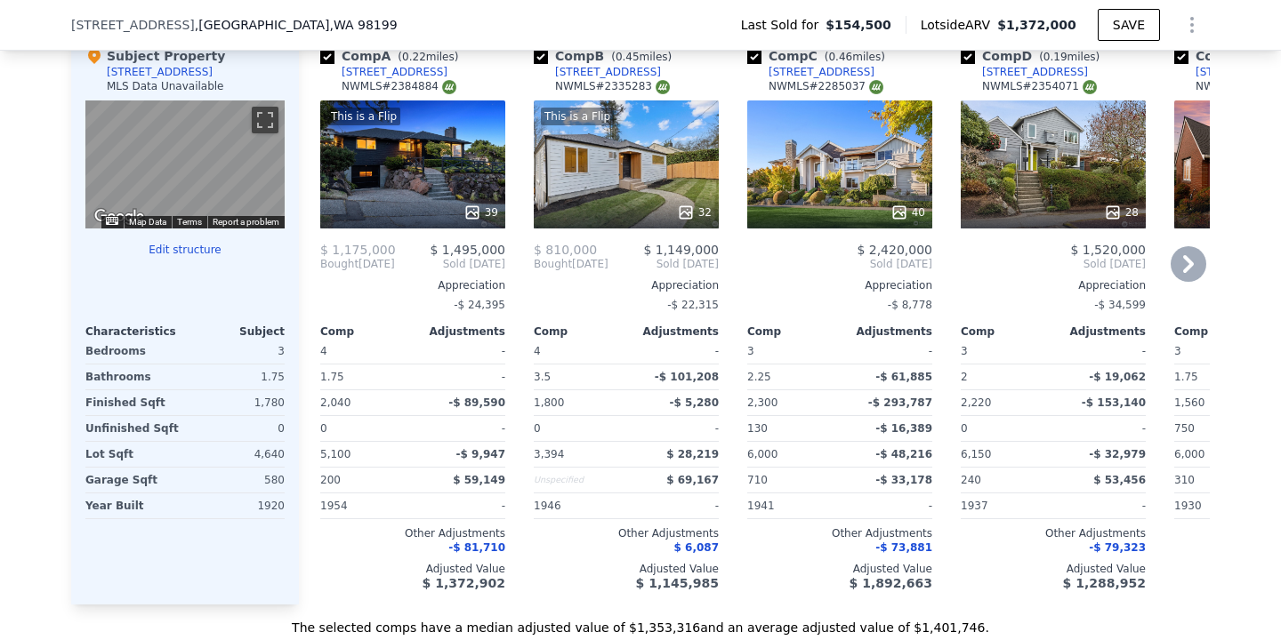
scroll to position [1876, 0]
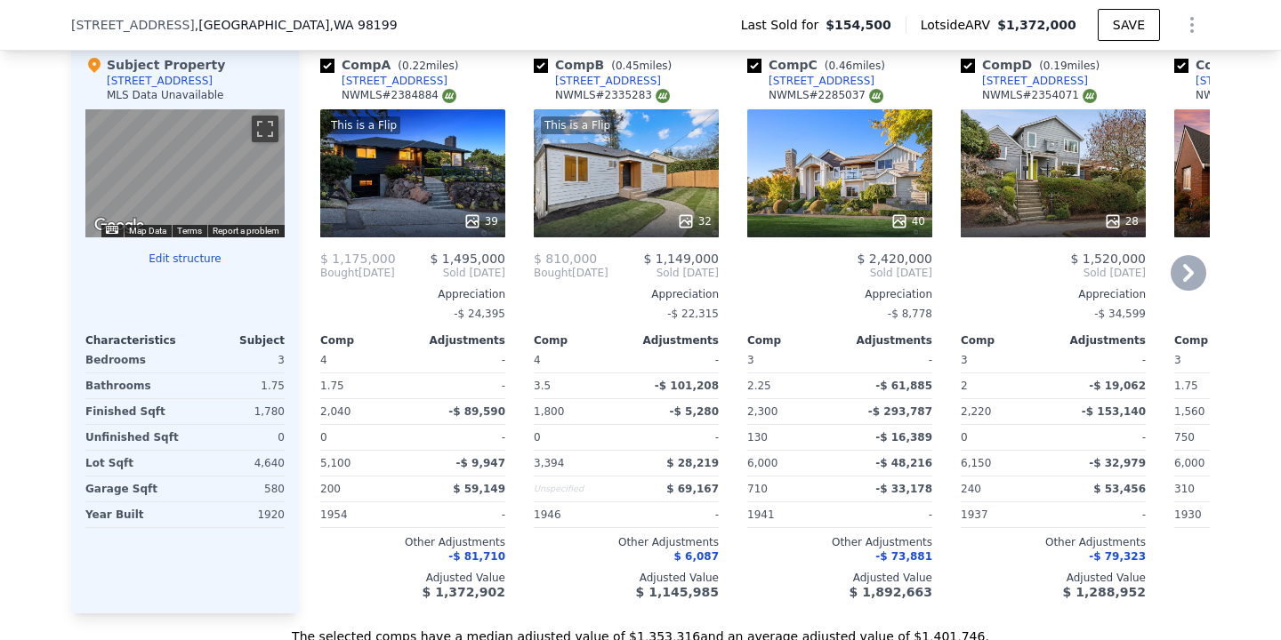
click at [1183, 281] on icon at bounding box center [1188, 273] width 36 height 36
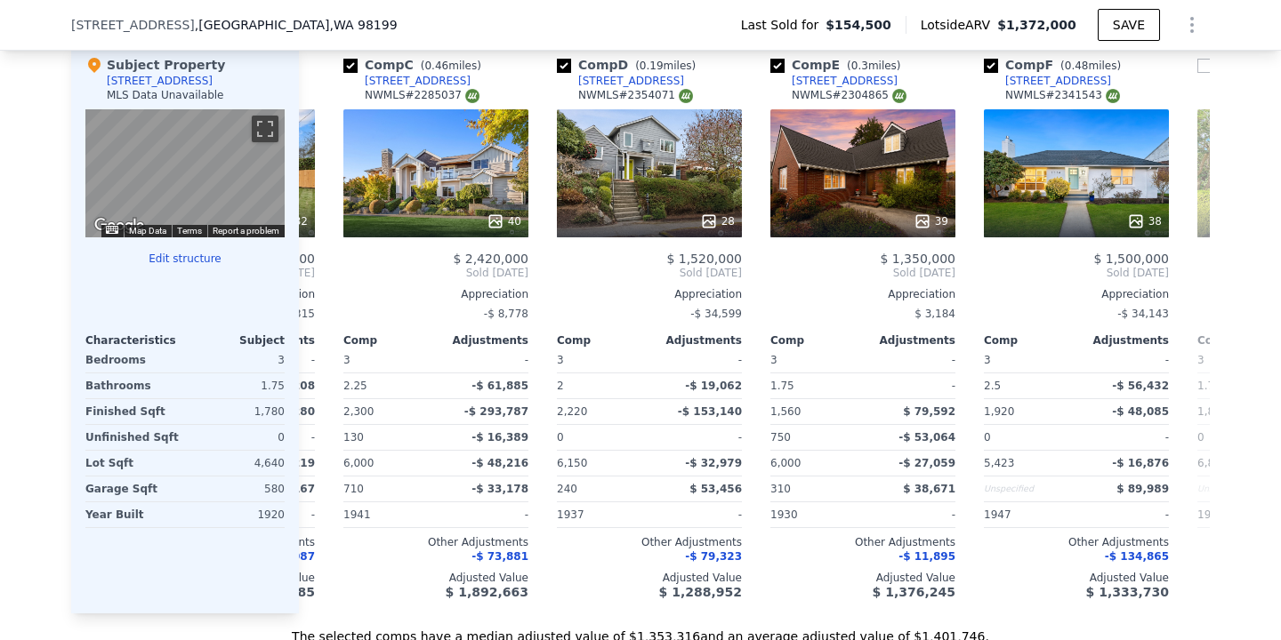
scroll to position [0, 427]
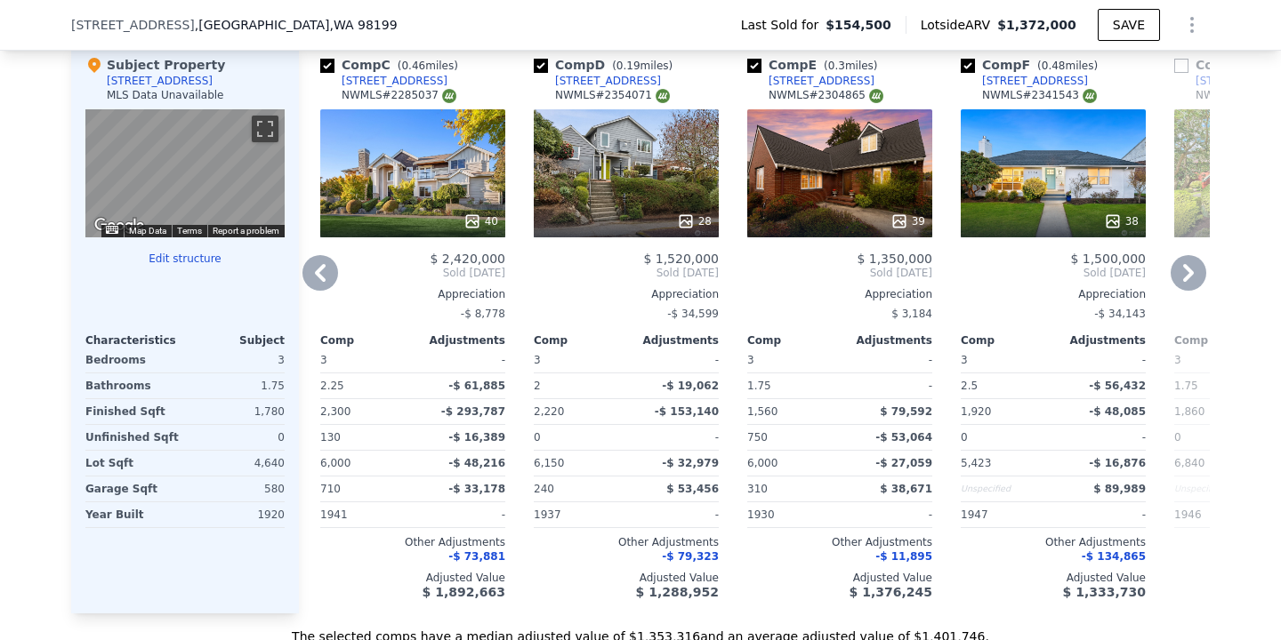
click at [321, 277] on icon at bounding box center [320, 273] width 11 height 18
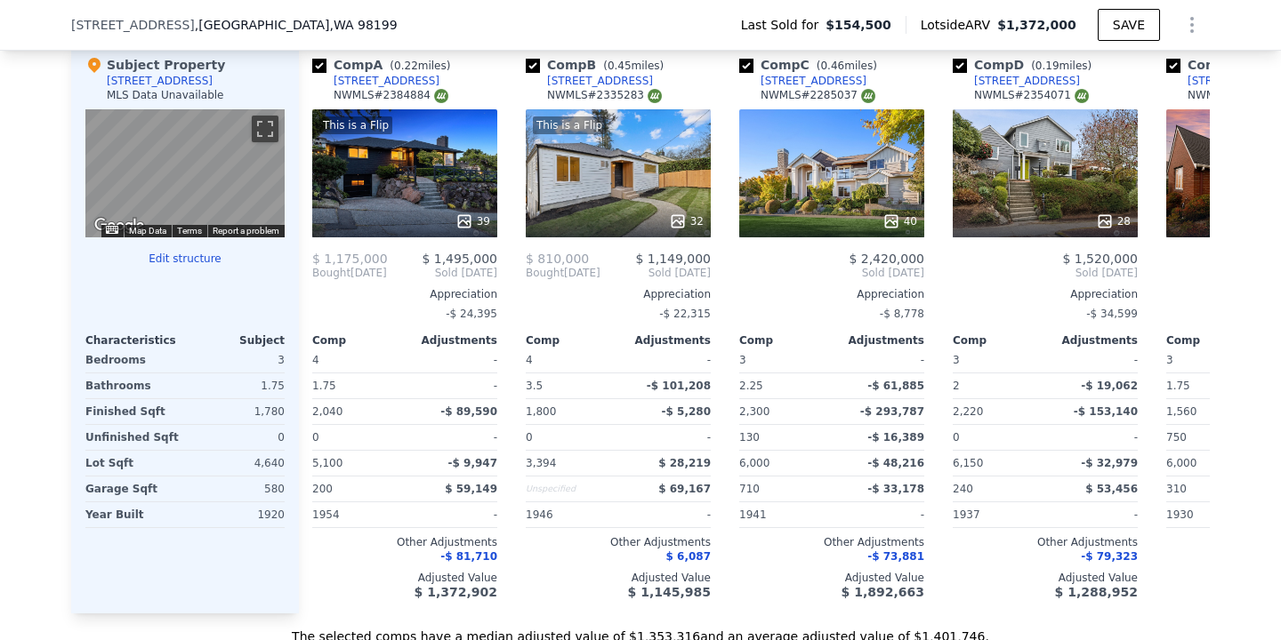
scroll to position [0, 0]
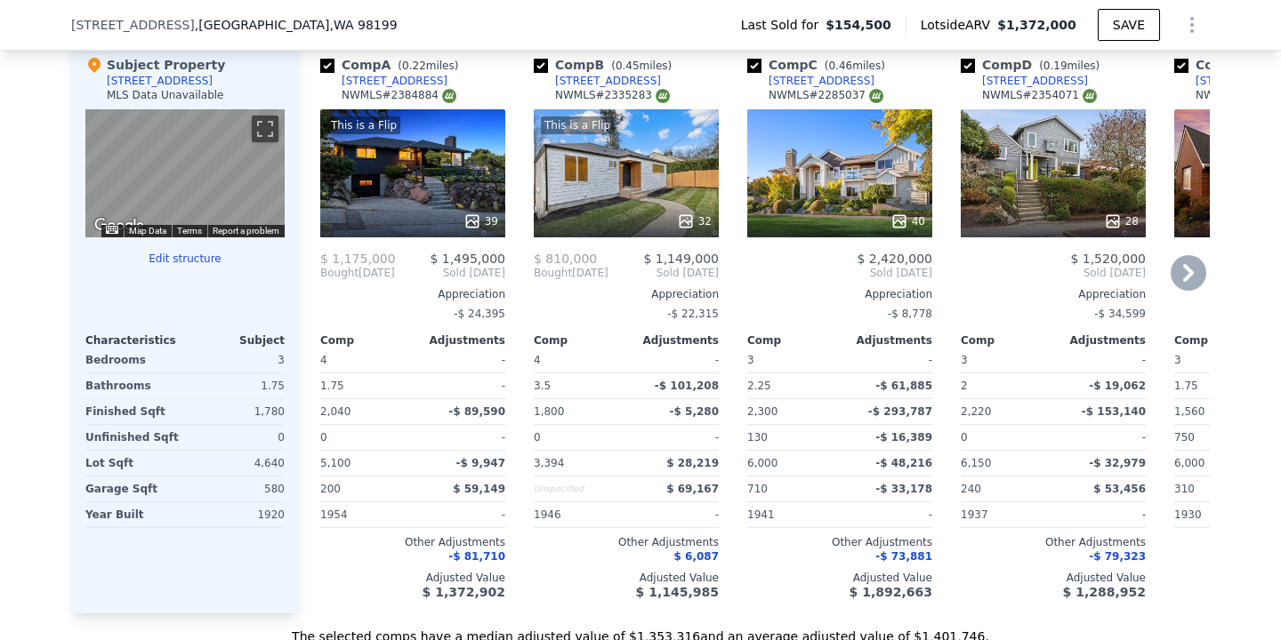
click at [1185, 264] on icon at bounding box center [1188, 273] width 11 height 18
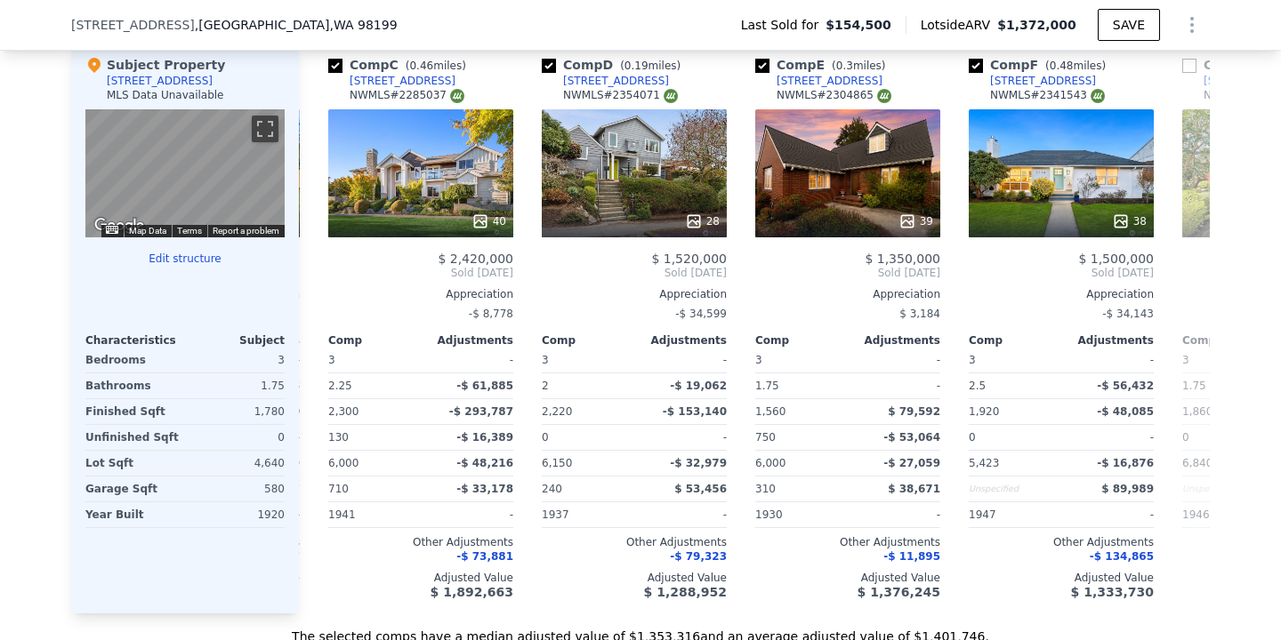
scroll to position [0, 427]
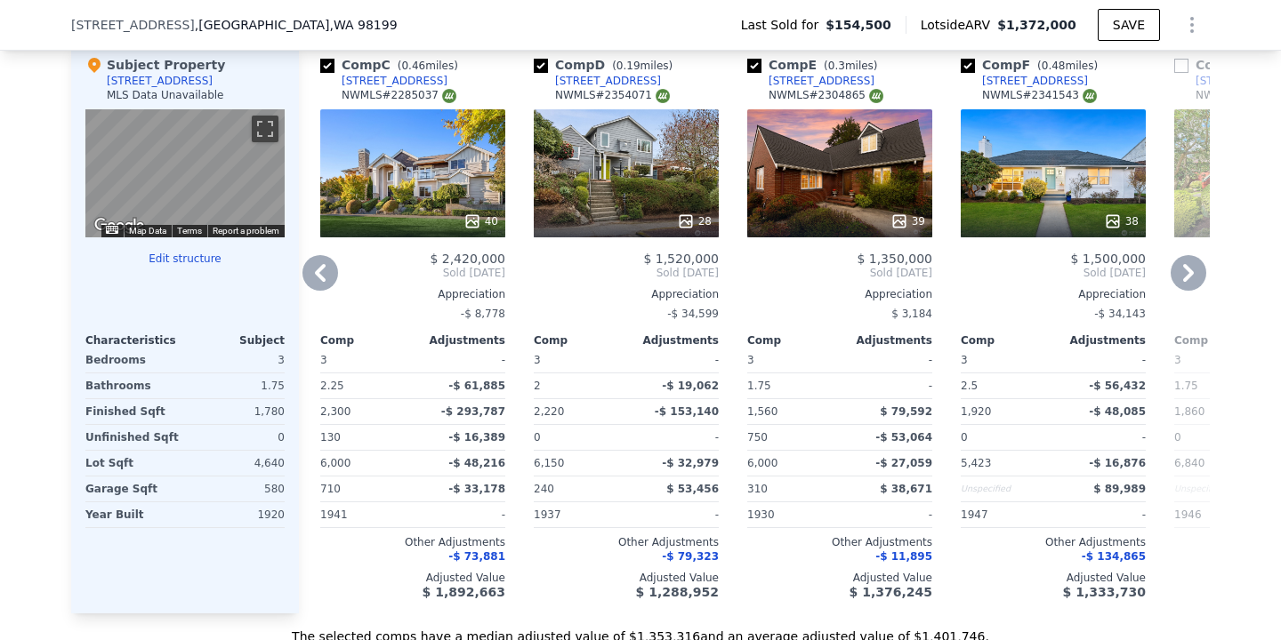
click at [320, 275] on icon at bounding box center [320, 273] width 11 height 18
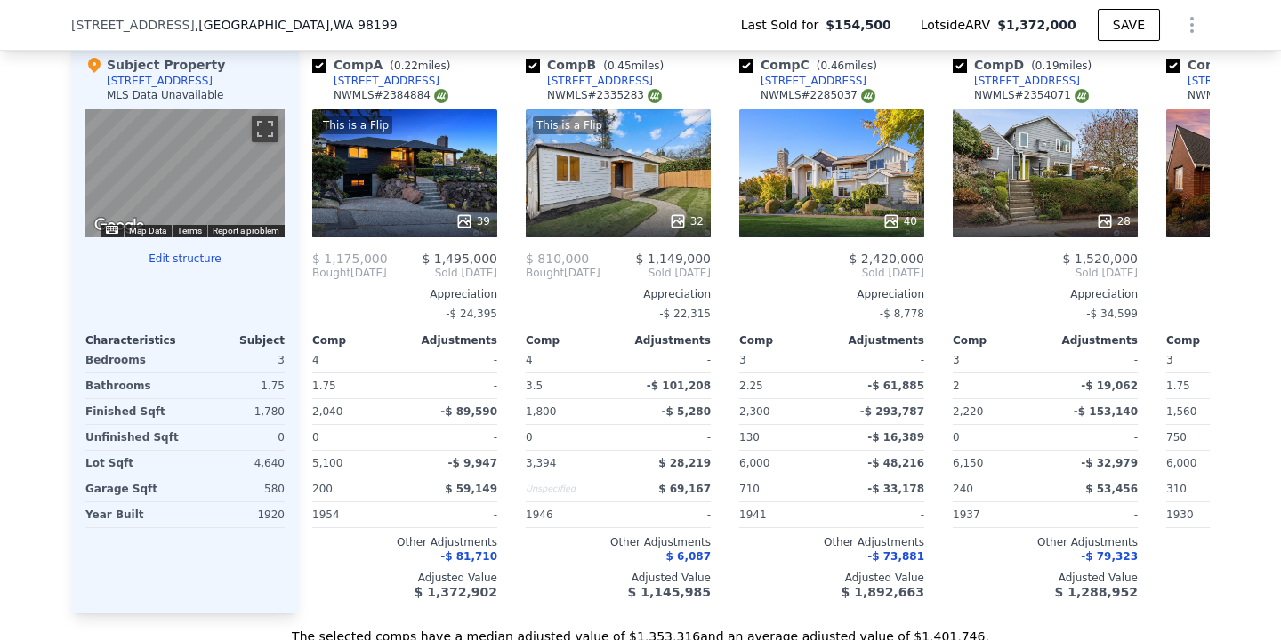
scroll to position [0, 0]
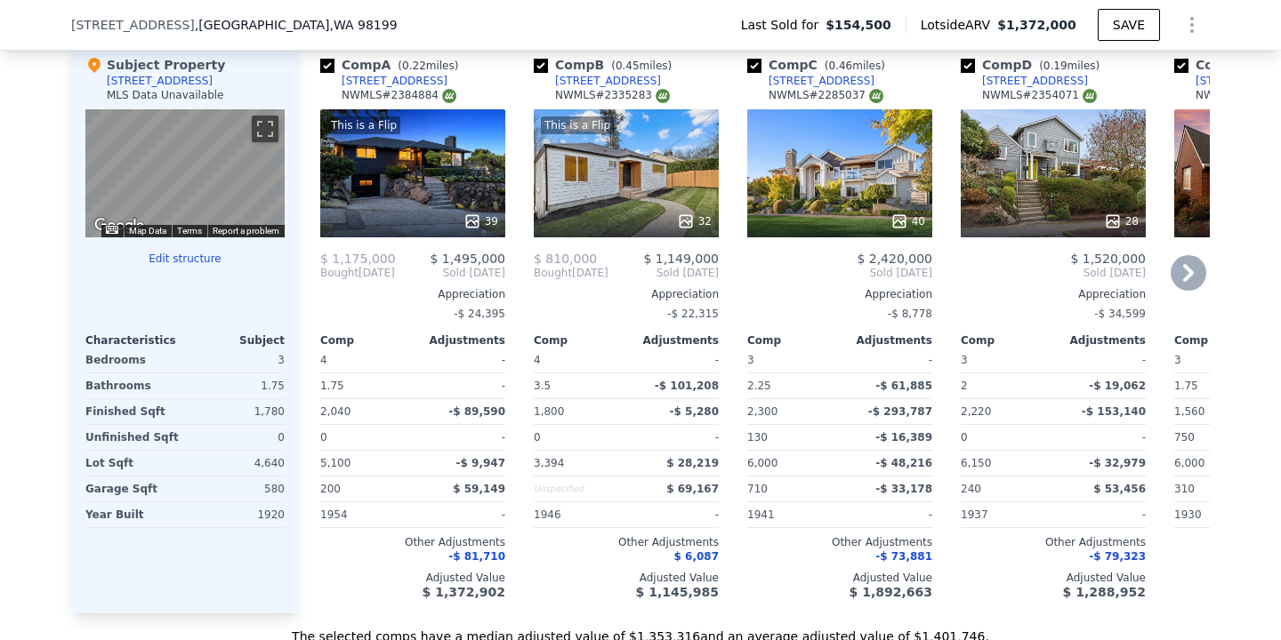
click at [1199, 270] on icon at bounding box center [1188, 273] width 36 height 36
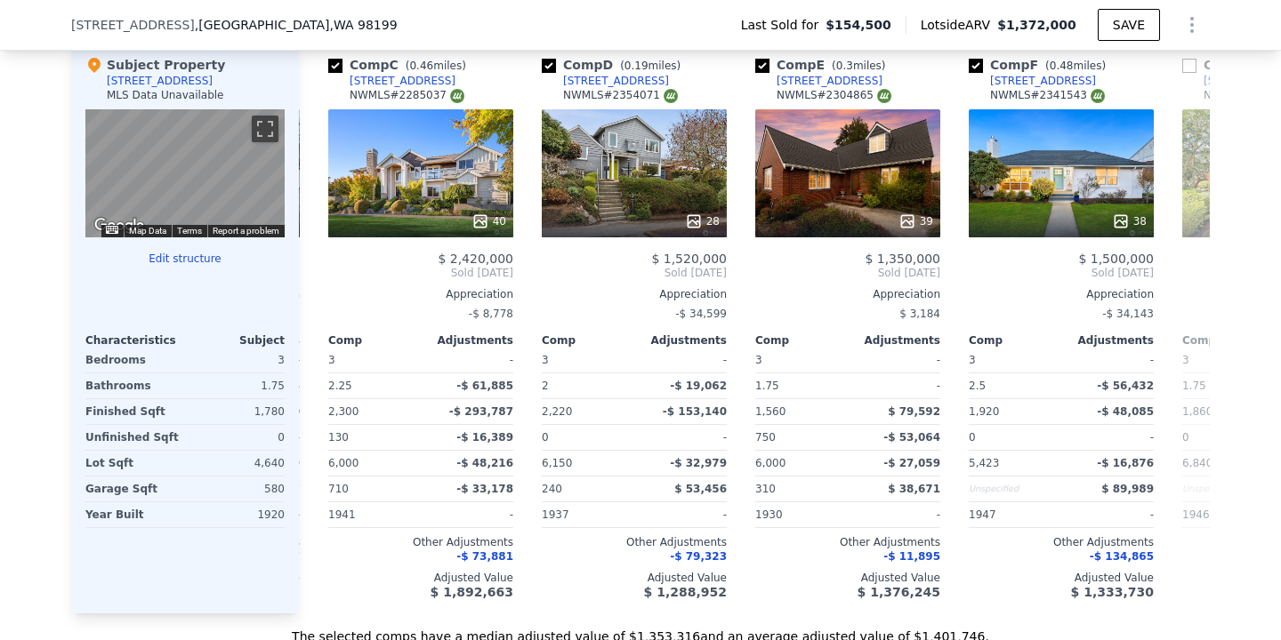
scroll to position [0, 427]
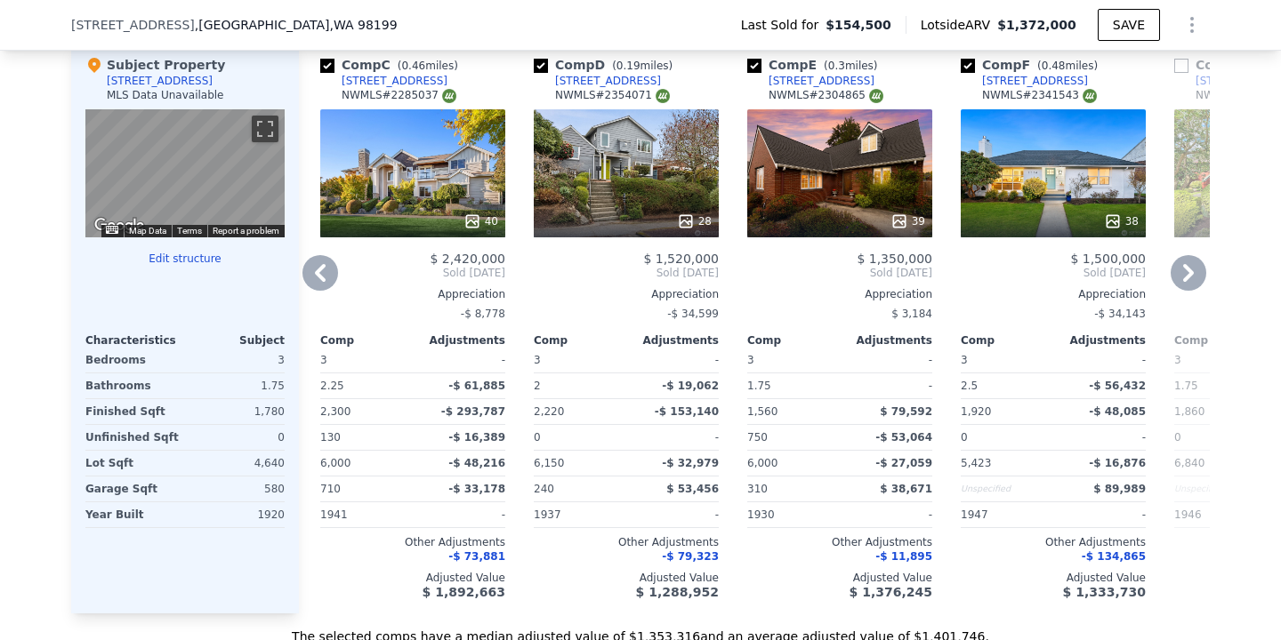
click at [1190, 273] on icon at bounding box center [1188, 273] width 11 height 18
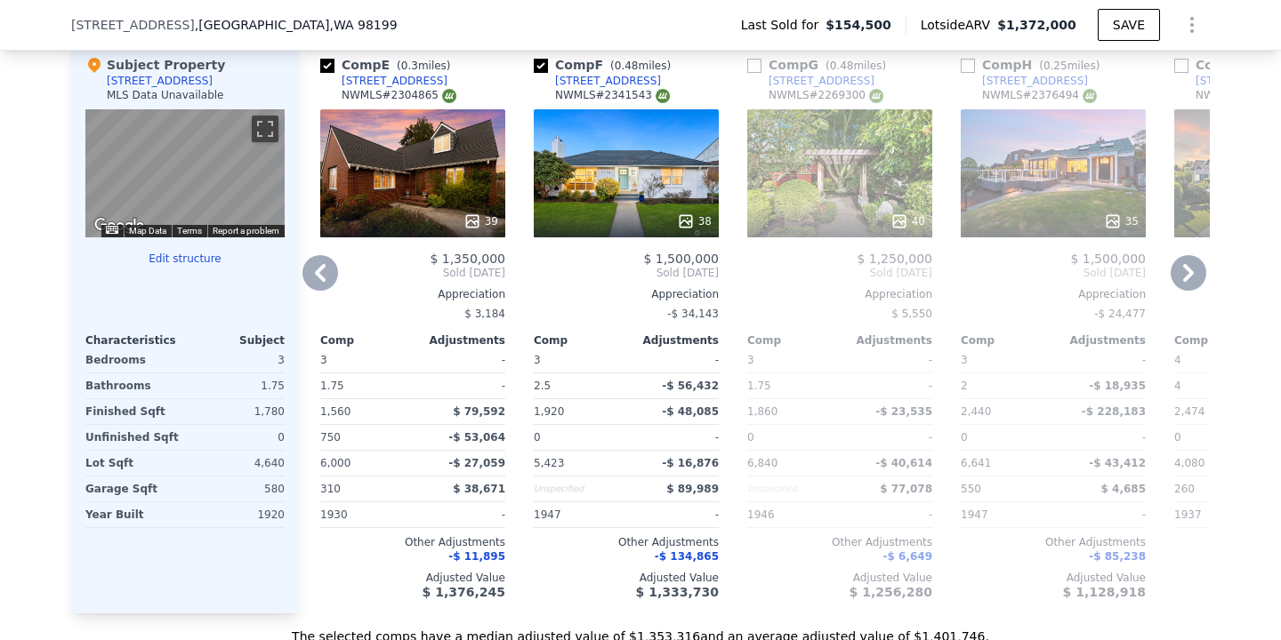
click at [1190, 273] on icon at bounding box center [1188, 273] width 11 height 18
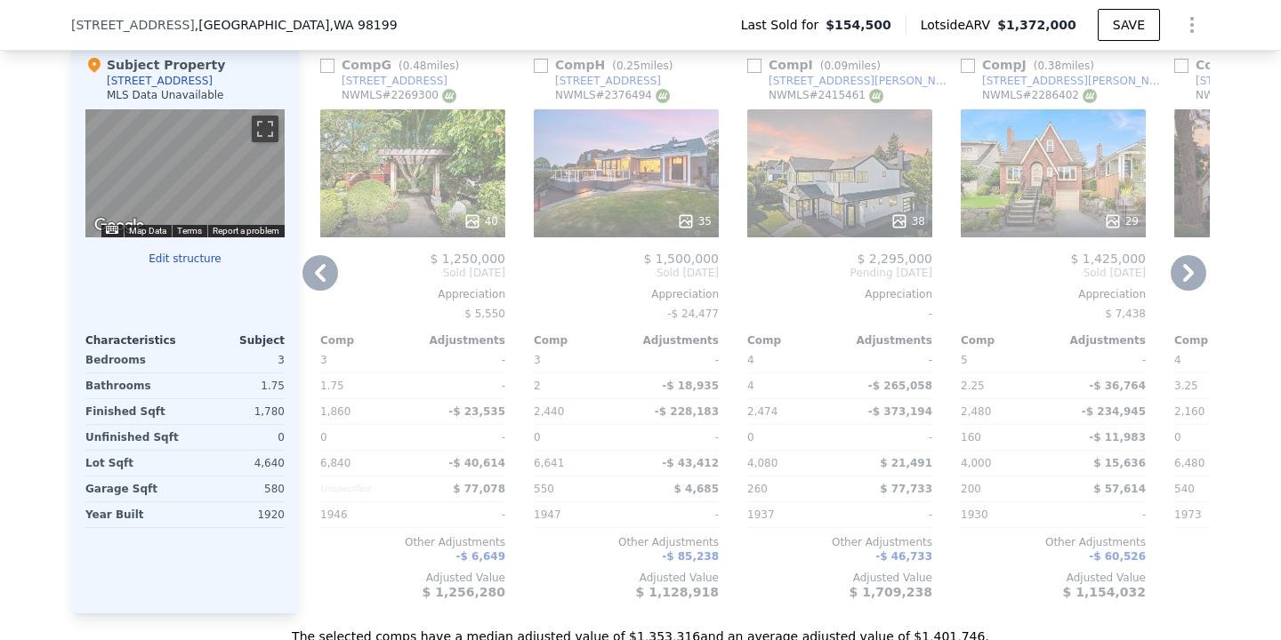
click at [1190, 273] on icon at bounding box center [1188, 273] width 11 height 18
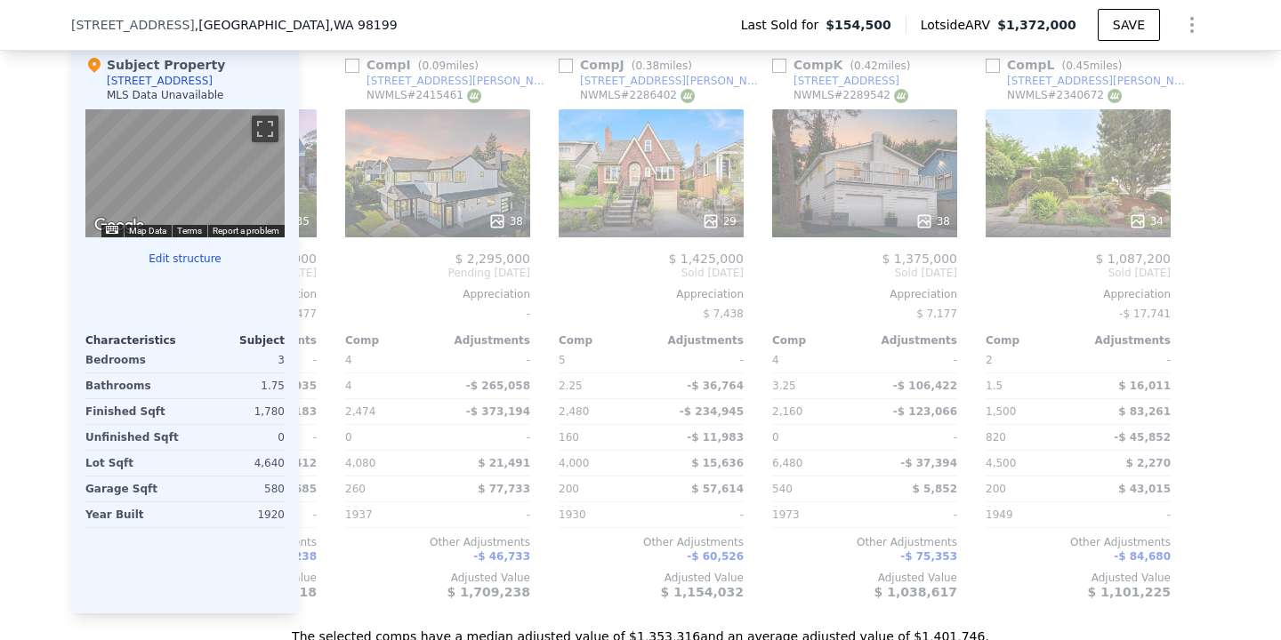
scroll to position [0, 1693]
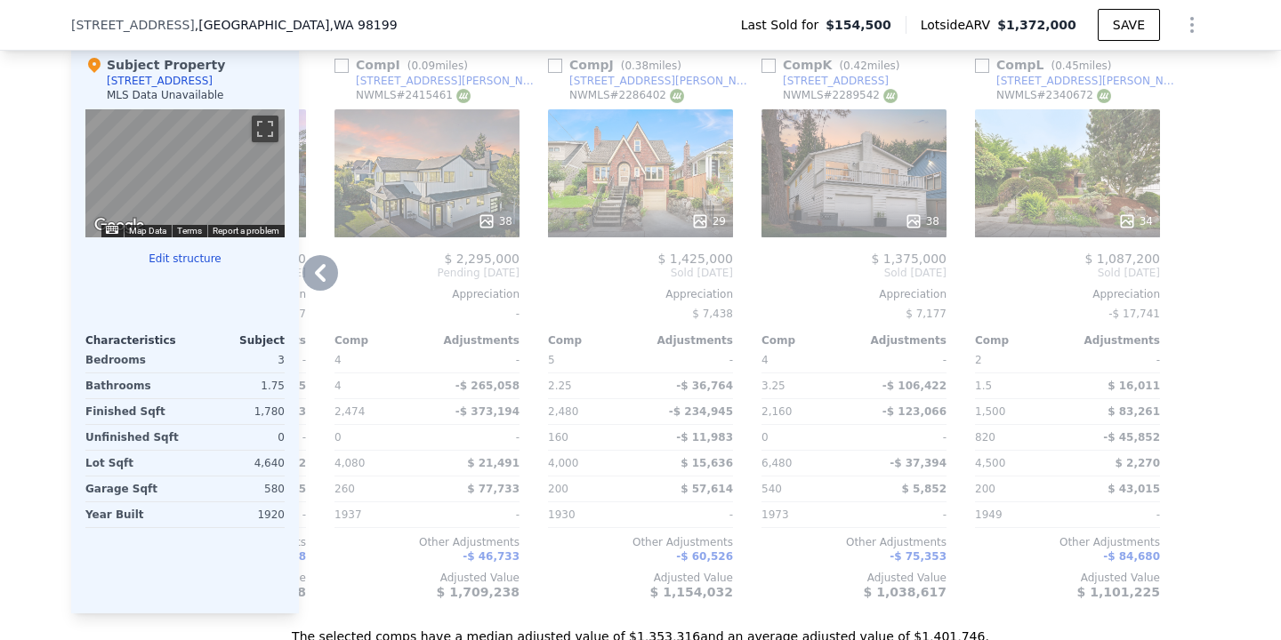
click at [307, 277] on icon at bounding box center [320, 273] width 36 height 36
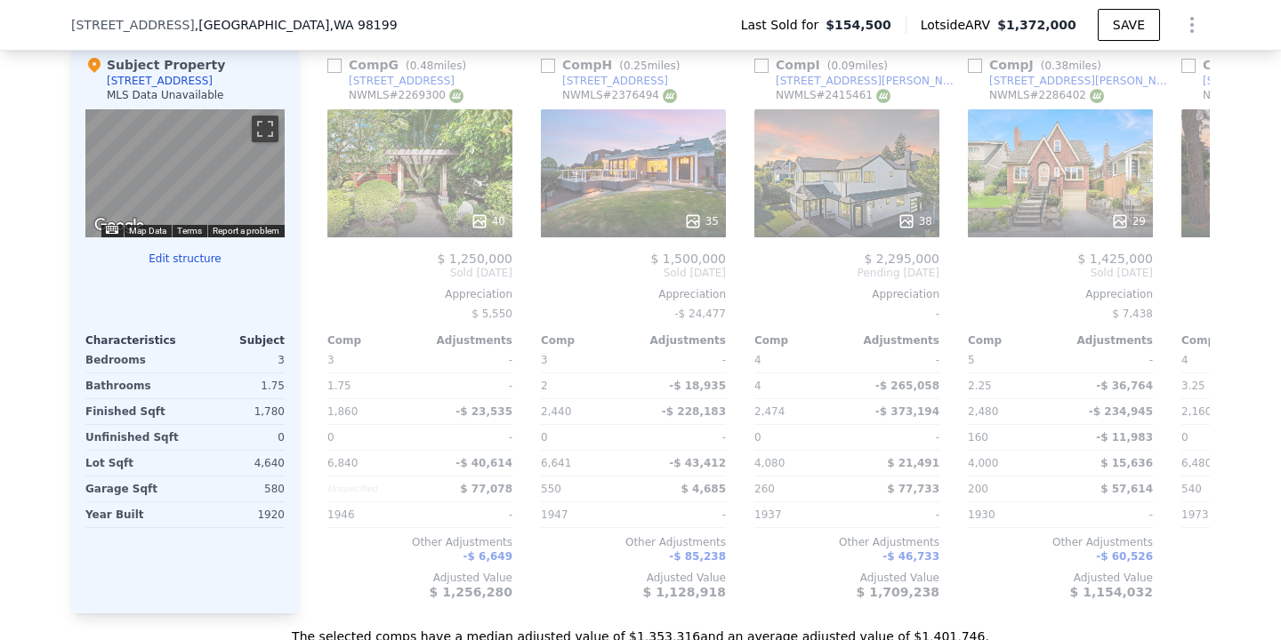
scroll to position [0, 1267]
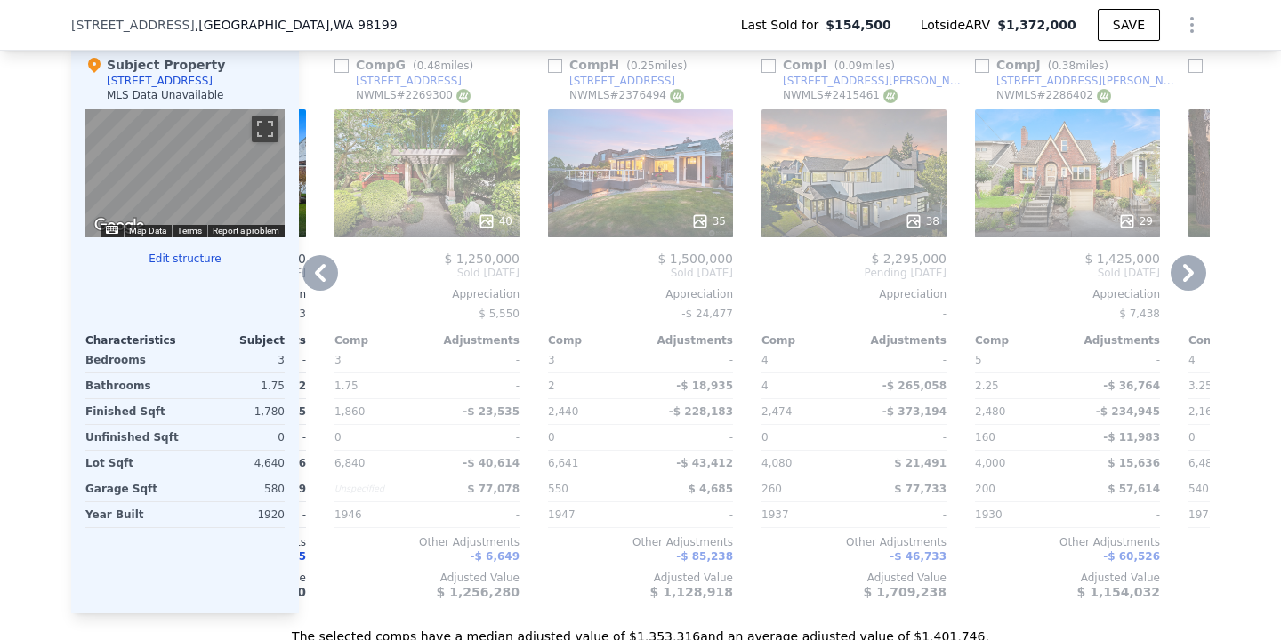
click at [307, 277] on icon at bounding box center [320, 273] width 36 height 36
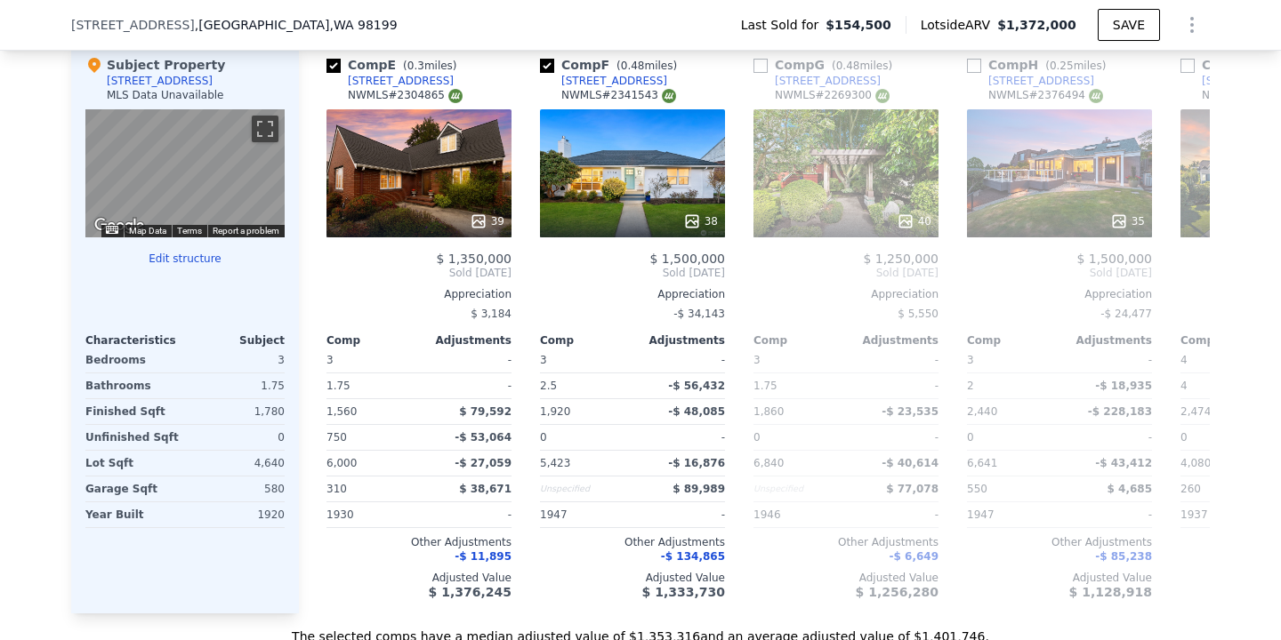
scroll to position [0, 840]
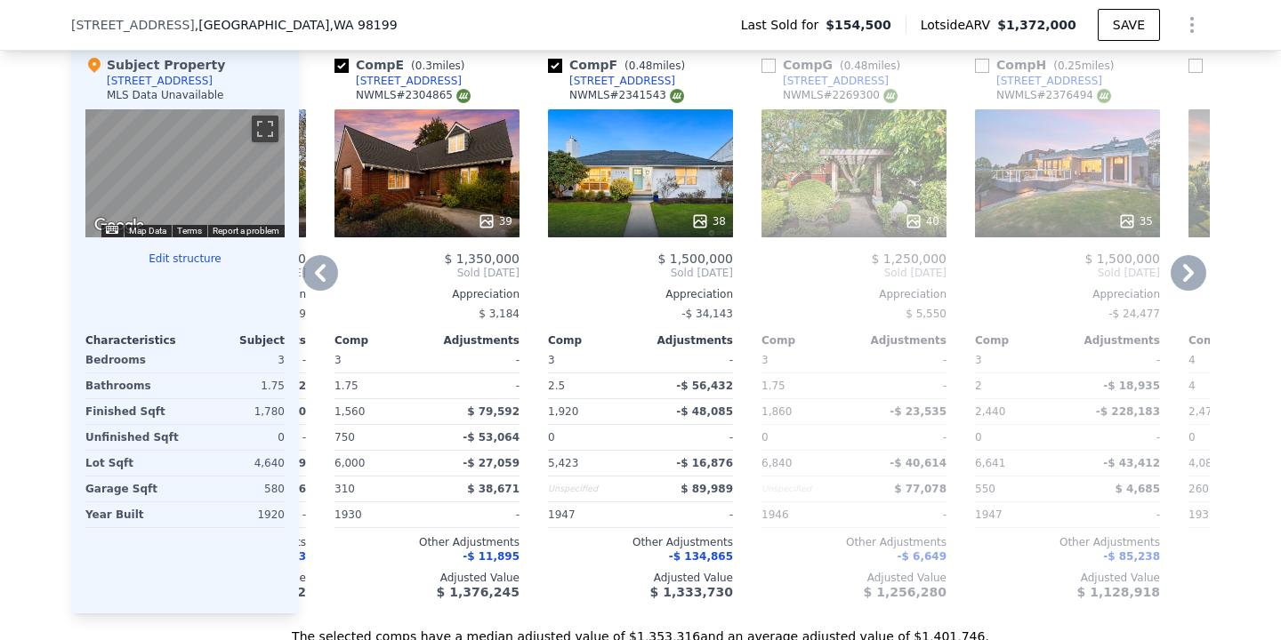
click at [308, 278] on icon at bounding box center [320, 273] width 36 height 36
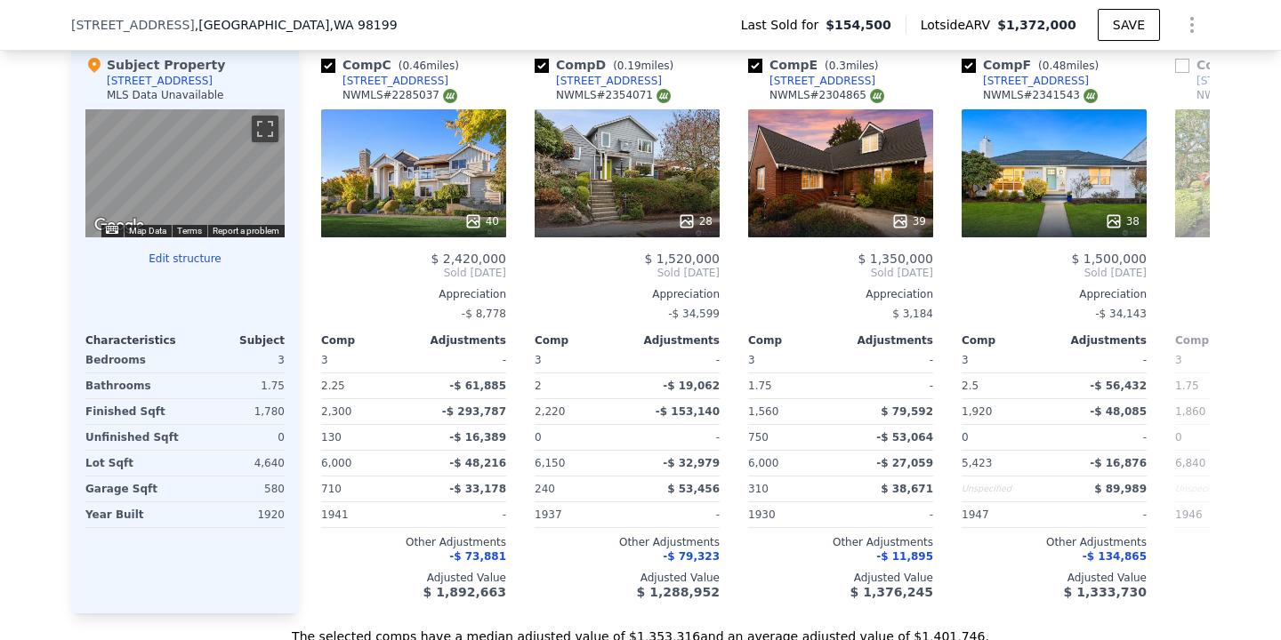
scroll to position [0, 413]
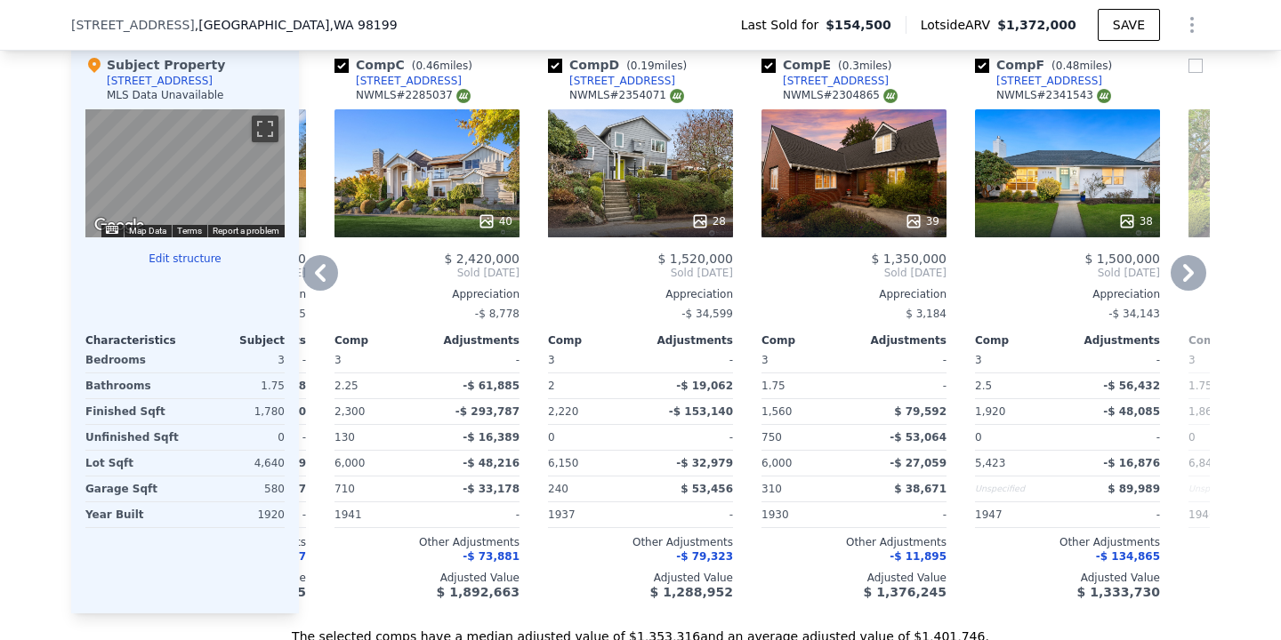
click at [318, 277] on icon at bounding box center [320, 273] width 11 height 18
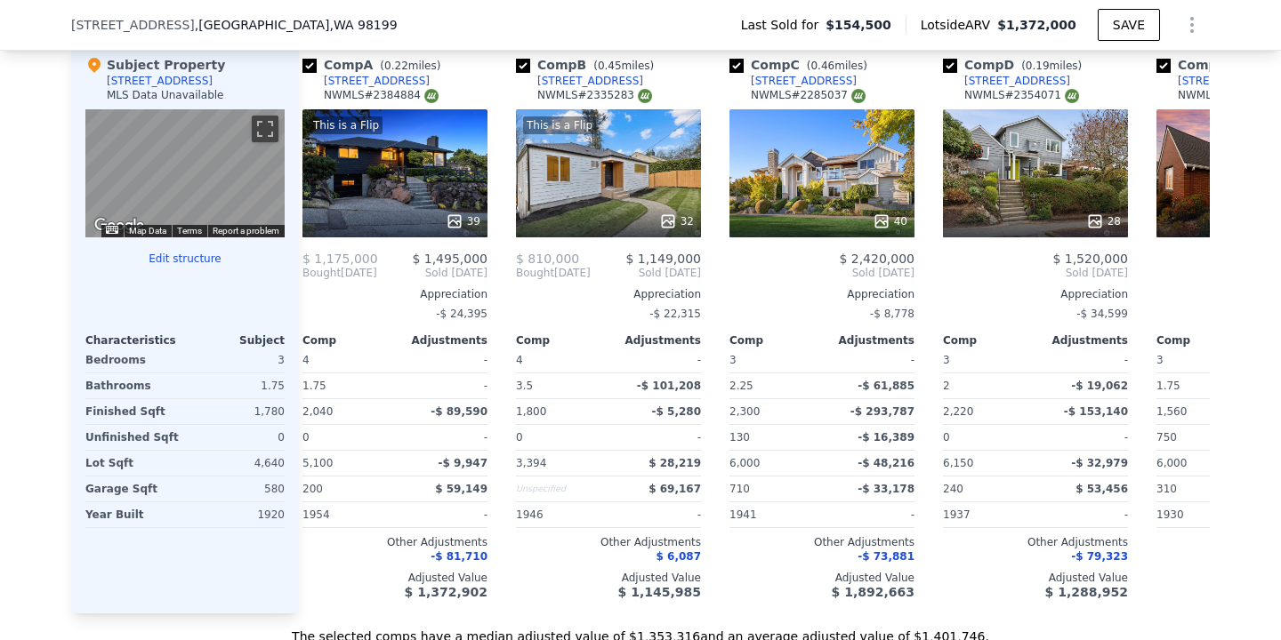
scroll to position [0, 0]
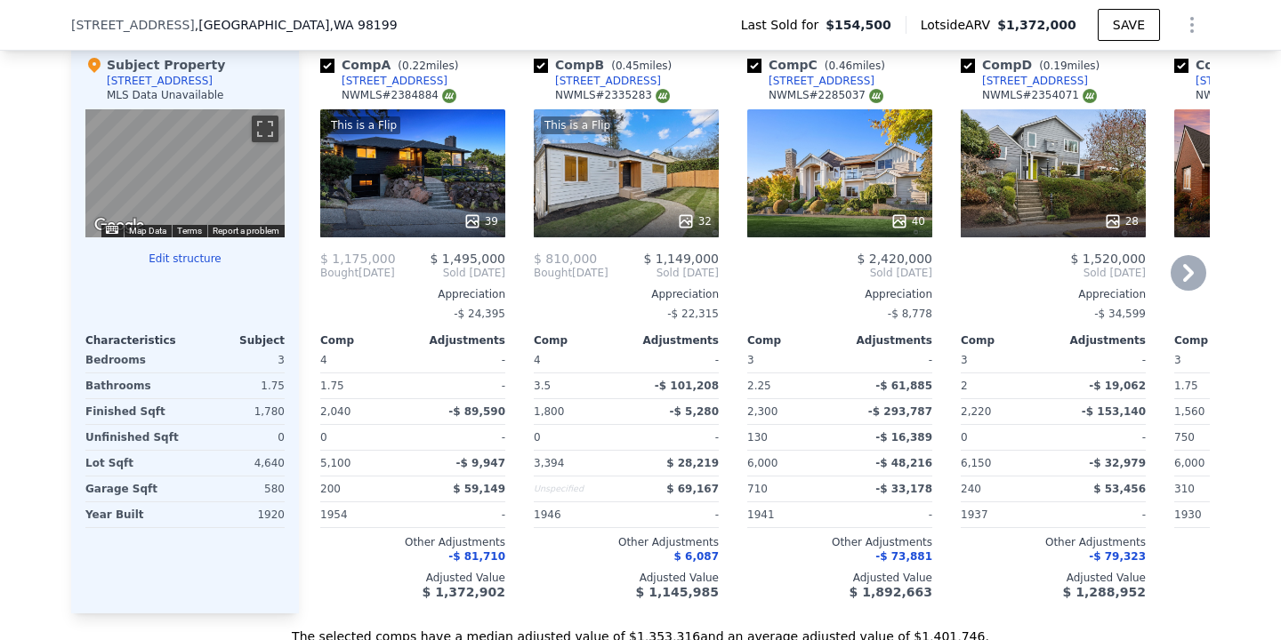
click at [1185, 271] on icon at bounding box center [1188, 273] width 36 height 36
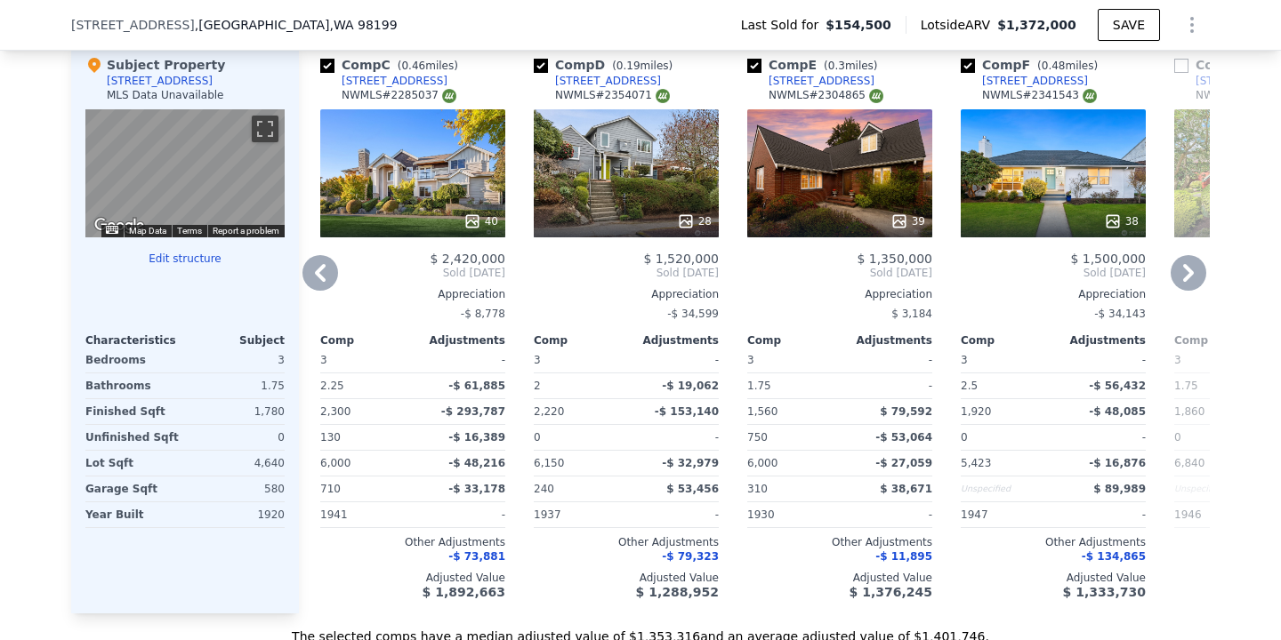
click at [1185, 271] on icon at bounding box center [1188, 273] width 36 height 36
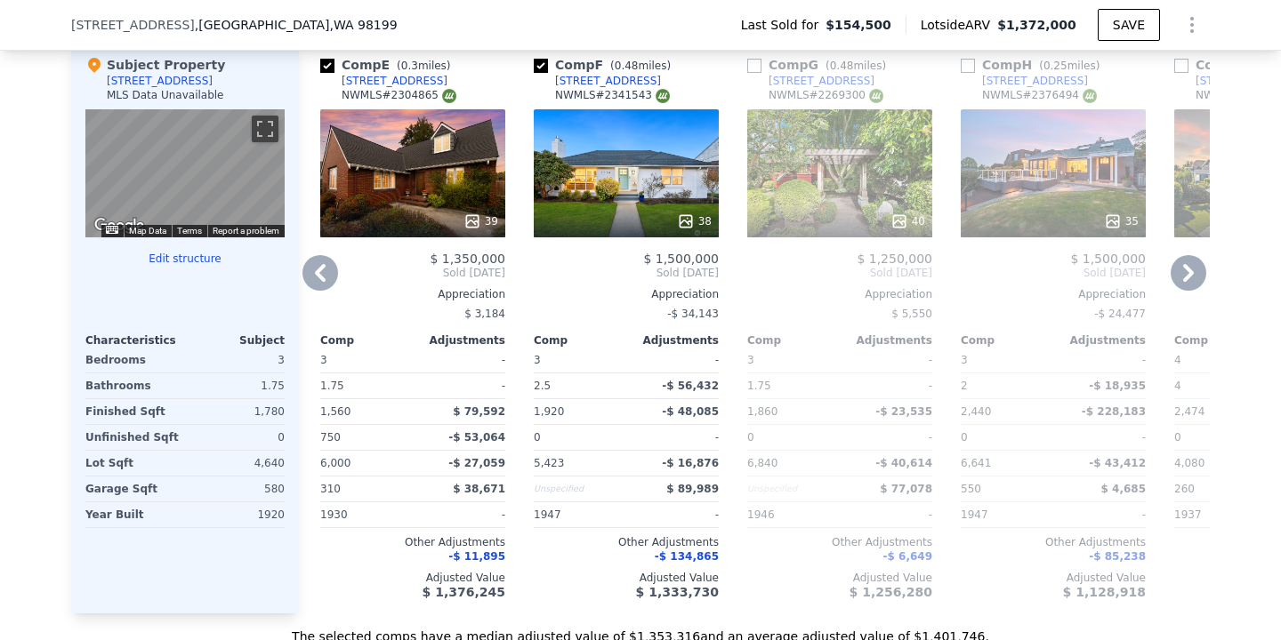
click at [1185, 271] on icon at bounding box center [1188, 273] width 36 height 36
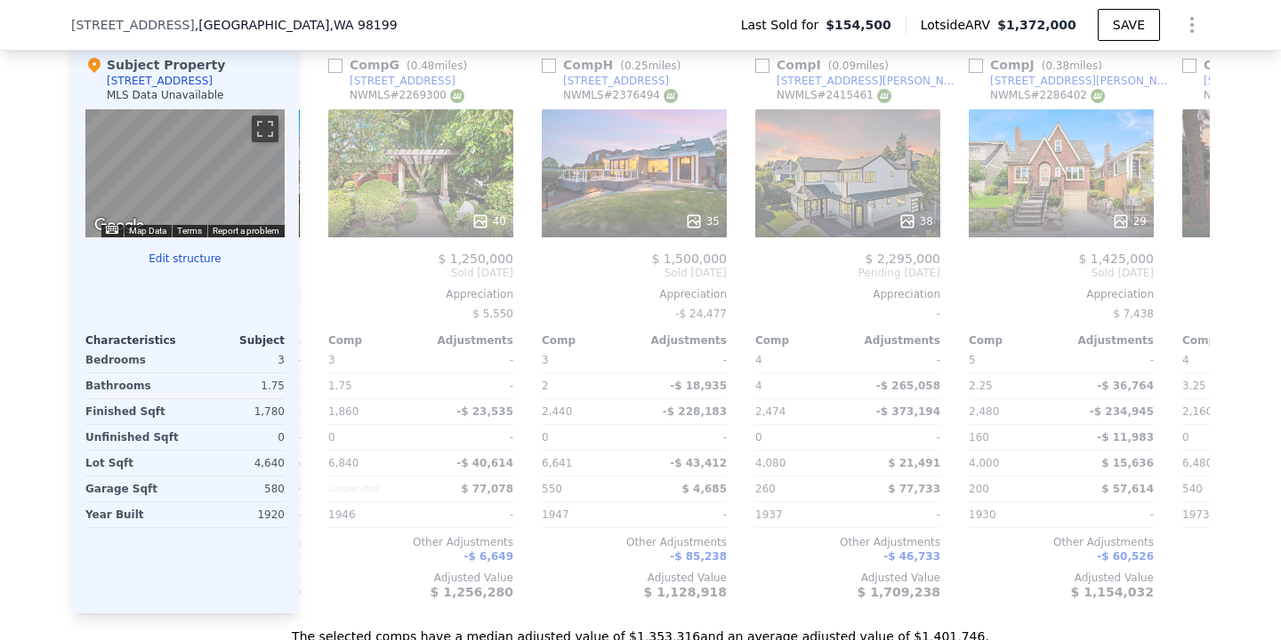
scroll to position [0, 1281]
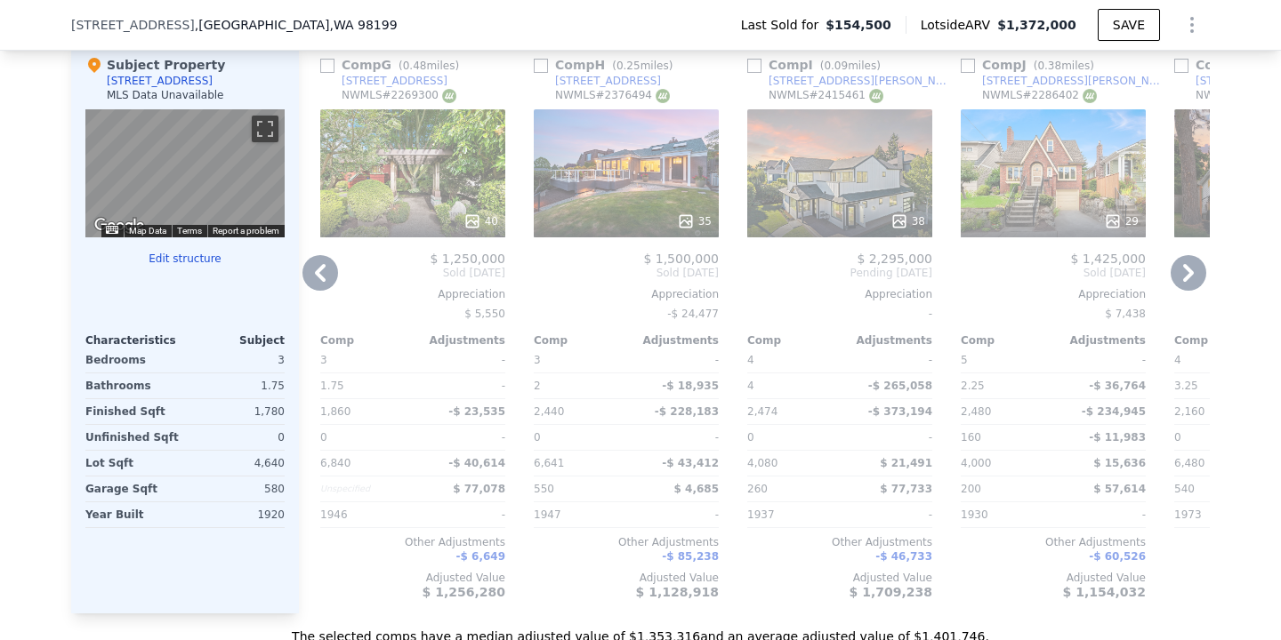
click at [1185, 271] on icon at bounding box center [1188, 273] width 36 height 36
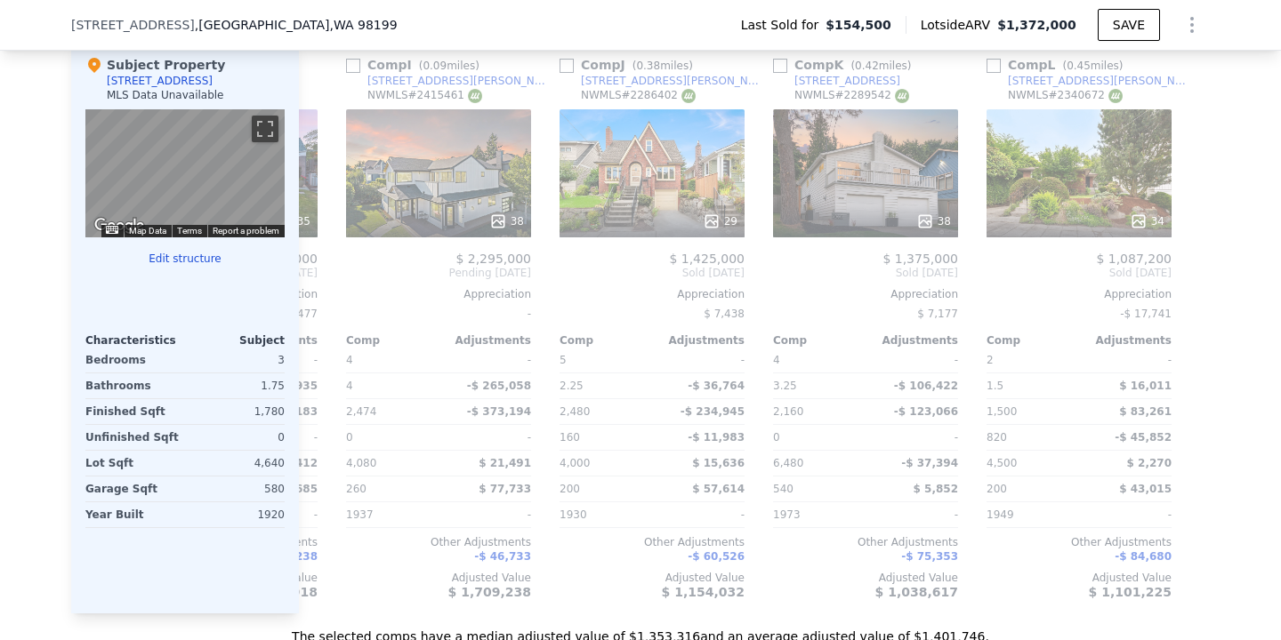
scroll to position [0, 1693]
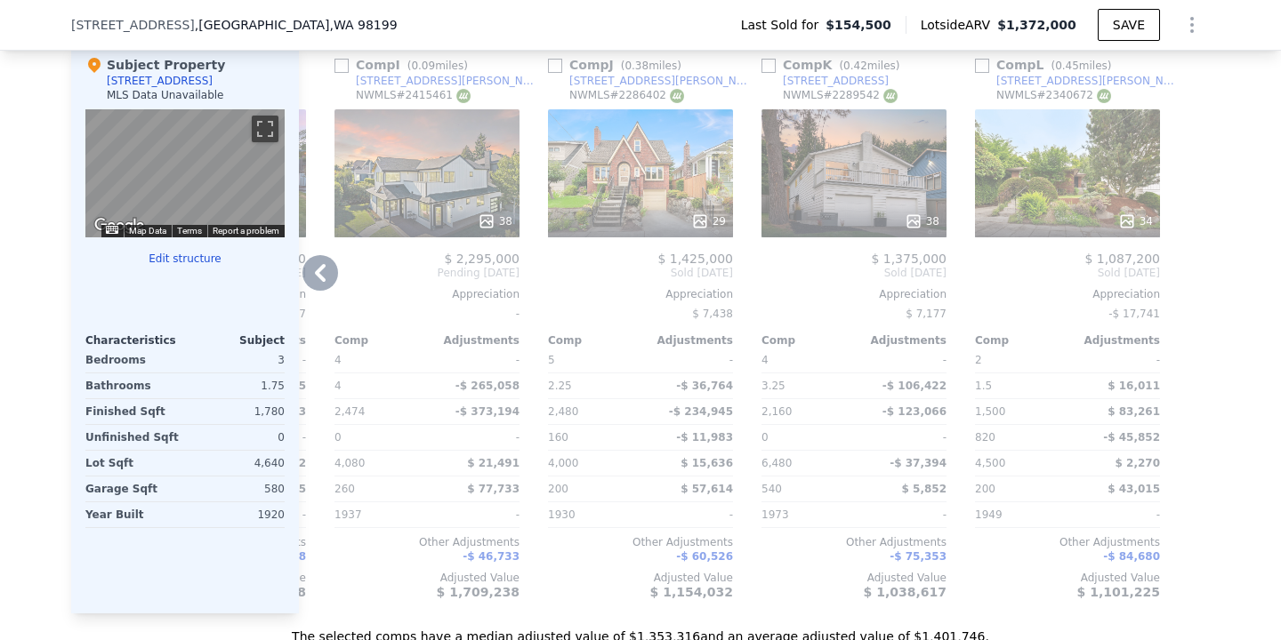
click at [320, 265] on icon at bounding box center [320, 273] width 36 height 36
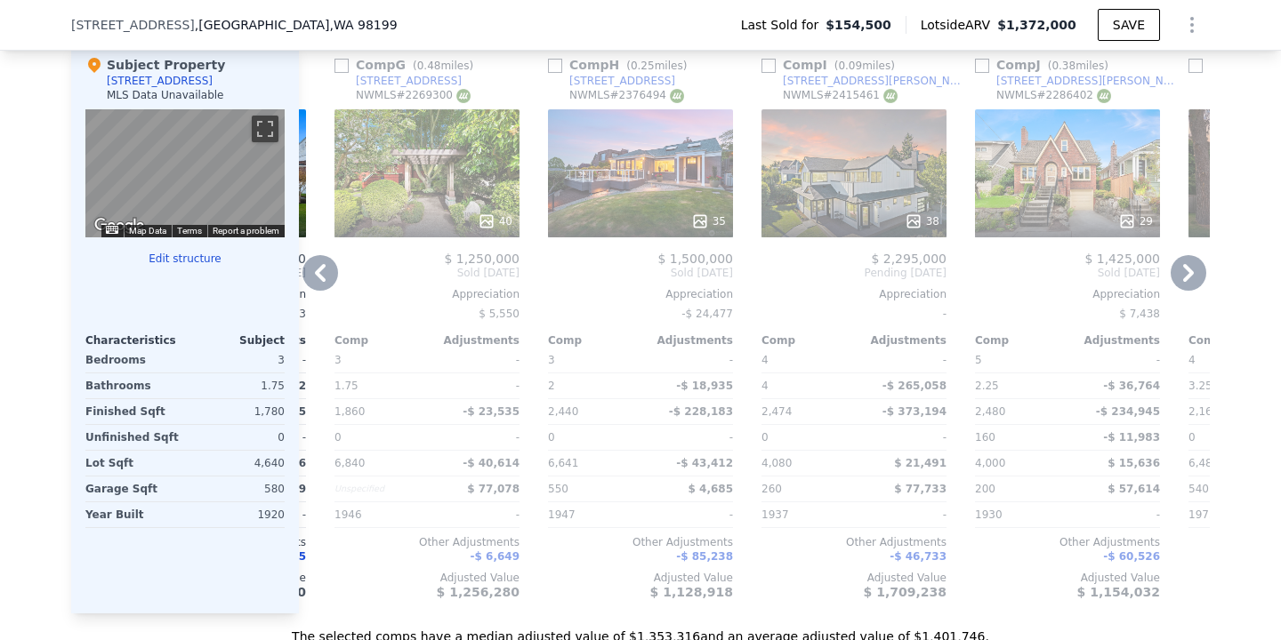
click at [321, 270] on icon at bounding box center [320, 273] width 11 height 18
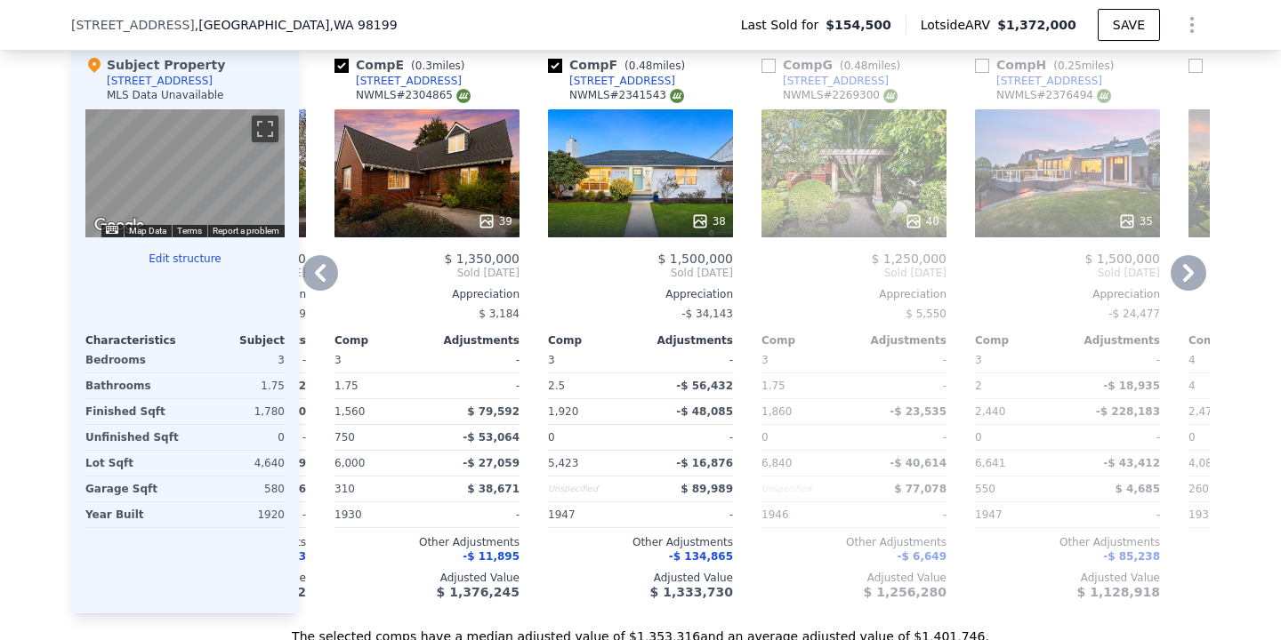
click at [328, 272] on icon at bounding box center [320, 273] width 36 height 36
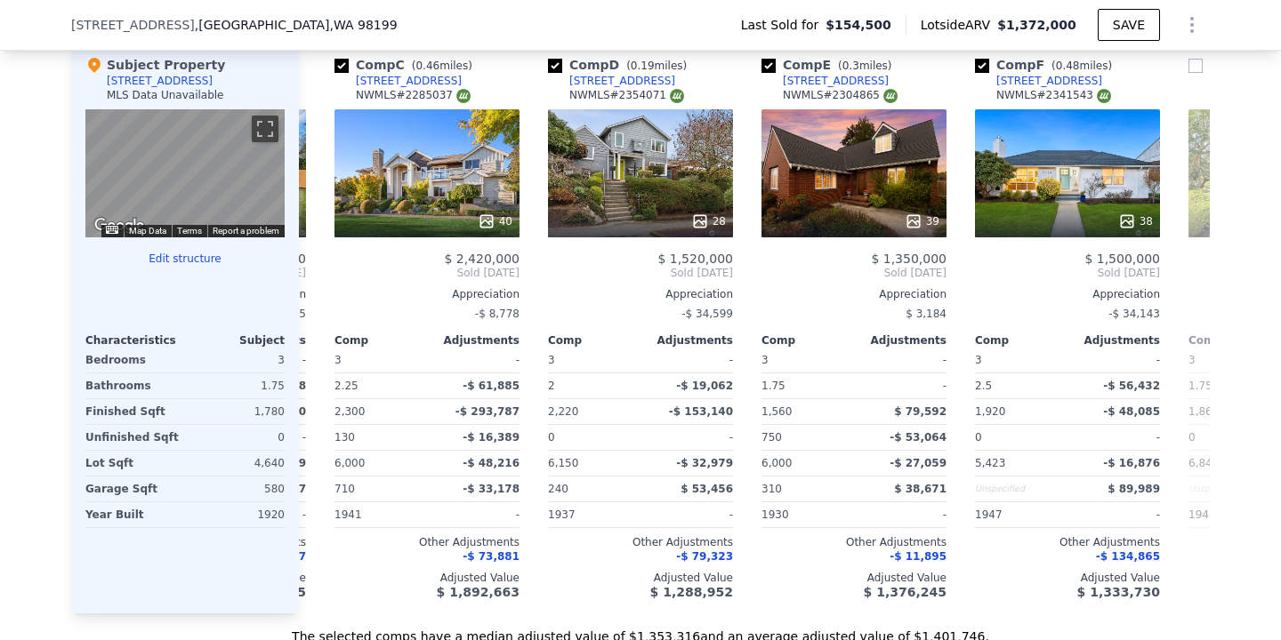
click at [329, 273] on div "Comp C ( 0.46 miles) [STREET_ADDRESS] 40 $ 2,420,000 Sold [DATE] Appreciation -…" at bounding box center [426, 328] width 199 height 572
click at [329, 273] on icon at bounding box center [320, 273] width 36 height 36
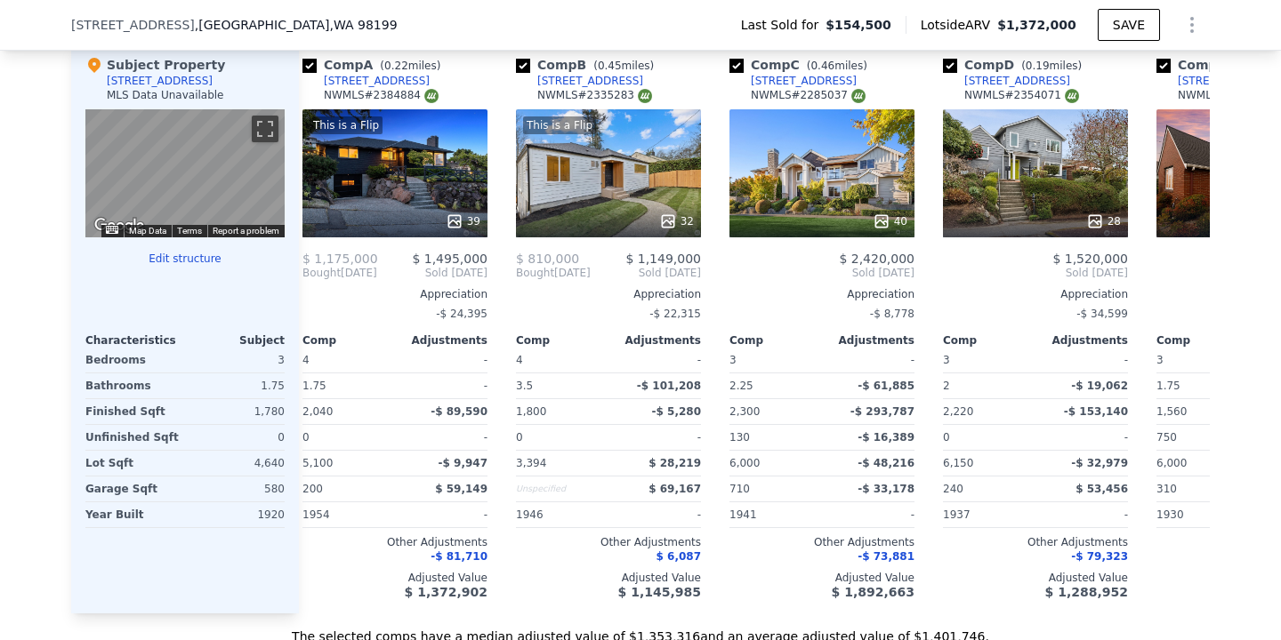
scroll to position [0, 0]
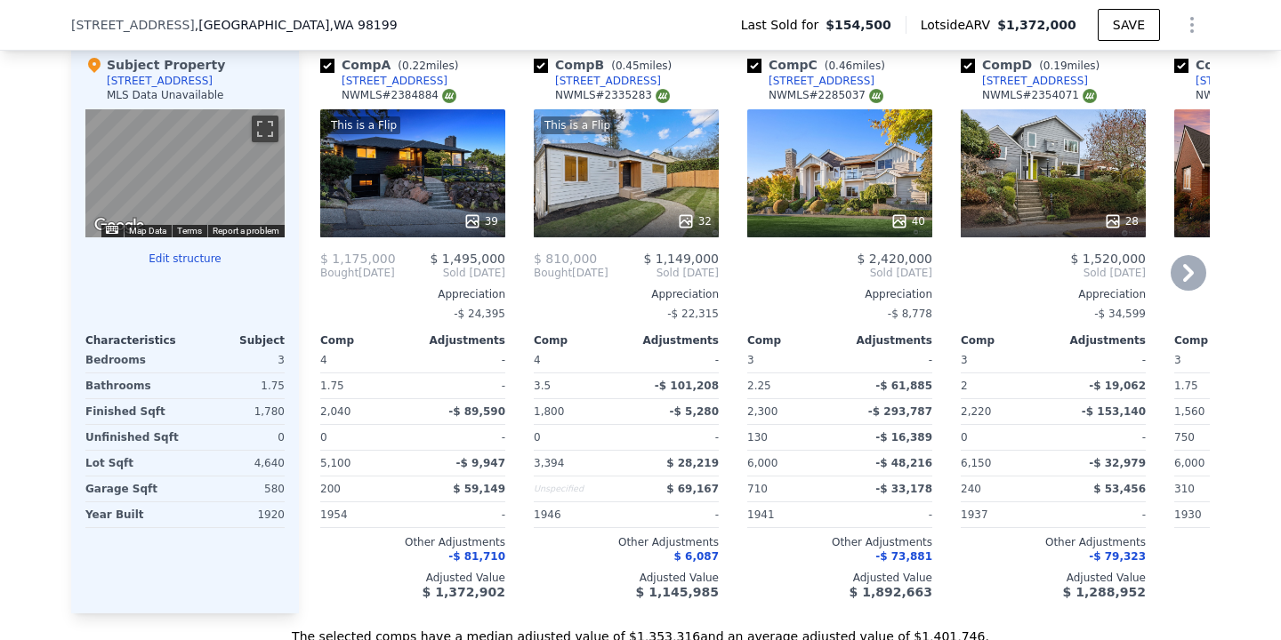
click at [406, 186] on div "This is a Flip 39" at bounding box center [412, 173] width 185 height 128
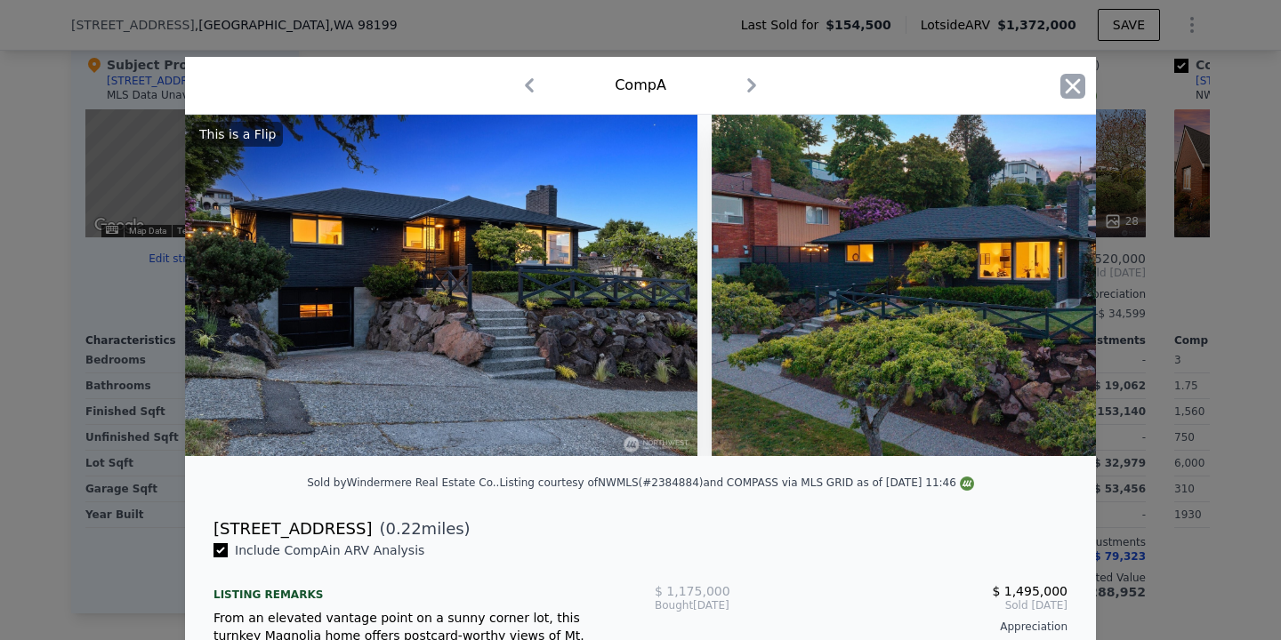
click at [1069, 83] on icon "button" at bounding box center [1073, 85] width 15 height 15
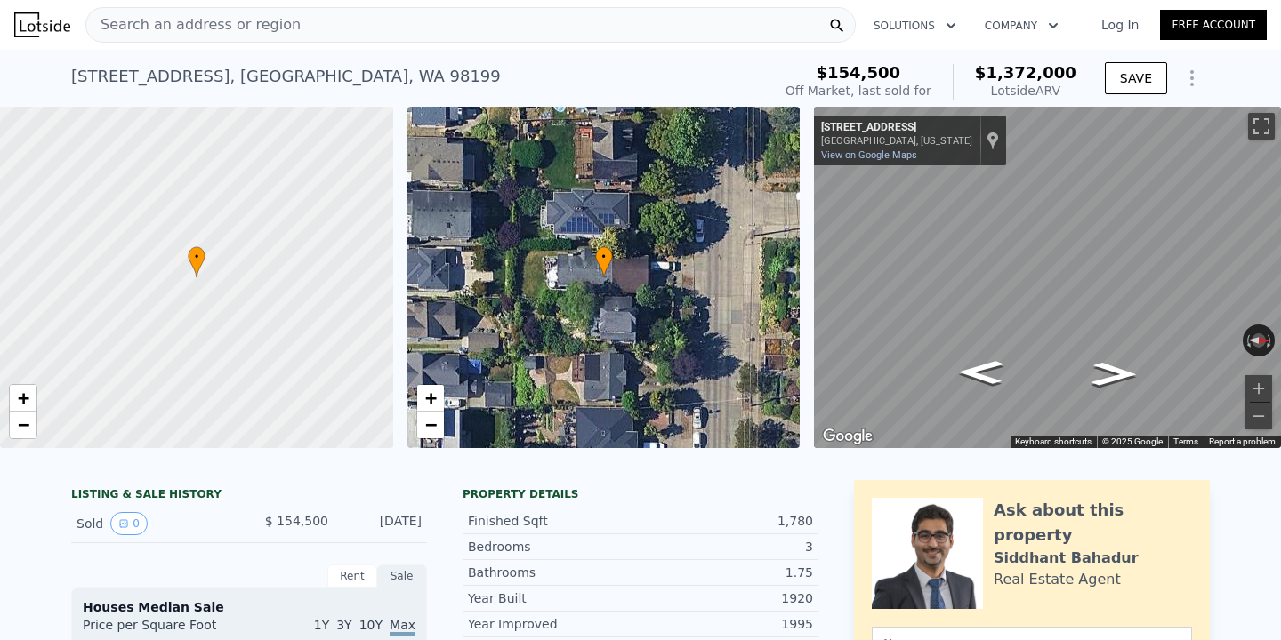
click at [390, 39] on div "Search an address or region" at bounding box center [470, 25] width 770 height 36
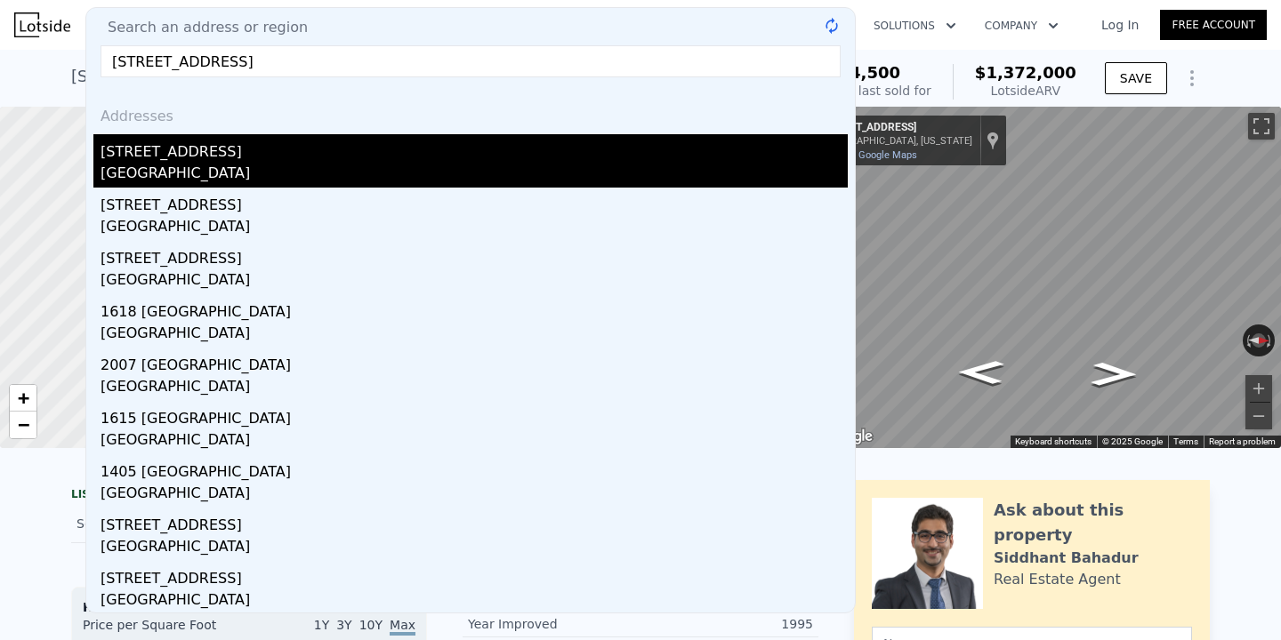
type input "[STREET_ADDRESS]"
click at [282, 177] on div "[GEOGRAPHIC_DATA]" at bounding box center [474, 175] width 747 height 25
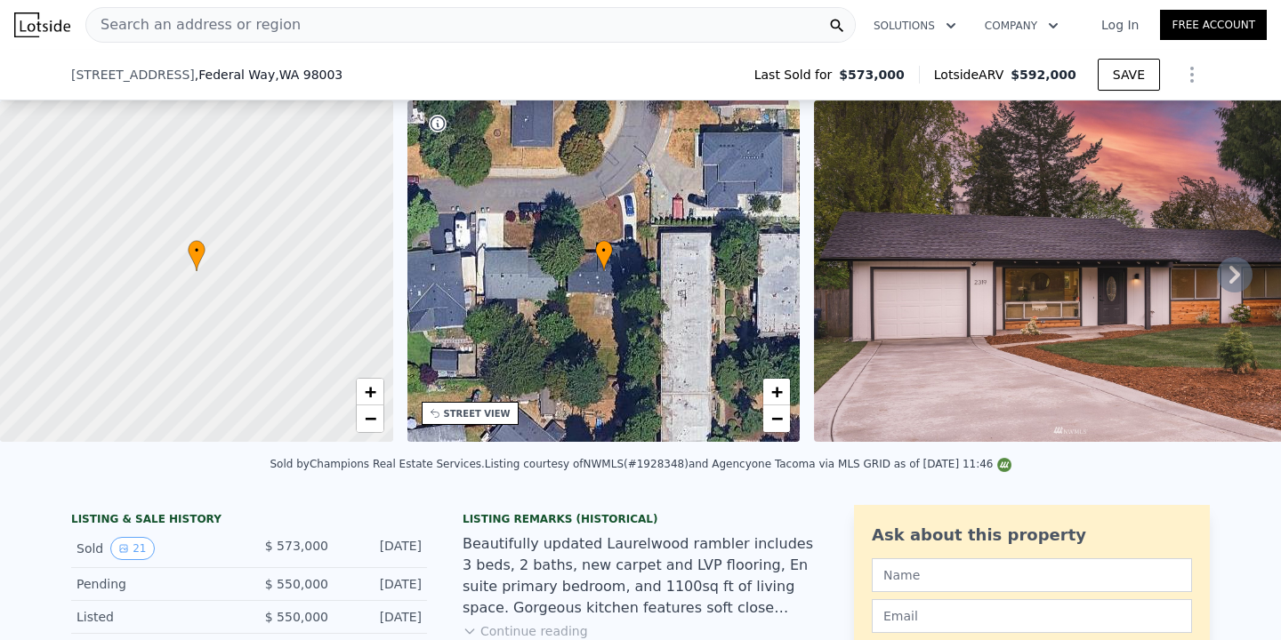
scroll to position [300, 0]
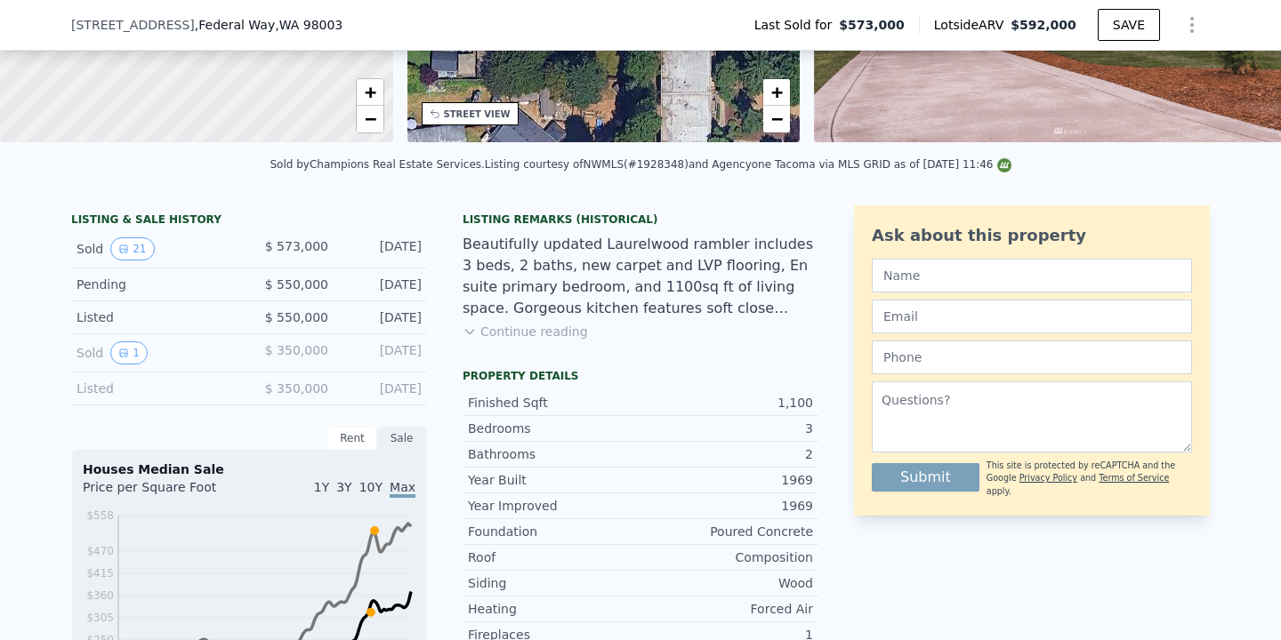
click at [510, 333] on button "Continue reading" at bounding box center [524, 332] width 125 height 18
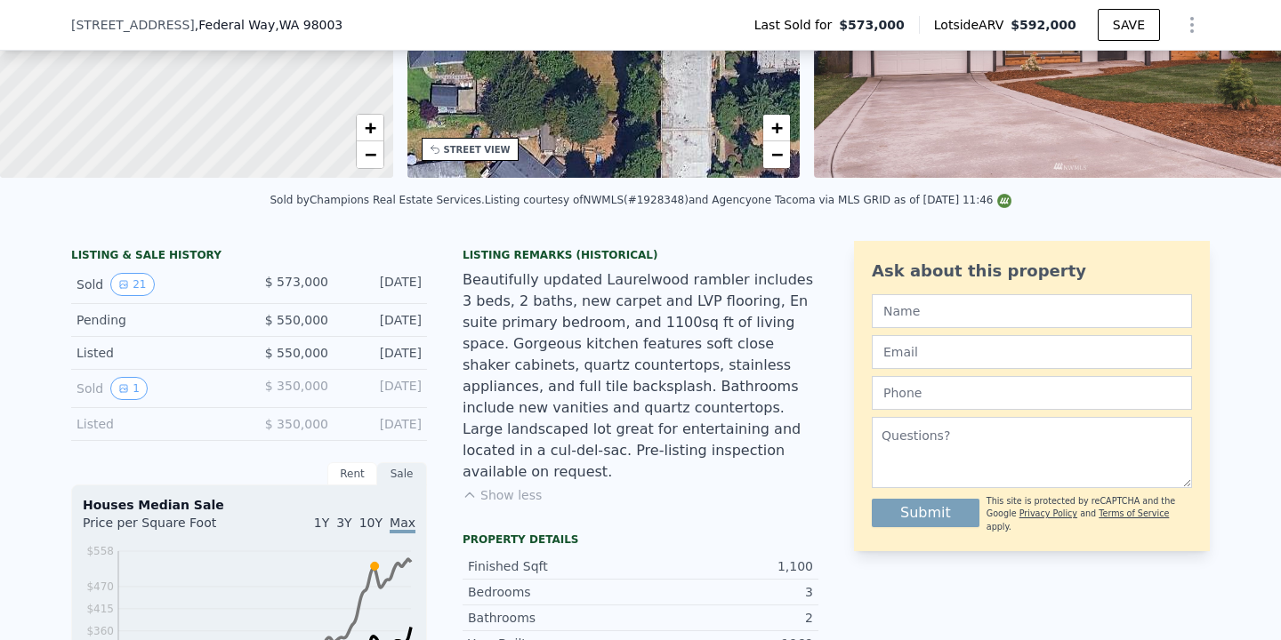
scroll to position [267, 0]
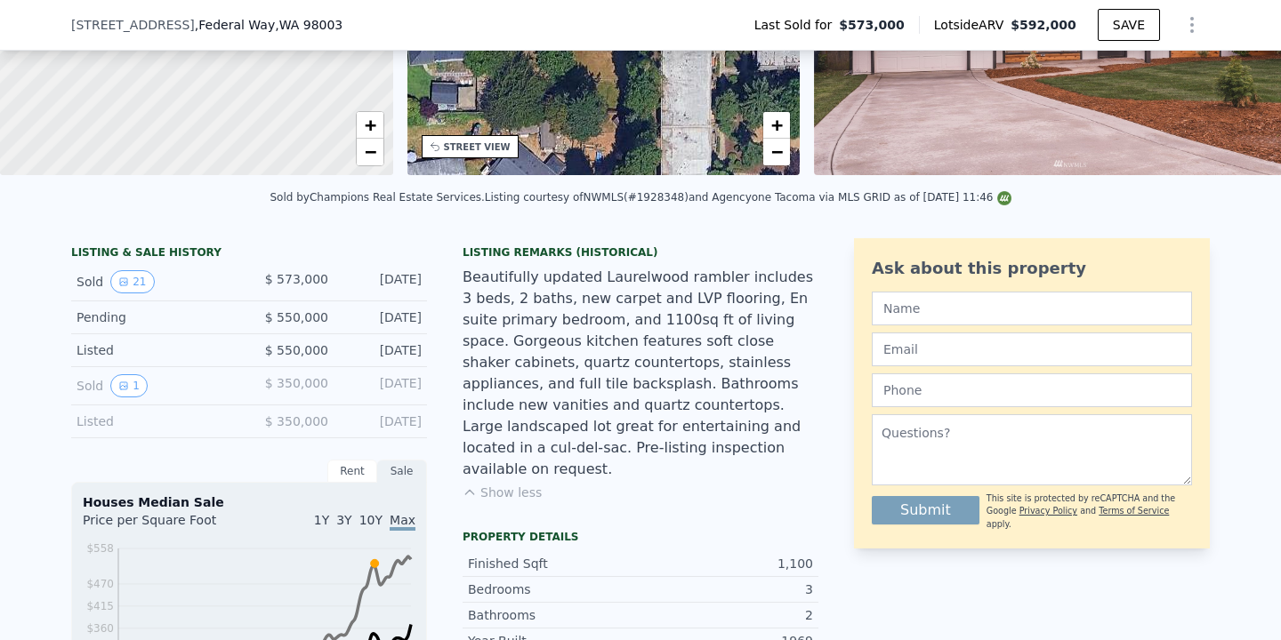
click at [529, 484] on button "Show less" at bounding box center [501, 493] width 79 height 18
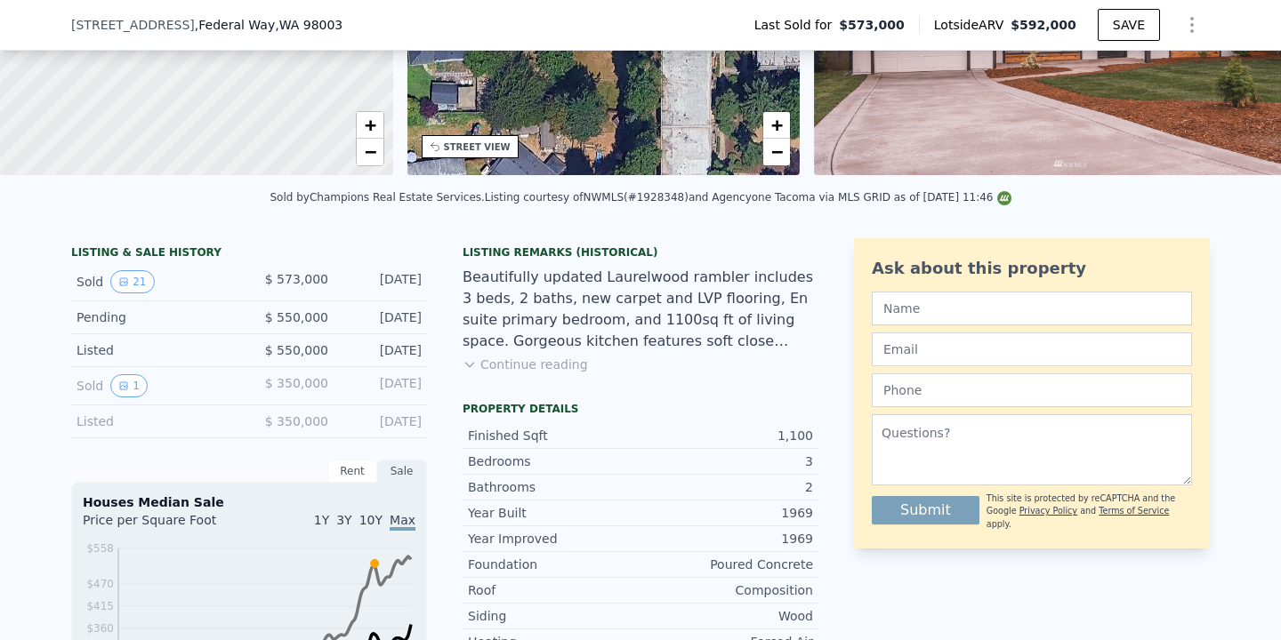
click at [538, 358] on button "Continue reading" at bounding box center [524, 365] width 125 height 18
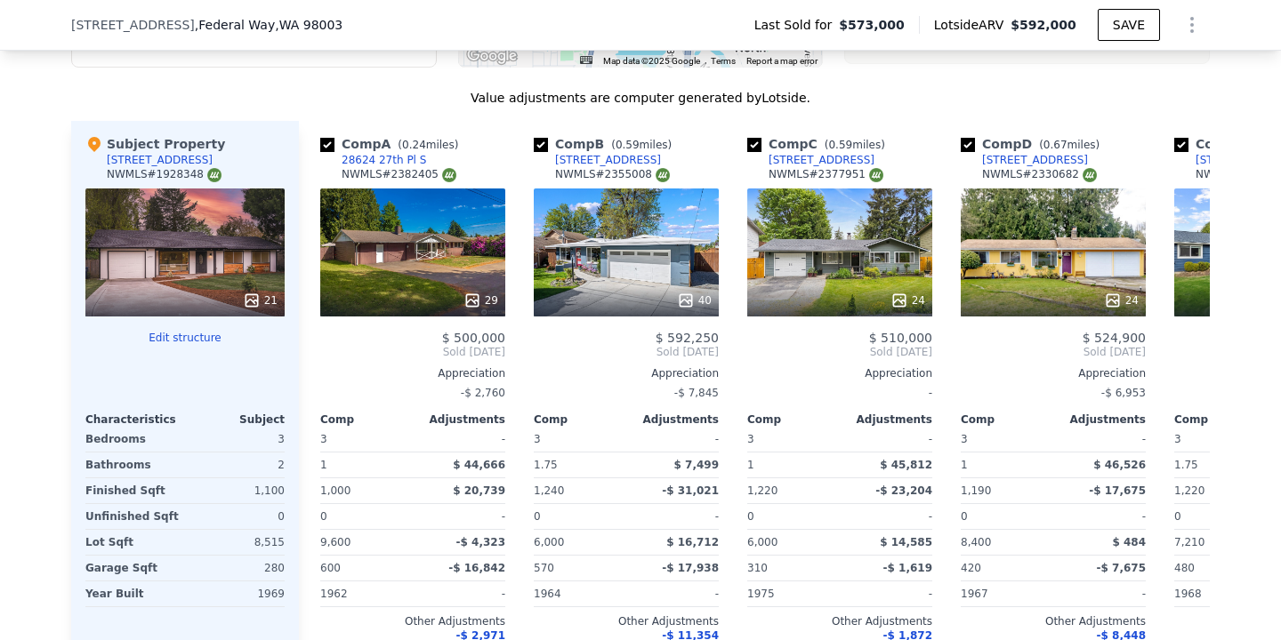
scroll to position [1904, 0]
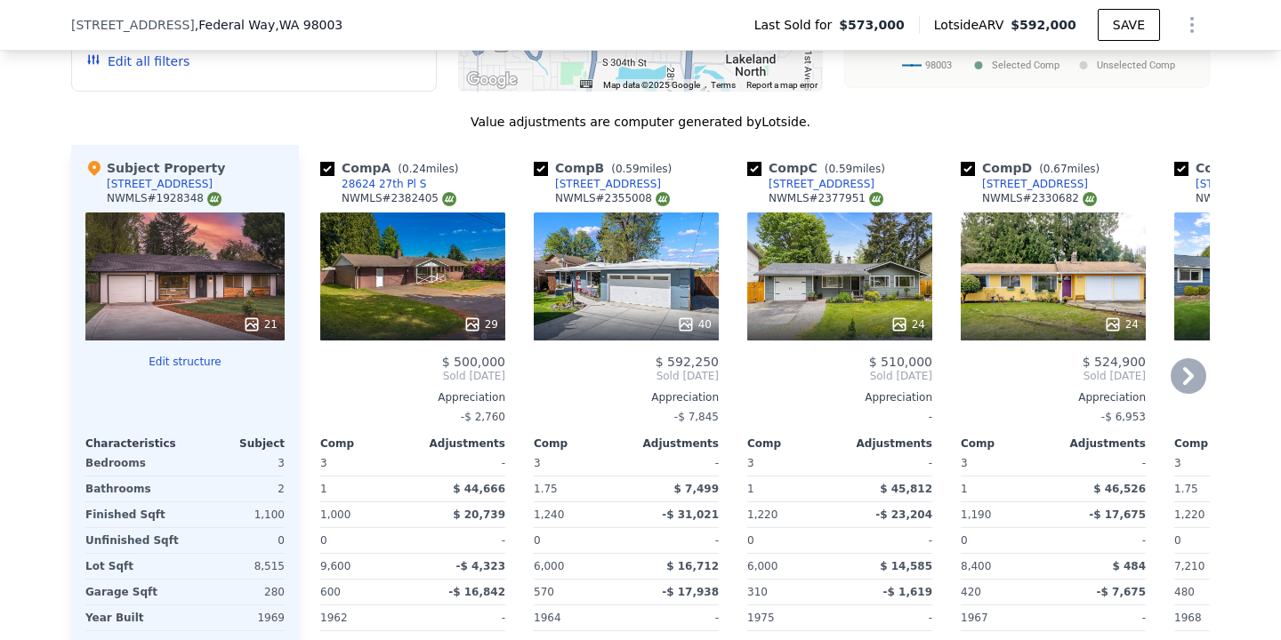
click at [1185, 376] on icon at bounding box center [1188, 376] width 36 height 36
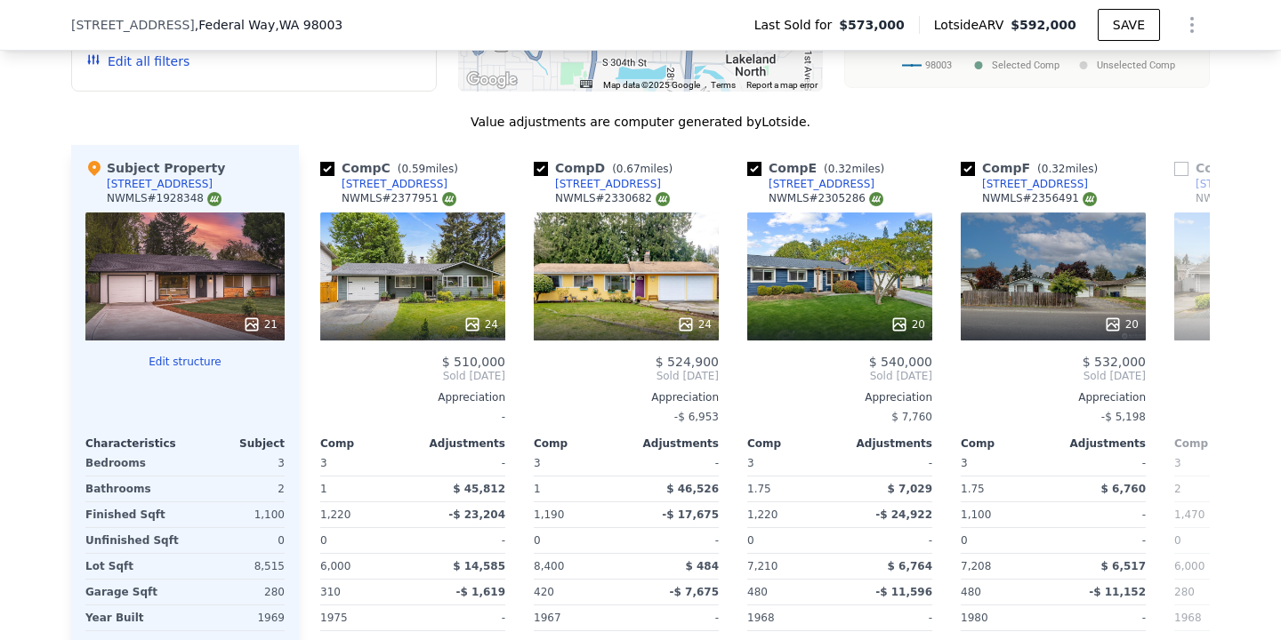
click at [1186, 376] on div "Comp A ( 0.24 miles) [STREET_ADDRESS] # 2382405 29 $ 500,000 Sold [DATE] Apprec…" at bounding box center [754, 431] width 911 height 572
click at [1186, 376] on icon at bounding box center [1188, 376] width 36 height 36
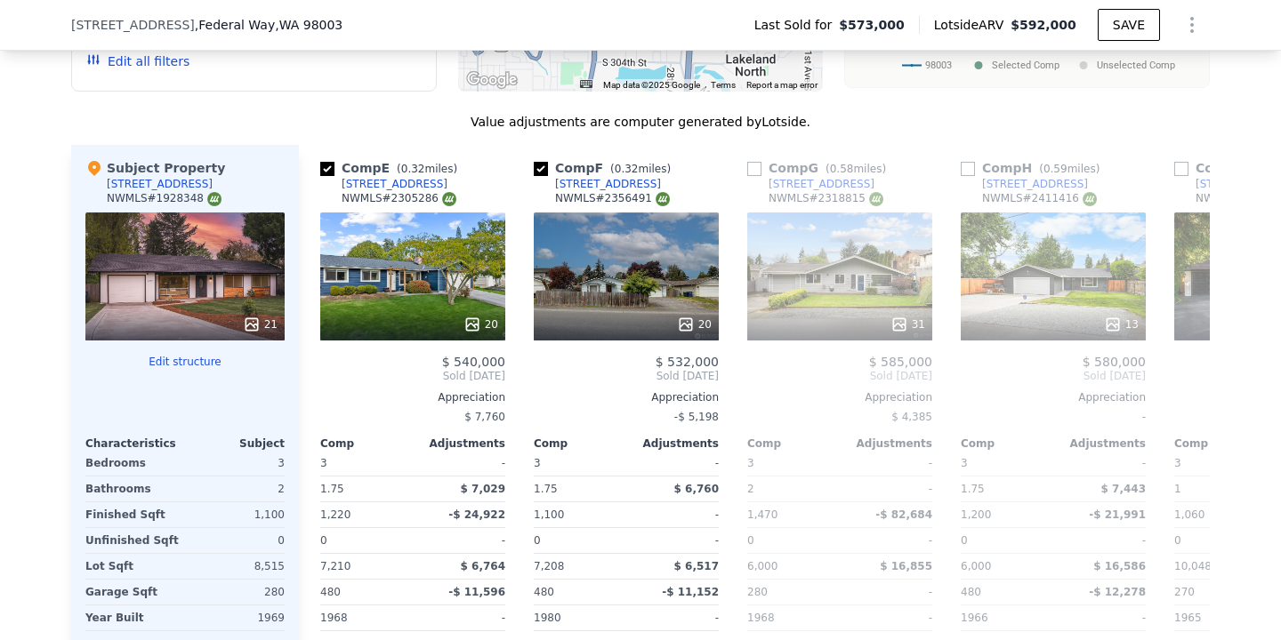
click at [1186, 376] on div "Comp A ( 0.24 miles) [STREET_ADDRESS] # 2382405 29 $ 500,000 Sold [DATE] Apprec…" at bounding box center [754, 431] width 911 height 572
click at [1186, 376] on icon at bounding box center [1188, 376] width 36 height 36
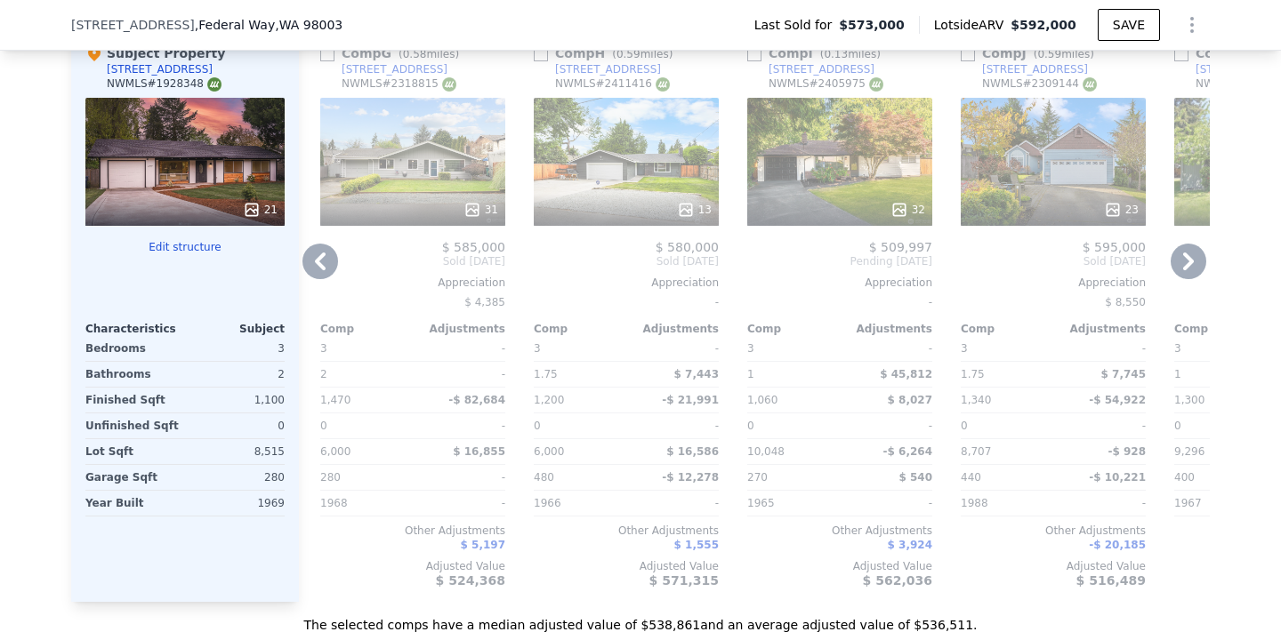
scroll to position [1942, 0]
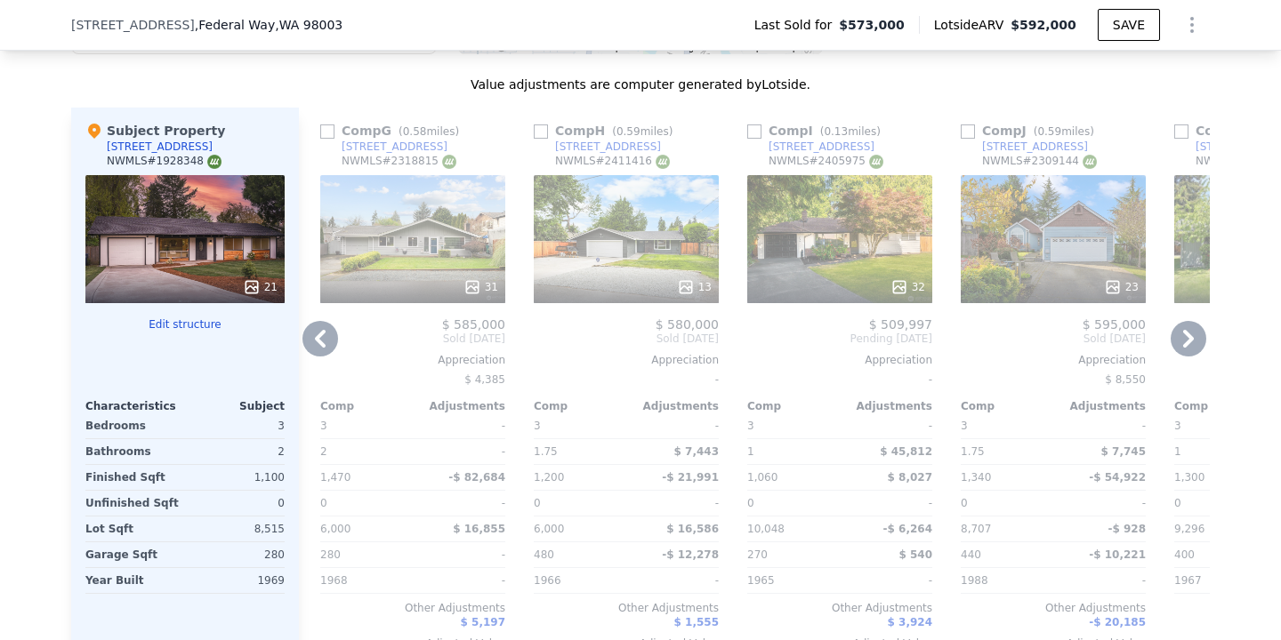
click at [866, 237] on div "32" at bounding box center [839, 239] width 185 height 128
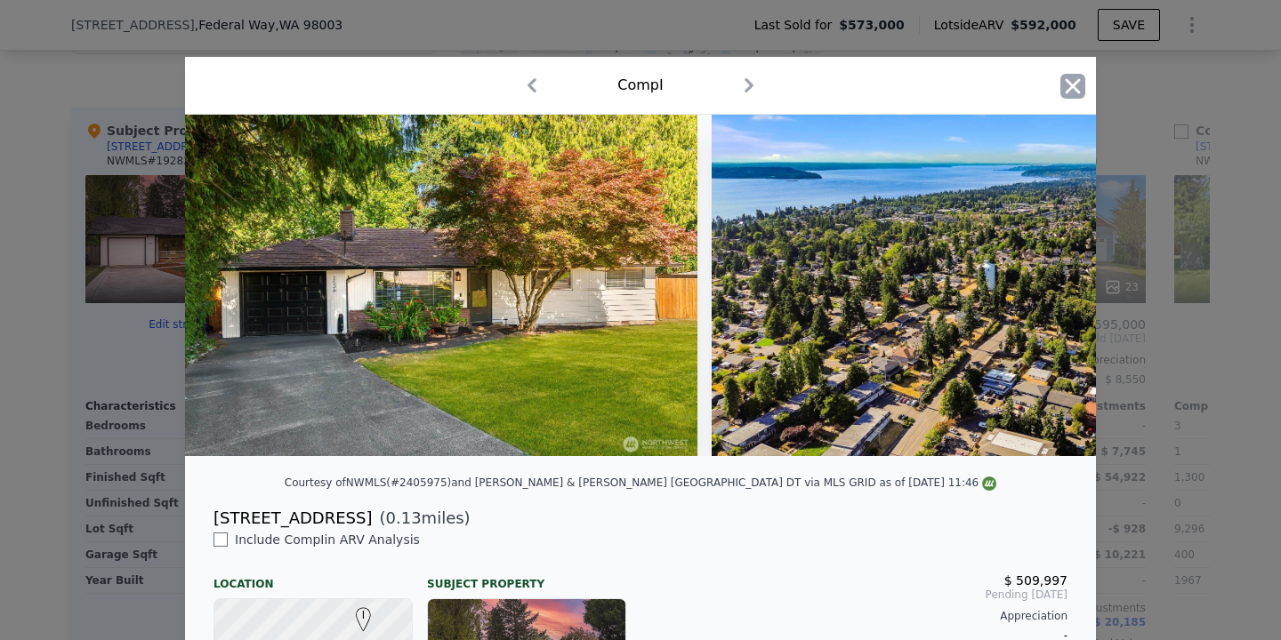
click at [1079, 91] on icon "button" at bounding box center [1073, 85] width 15 height 15
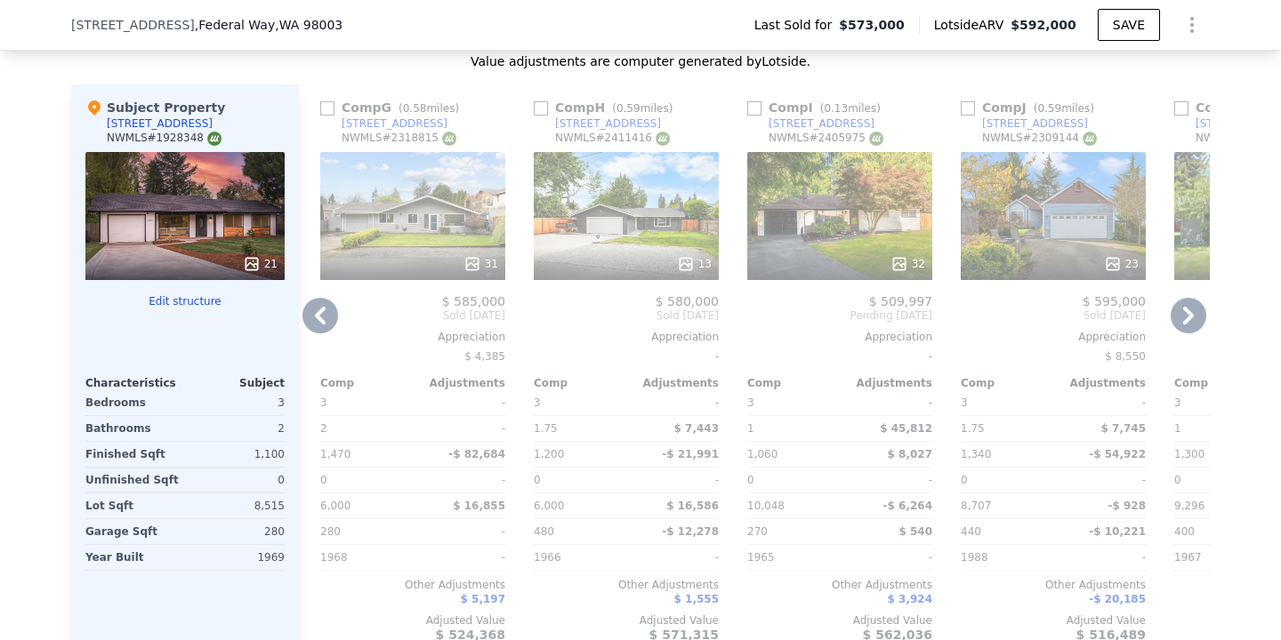
scroll to position [1967, 0]
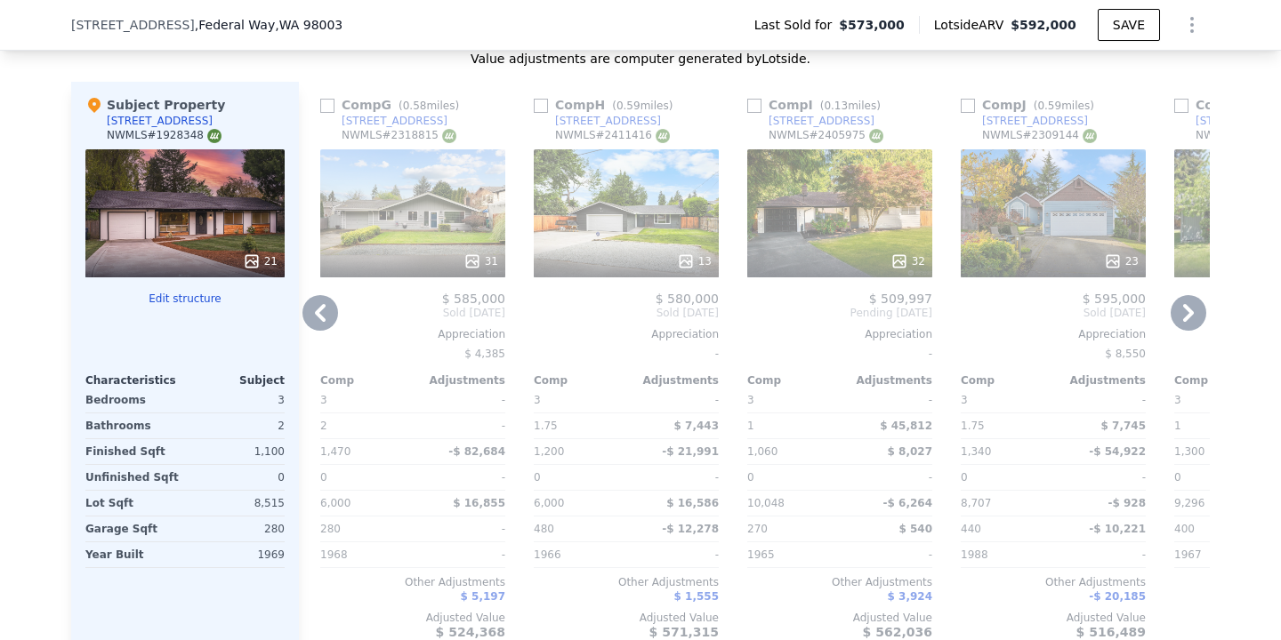
click at [902, 246] on div at bounding box center [839, 261] width 185 height 32
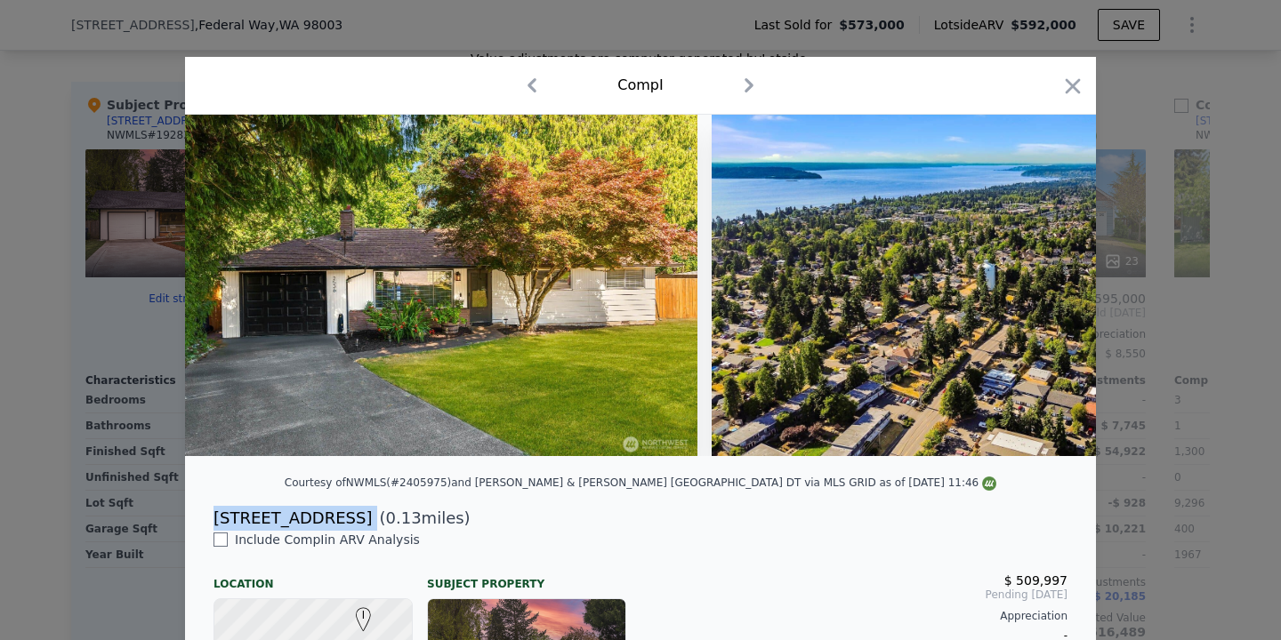
drag, startPoint x: 335, startPoint y: 525, endPoint x: 213, endPoint y: 515, distance: 123.1
click at [213, 515] on div "[STREET_ADDRESS] ( 0.13 miles)" at bounding box center [640, 518] width 882 height 25
copy div "[STREET_ADDRESS]"
click at [1069, 95] on icon "button" at bounding box center [1072, 86] width 25 height 25
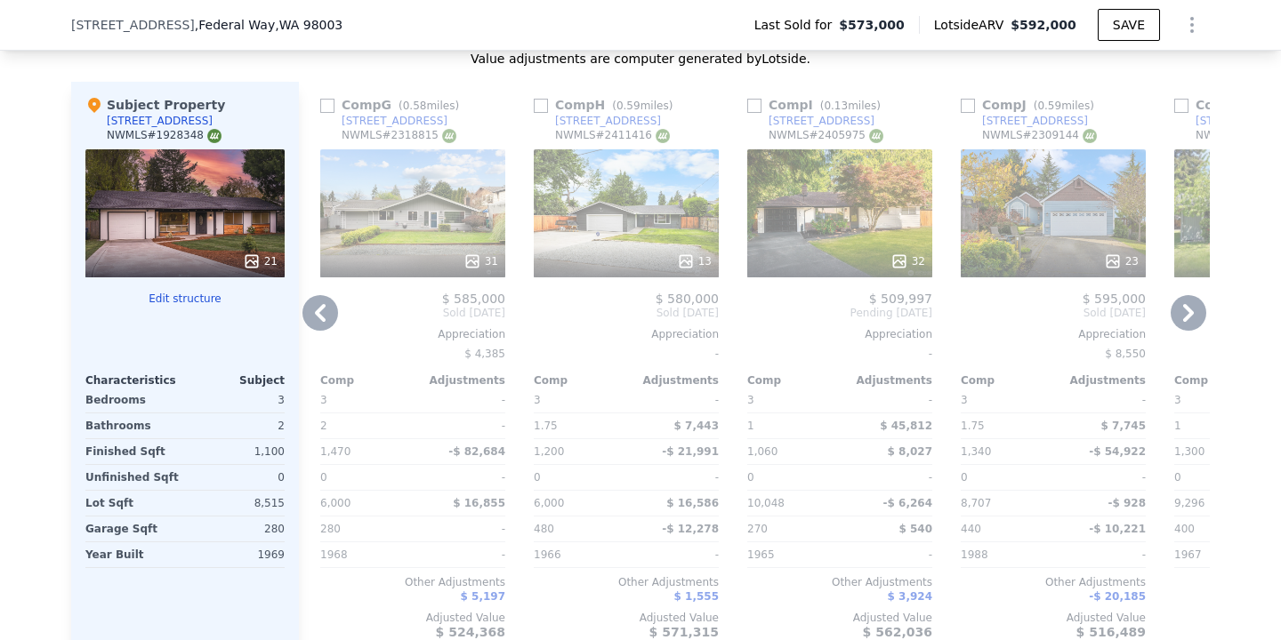
click at [316, 315] on icon at bounding box center [320, 313] width 36 height 36
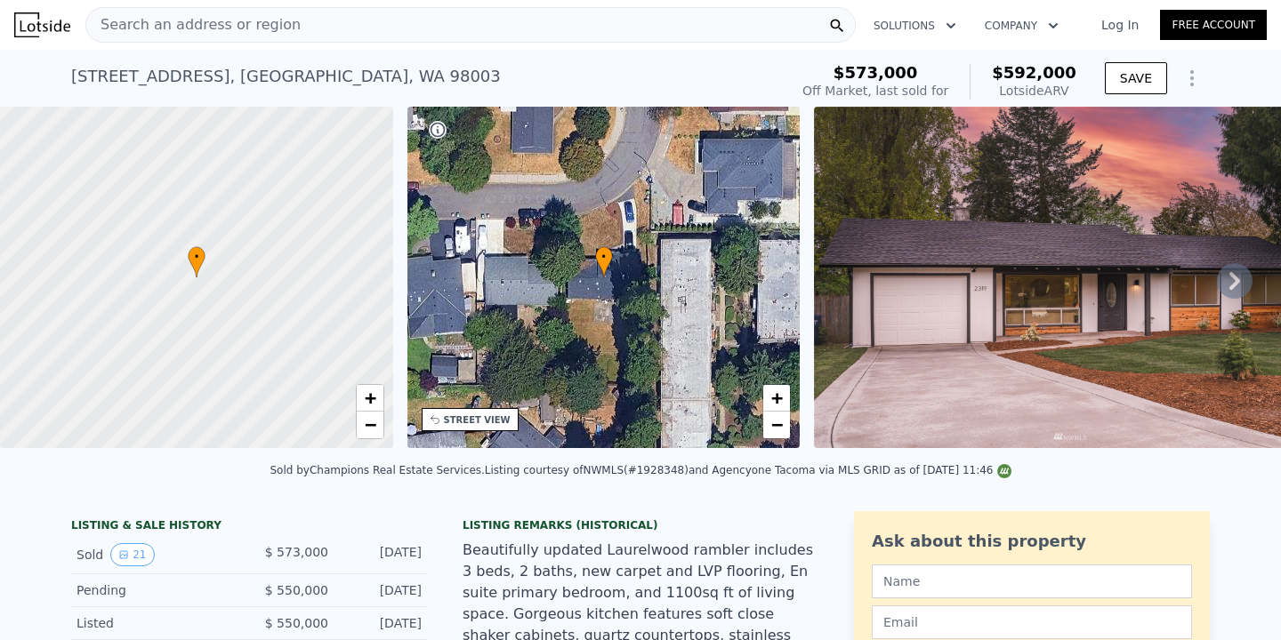
click at [338, 29] on div "Search an address or region" at bounding box center [470, 25] width 770 height 36
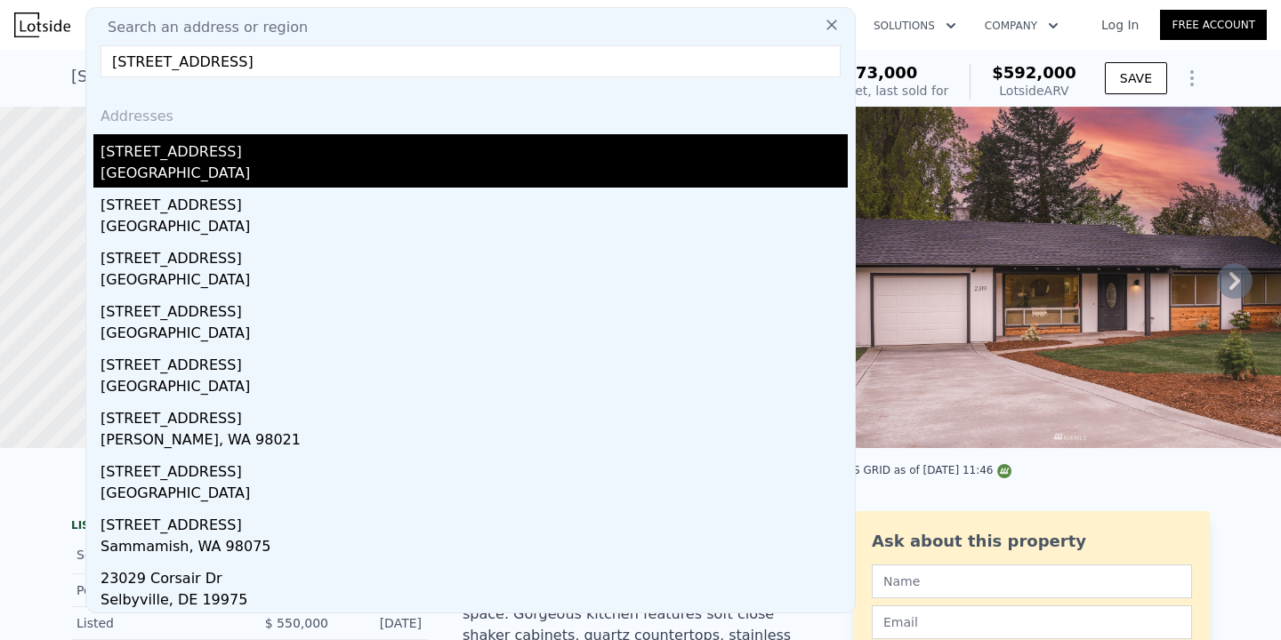
type input "[STREET_ADDRESS]"
click at [271, 171] on div "[GEOGRAPHIC_DATA]" at bounding box center [474, 175] width 747 height 25
